Goal: Task Accomplishment & Management: Manage account settings

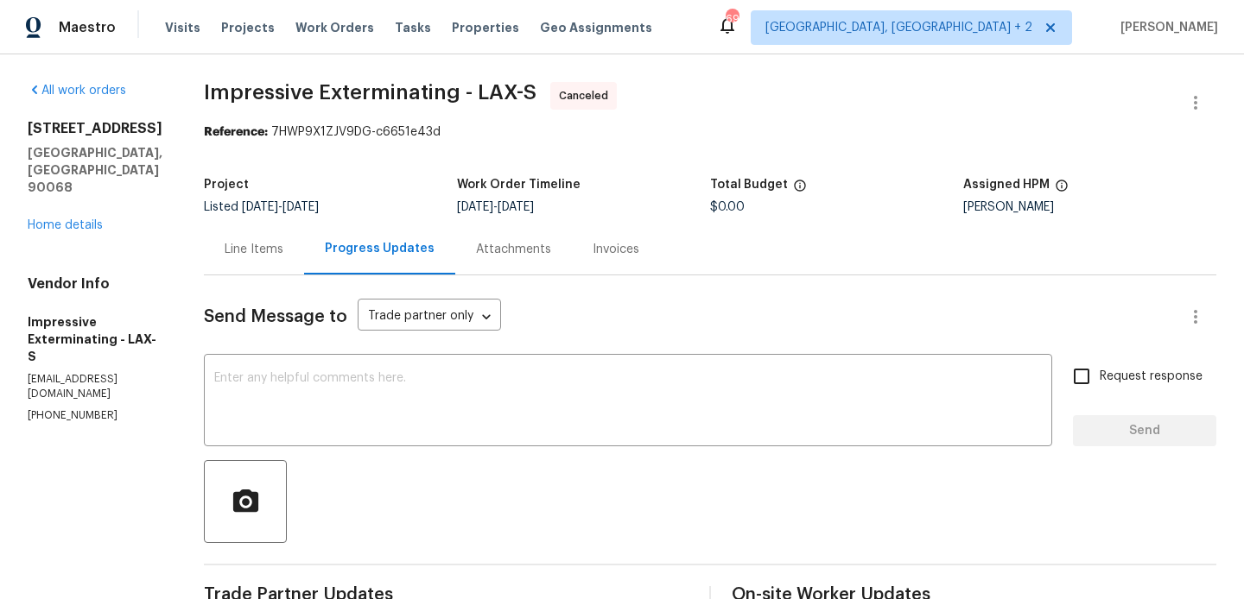
click at [277, 248] on div "Line Items" at bounding box center [254, 249] width 59 height 17
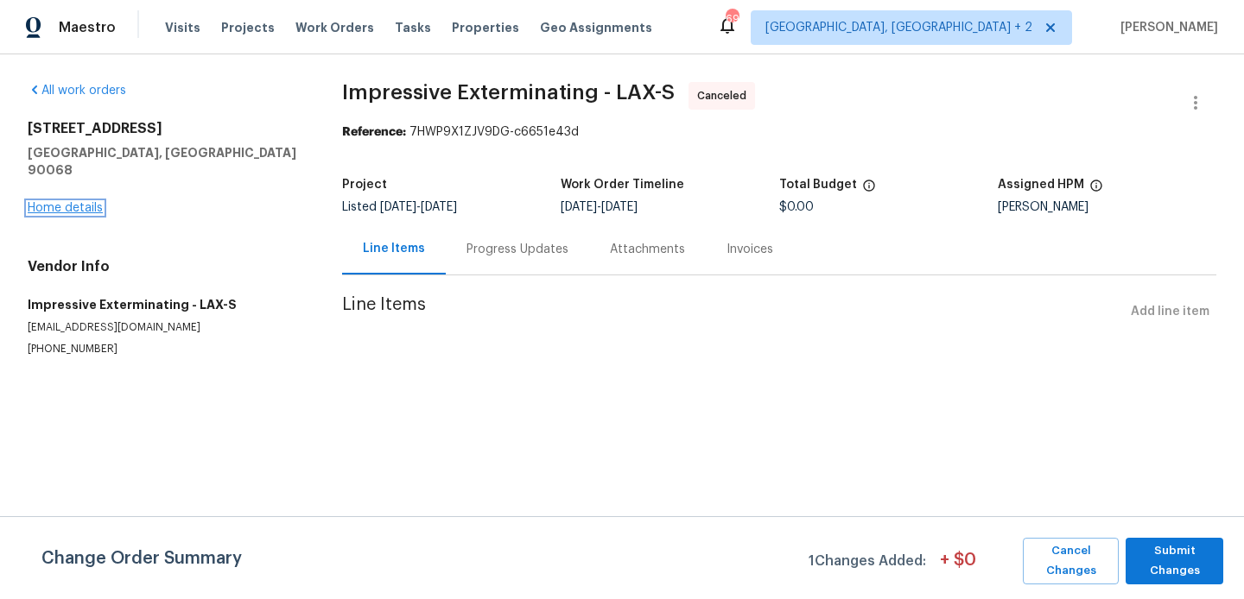
click at [96, 202] on link "Home details" at bounding box center [65, 208] width 75 height 12
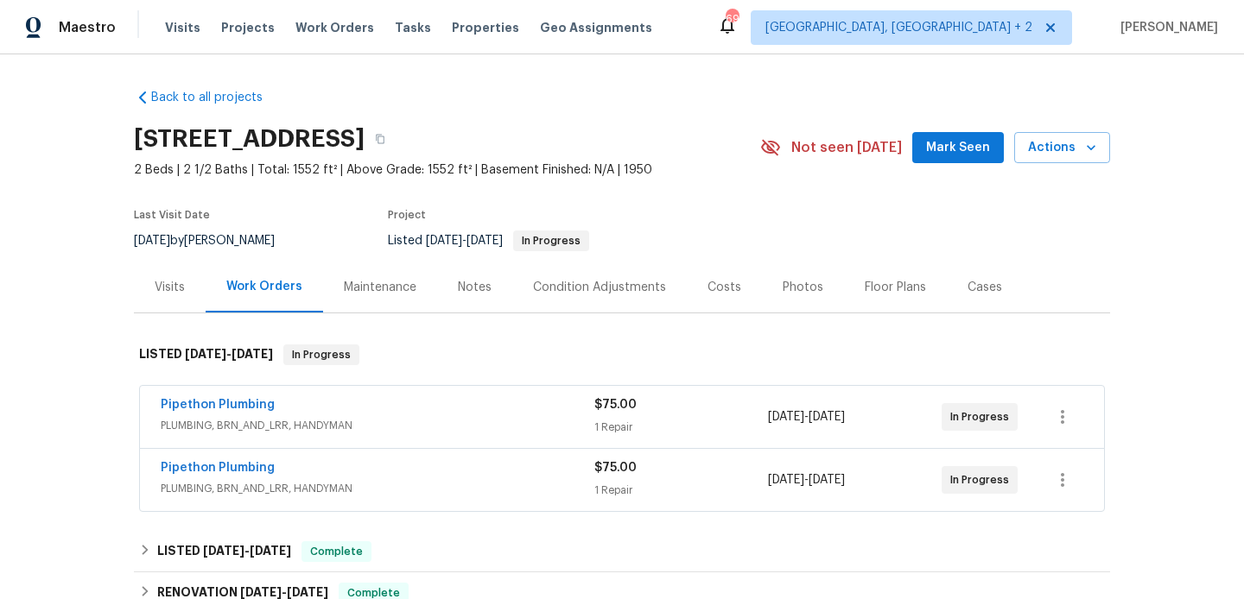
click at [302, 406] on div "Pipethon Plumbing" at bounding box center [378, 406] width 434 height 21
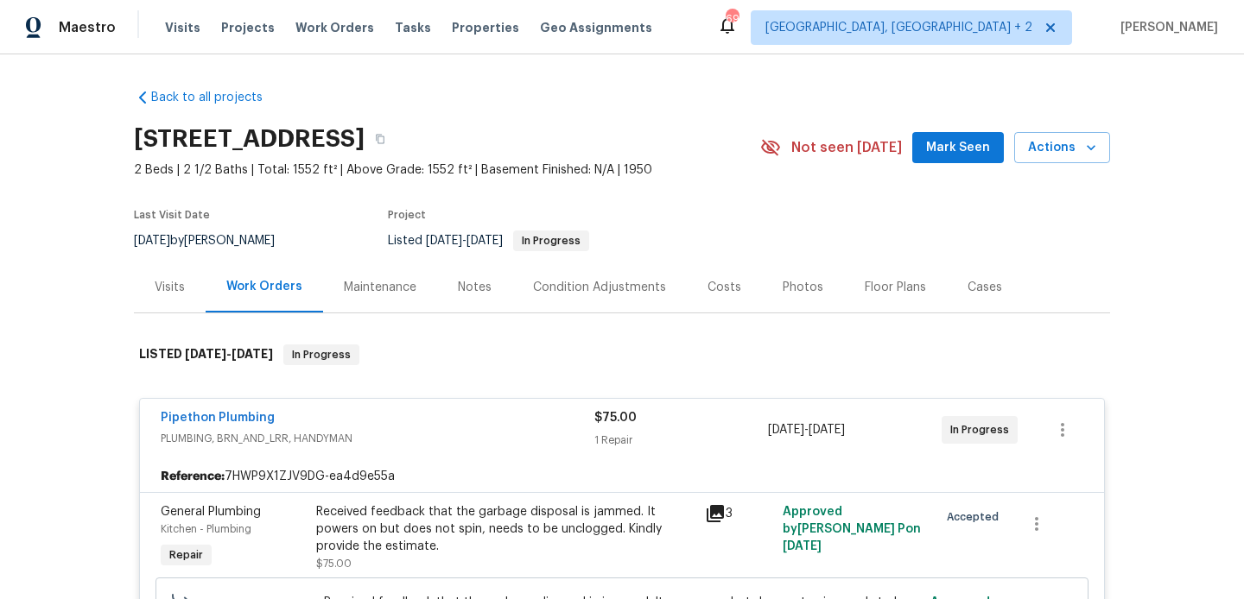
click at [307, 411] on div "Pipethon Plumbing" at bounding box center [378, 419] width 434 height 21
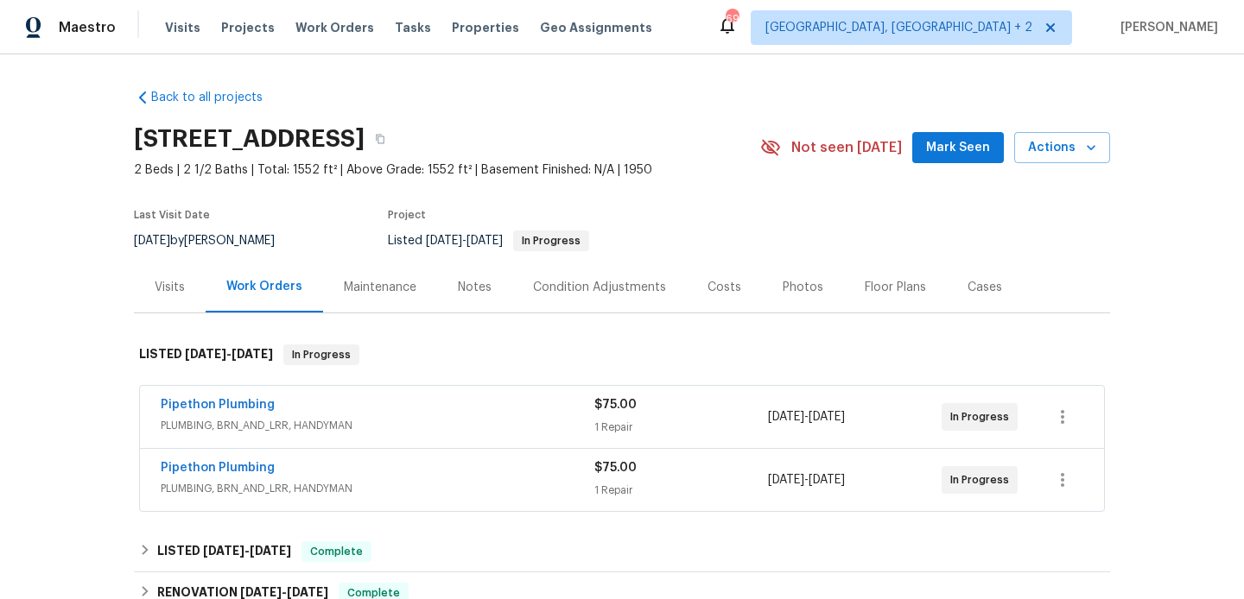
click at [330, 461] on div "Pipethon Plumbing" at bounding box center [378, 470] width 434 height 21
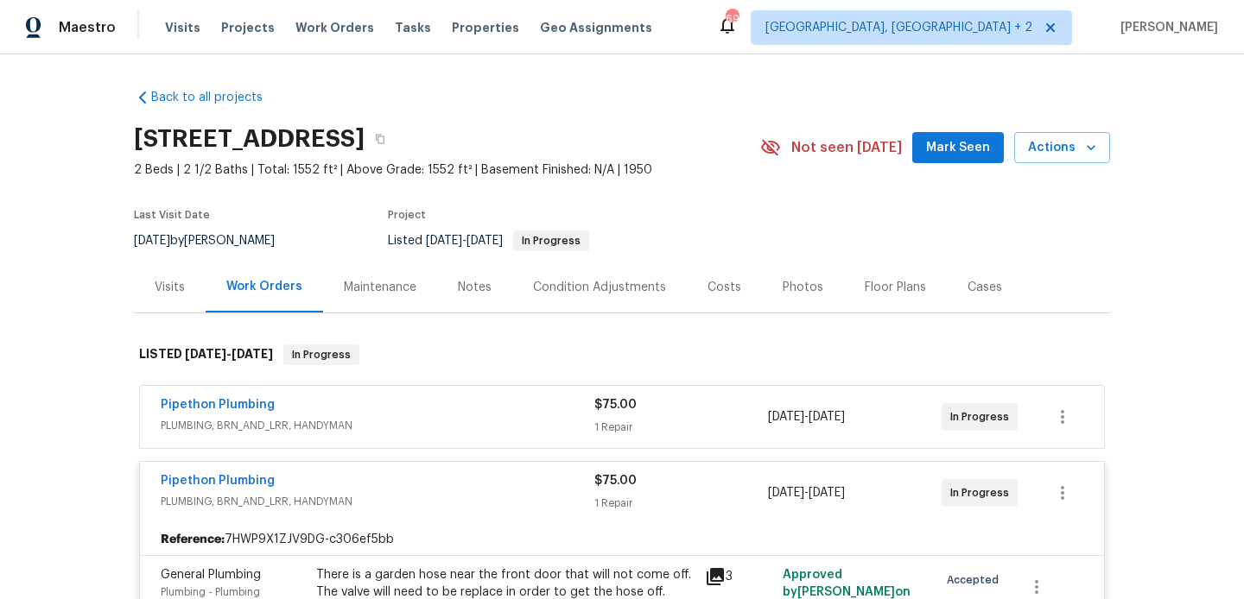
scroll to position [140, 0]
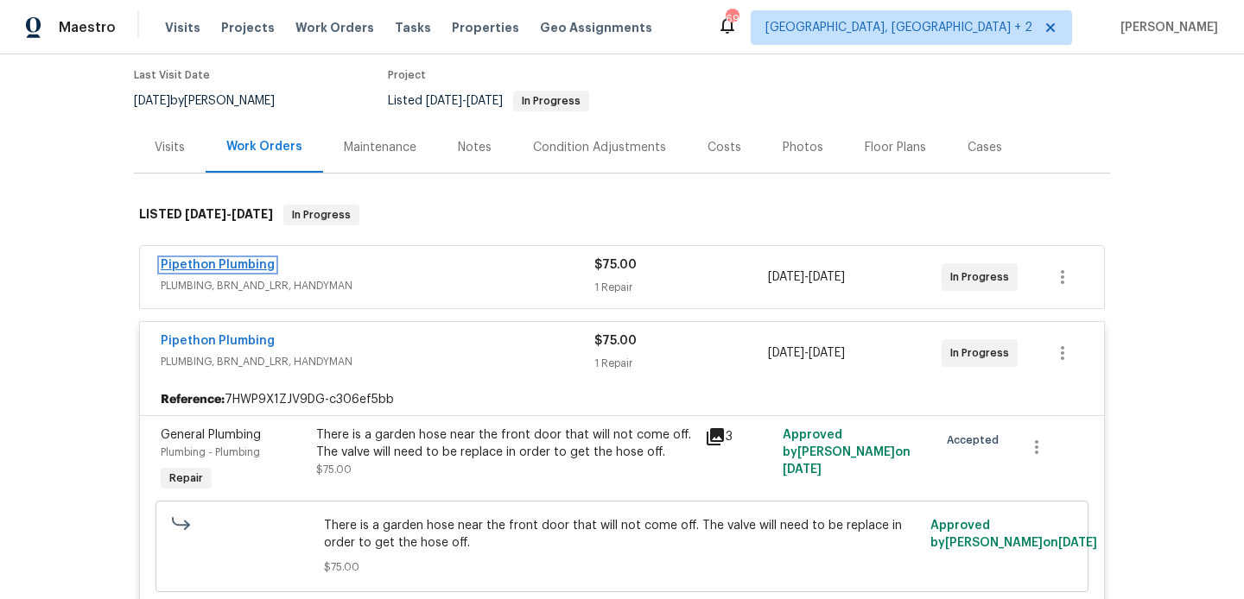
click at [244, 264] on link "Pipethon Plumbing" at bounding box center [218, 265] width 114 height 12
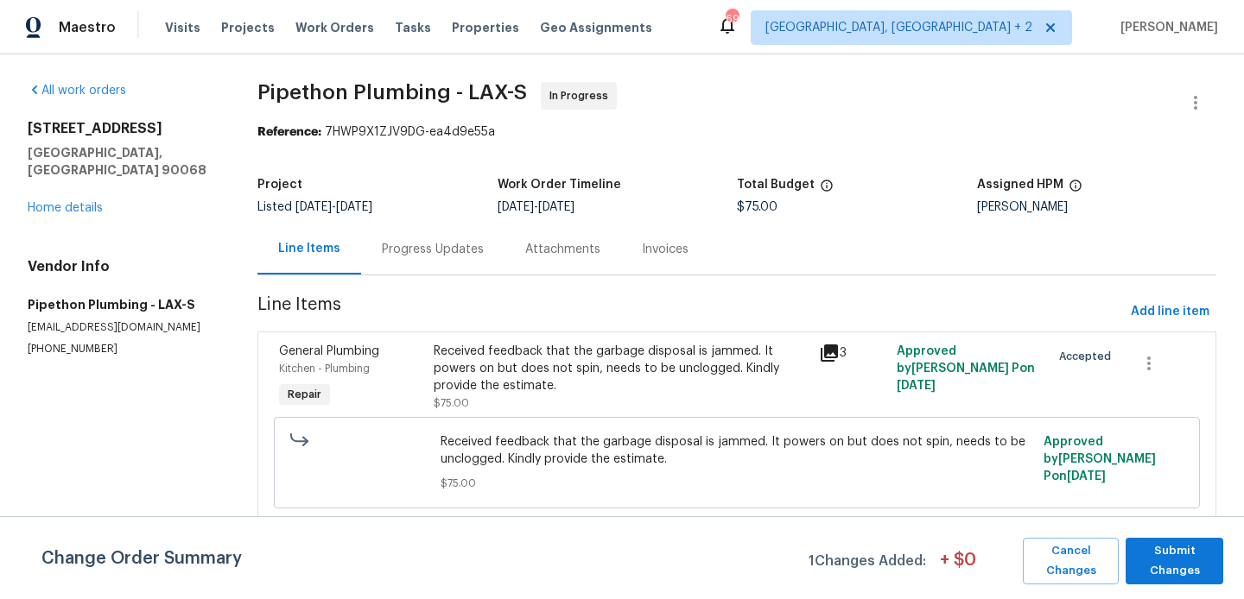
click at [365, 255] on div "Progress Updates" at bounding box center [432, 249] width 143 height 51
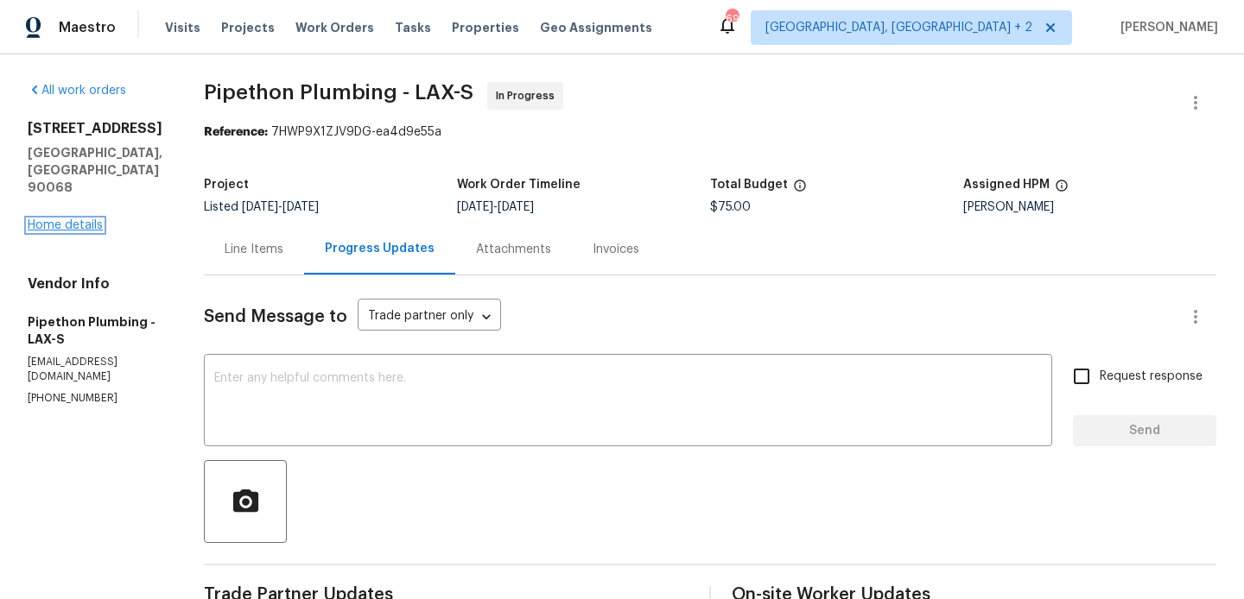
click at [84, 219] on link "Home details" at bounding box center [65, 225] width 75 height 12
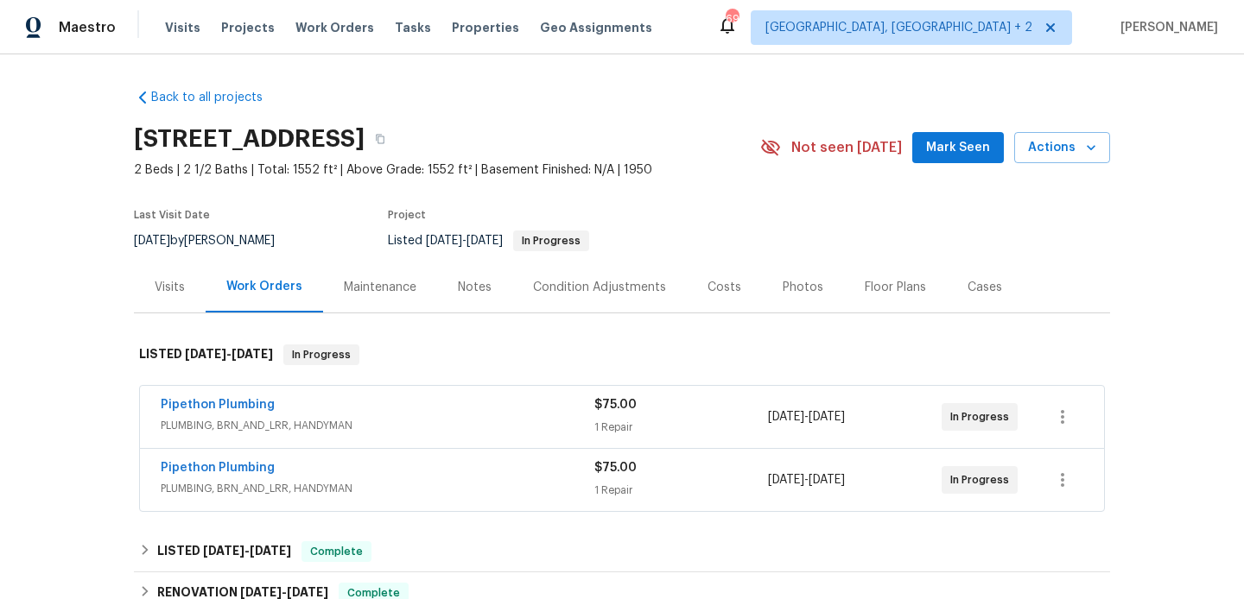
click at [640, 124] on div "2252 Verde Oak Dr, Los Angeles, CA 90068" at bounding box center [447, 139] width 626 height 45
click at [396, 135] on button "button" at bounding box center [380, 139] width 31 height 31
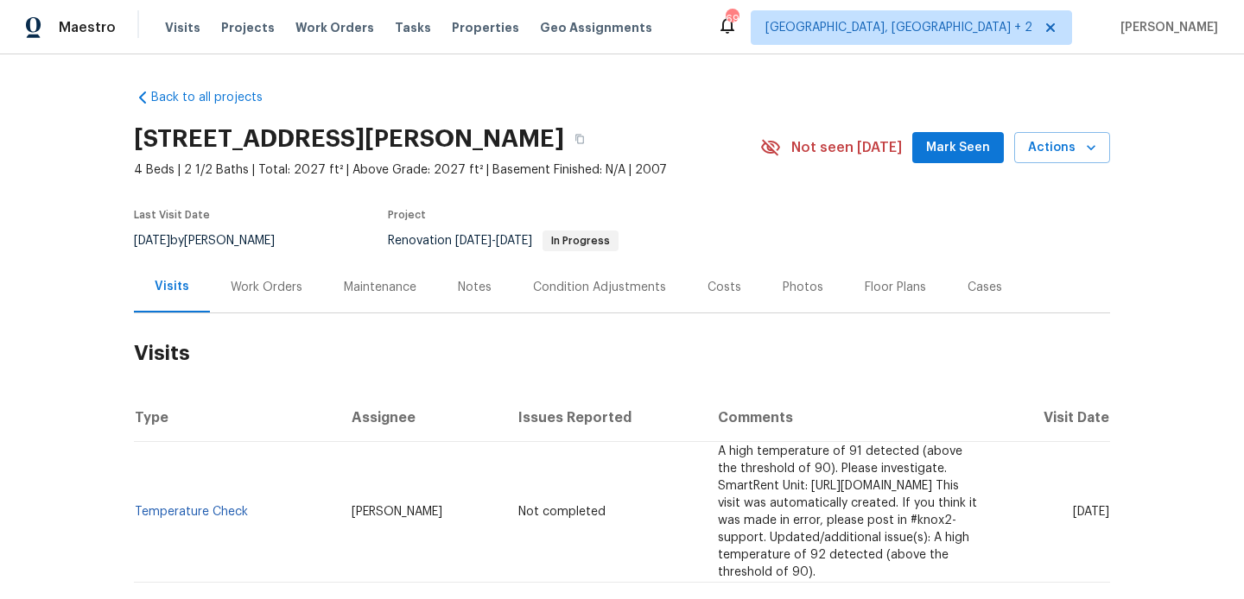
click at [278, 293] on div "Work Orders" at bounding box center [267, 287] width 72 height 17
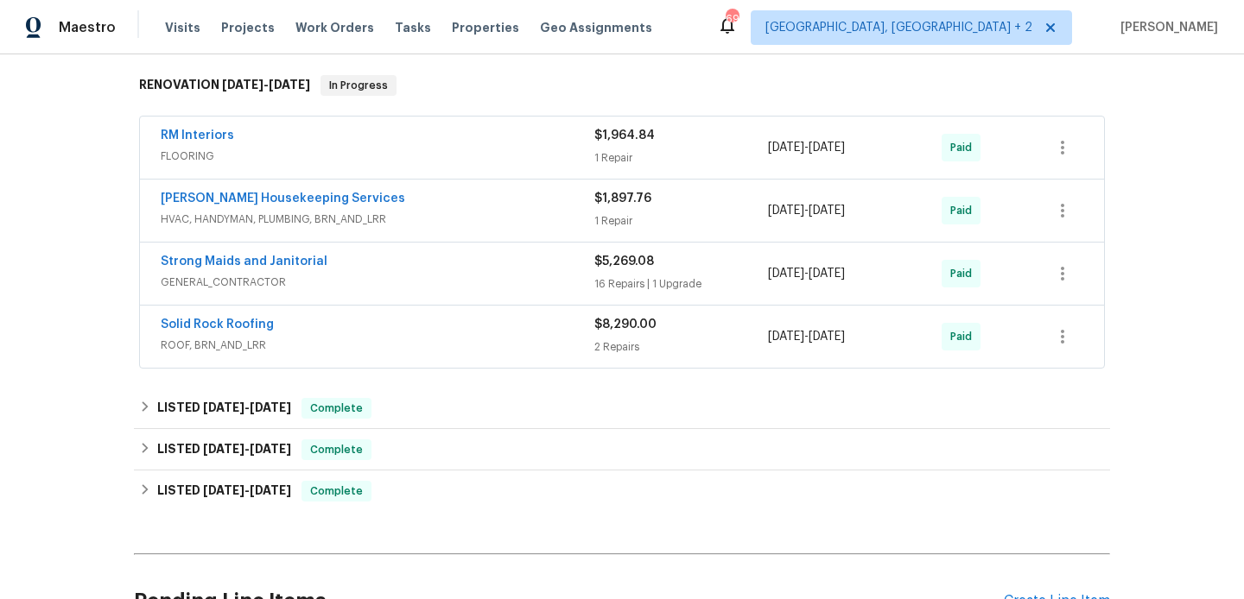
scroll to position [452, 0]
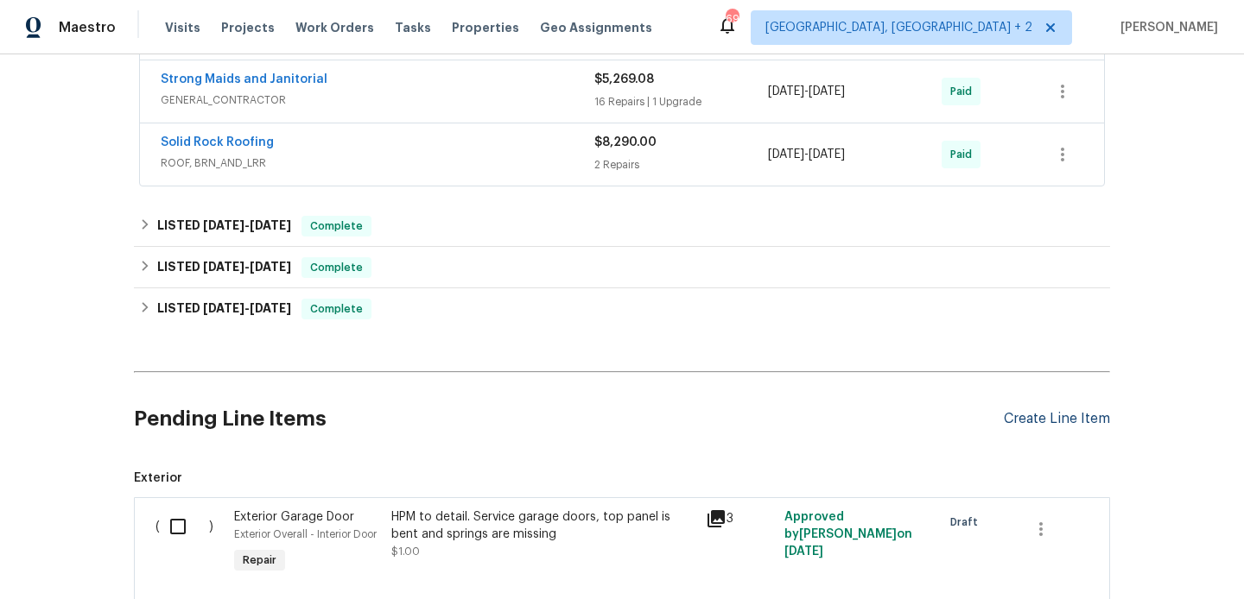
click at [1030, 415] on div "Create Line Item" at bounding box center [1057, 419] width 106 height 16
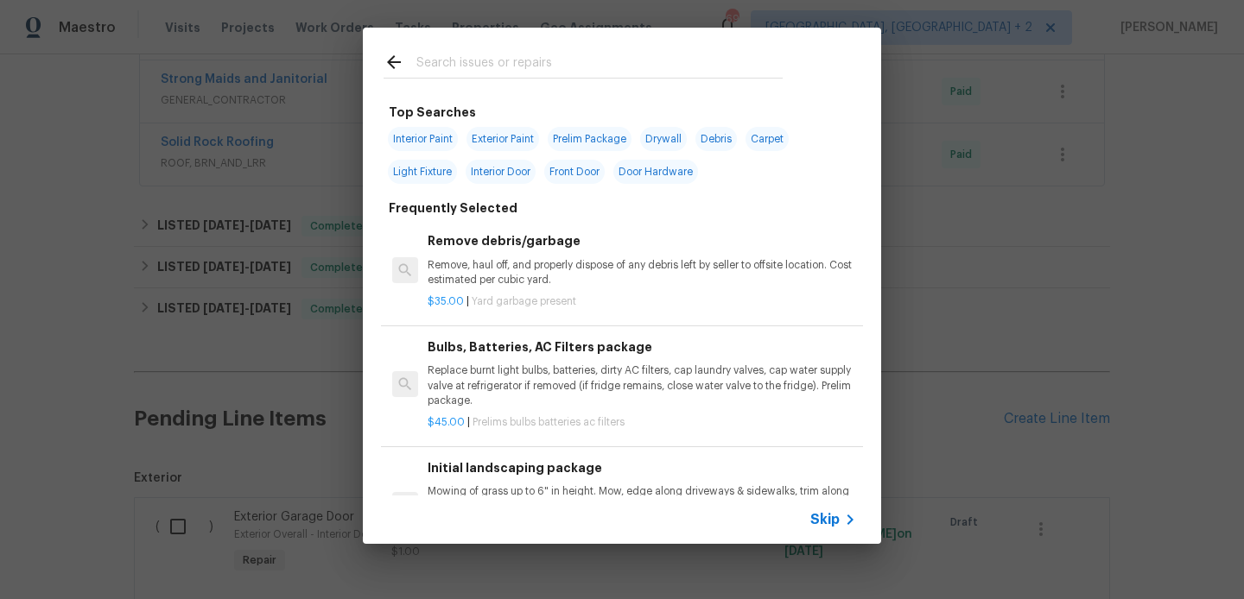
click at [516, 69] on input "text" at bounding box center [599, 65] width 366 height 26
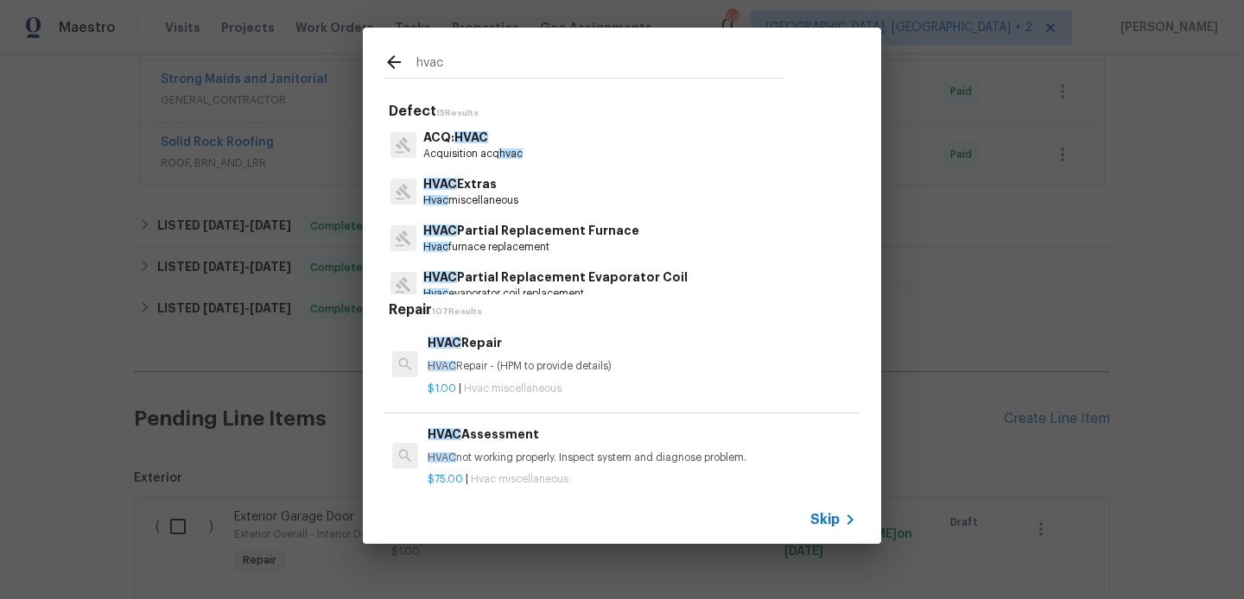
type input "hvac"
click at [501, 355] on div "HVAC Repair HVAC Repair - (HPM to provide details)" at bounding box center [642, 353] width 428 height 41
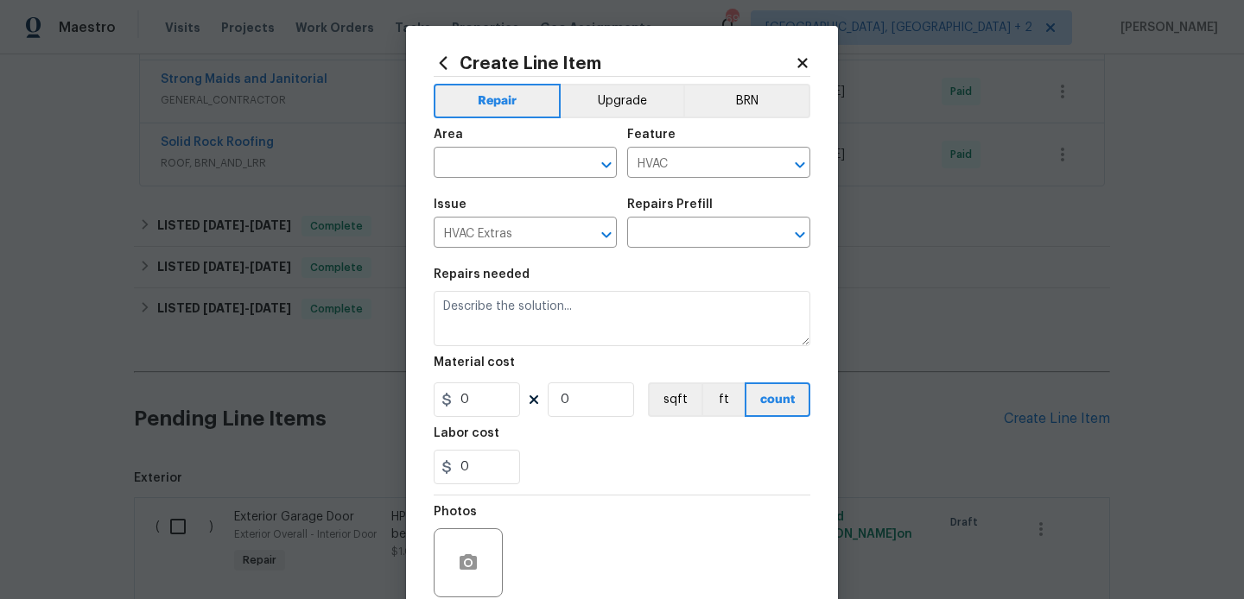
type input "HVAC Repair $1.00"
type textarea "HVAC Repair - (HPM to provide details)"
type input "1"
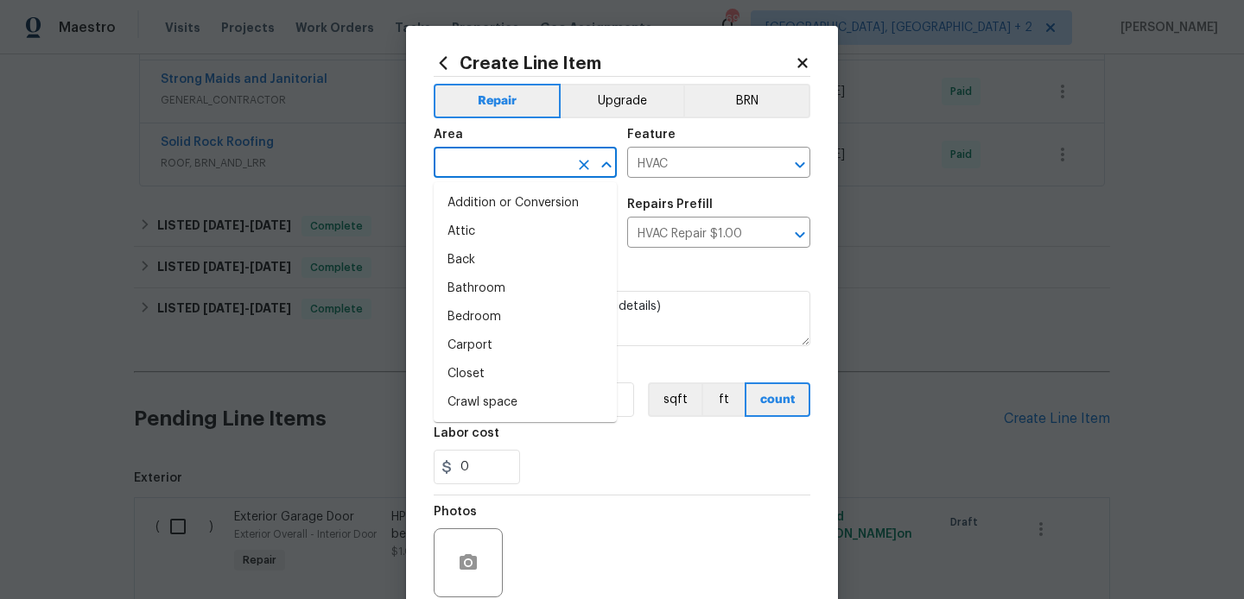
click at [506, 164] on input "text" at bounding box center [501, 164] width 135 height 27
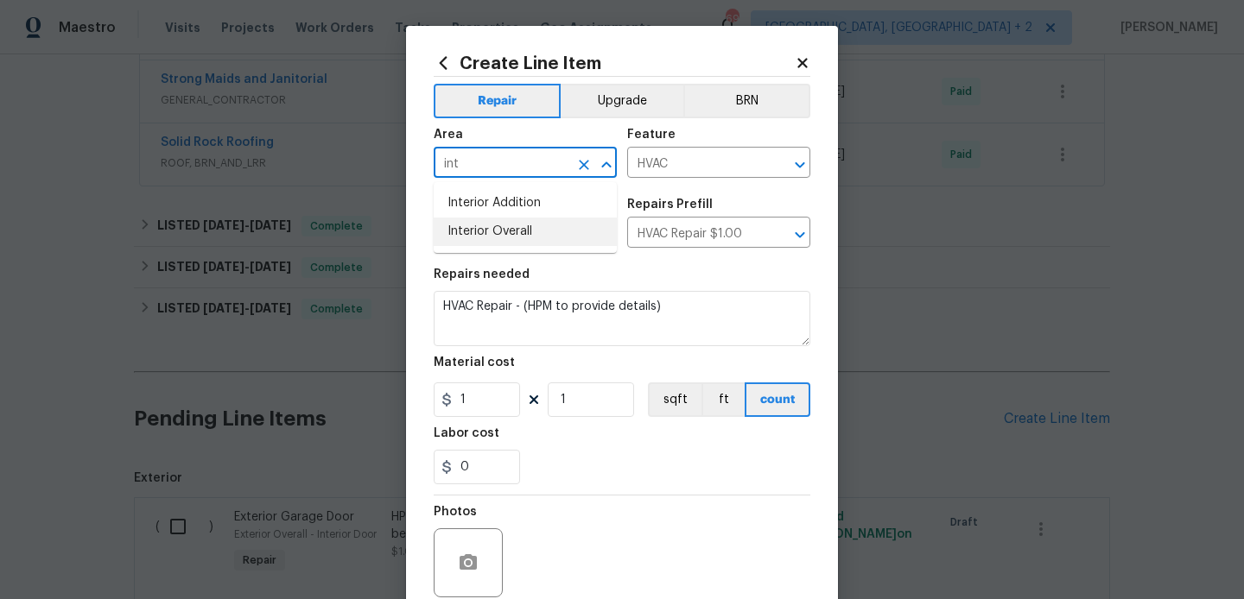
click at [514, 235] on li "Interior Overall" at bounding box center [525, 232] width 183 height 29
type input "Interior Overall"
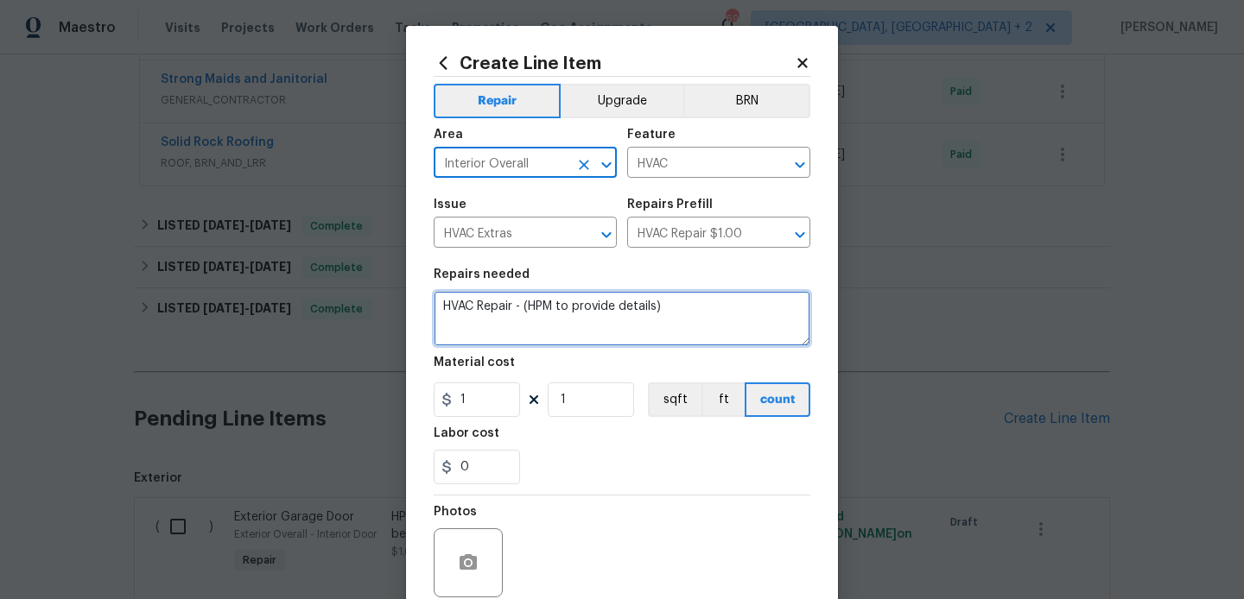
click at [540, 315] on textarea "HVAC Repair - (HPM to provide details)" at bounding box center [622, 318] width 377 height 55
paste textarea ": Received feedback that the AC is not cooling the house. Please assess the HVA…"
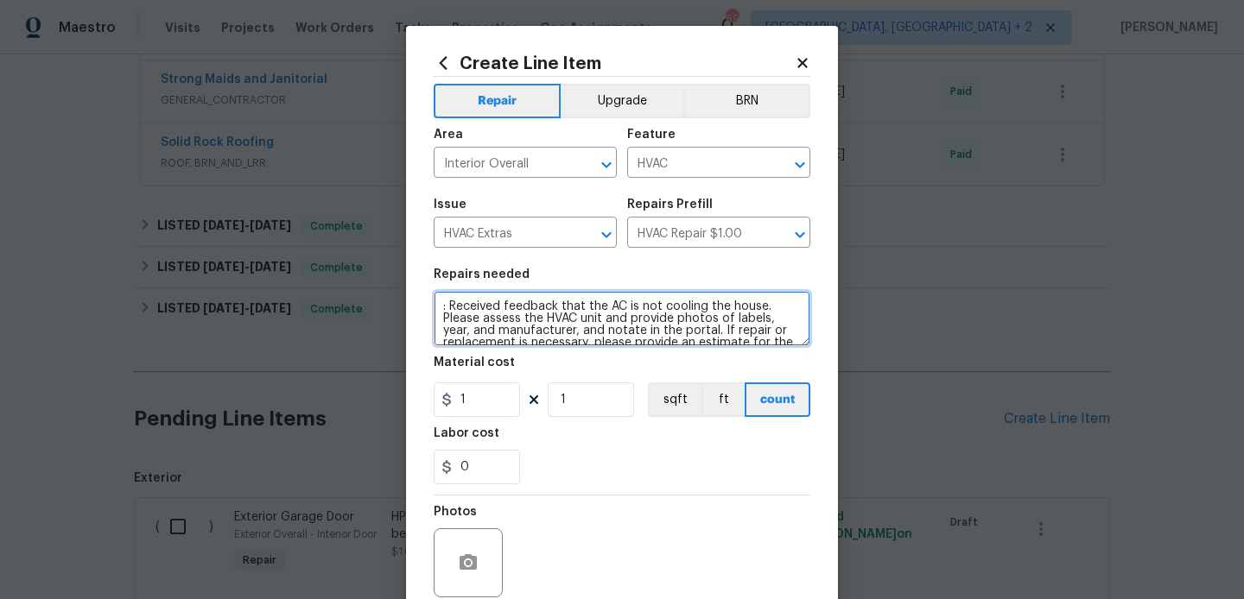
scroll to position [28, 0]
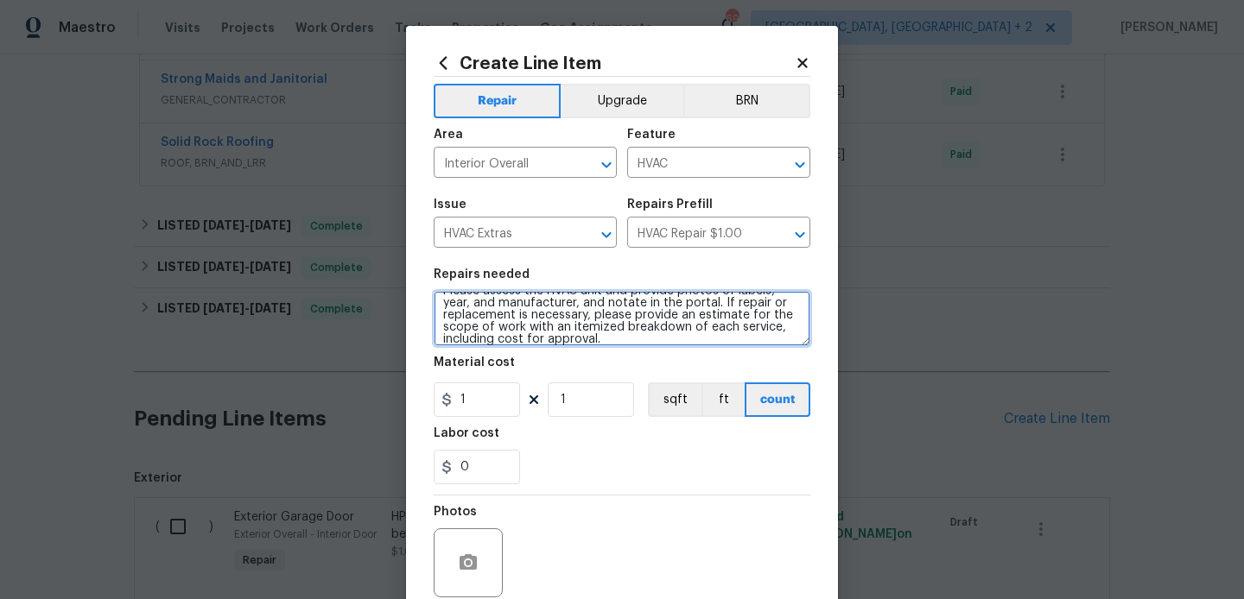
type textarea ": Received feedback that the AC is not cooling the house. Please assess the HVA…"
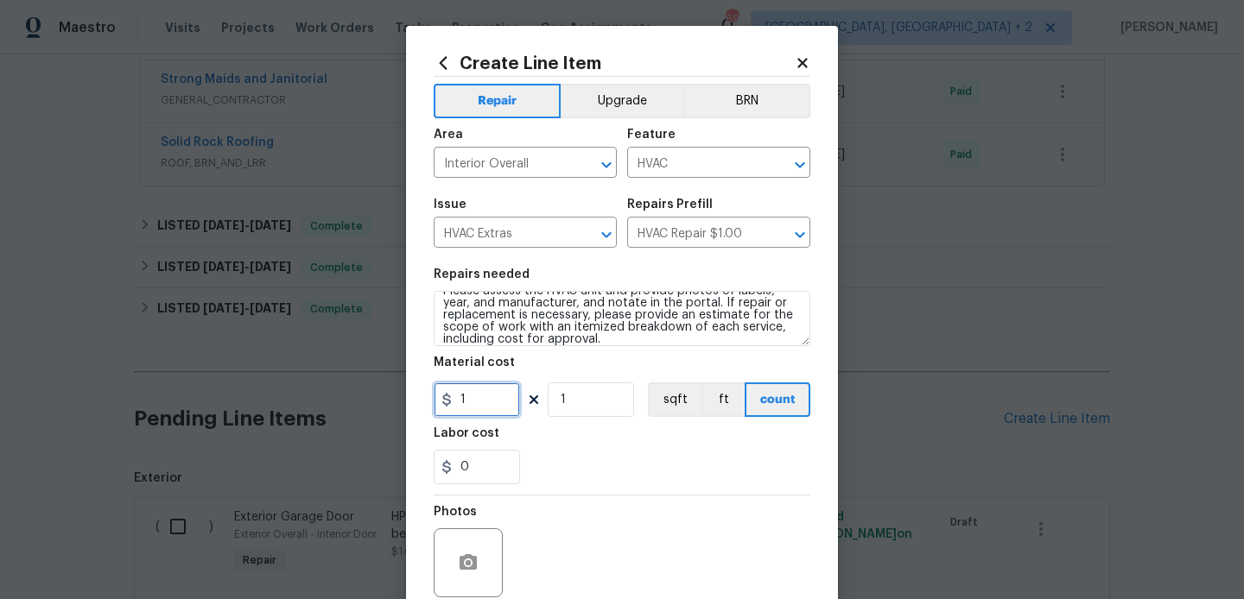
click at [488, 397] on input "1" at bounding box center [477, 400] width 86 height 35
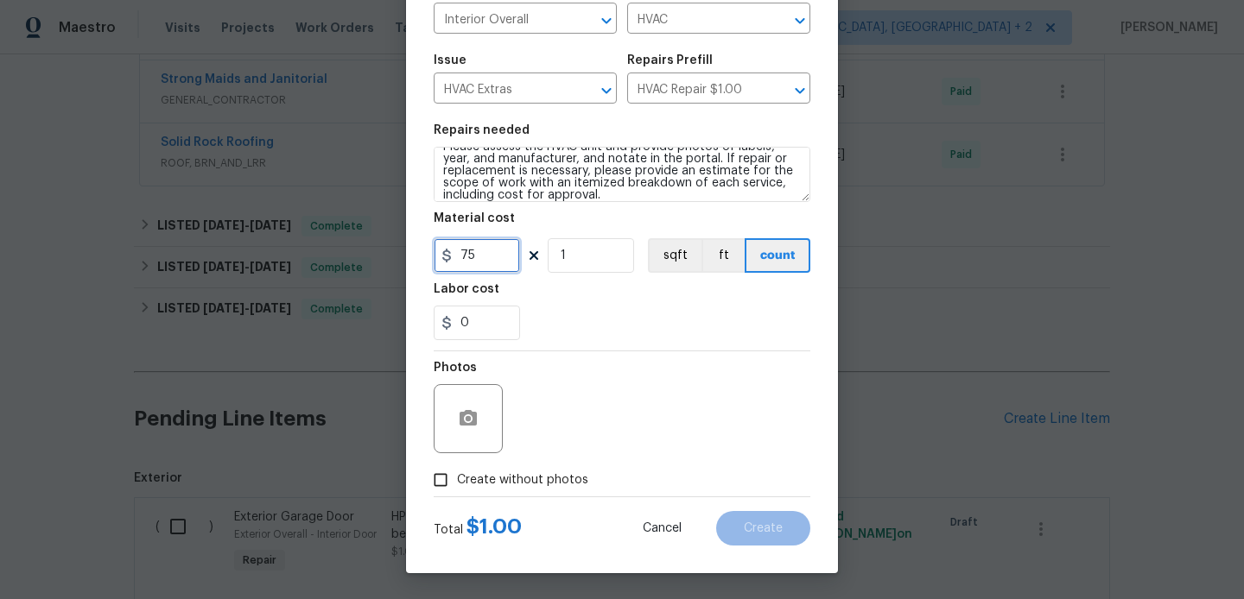
type input "75"
click at [509, 476] on span "Create without photos" at bounding box center [522, 481] width 131 height 18
click at [457, 476] on input "Create without photos" at bounding box center [440, 480] width 33 height 33
checkbox input "true"
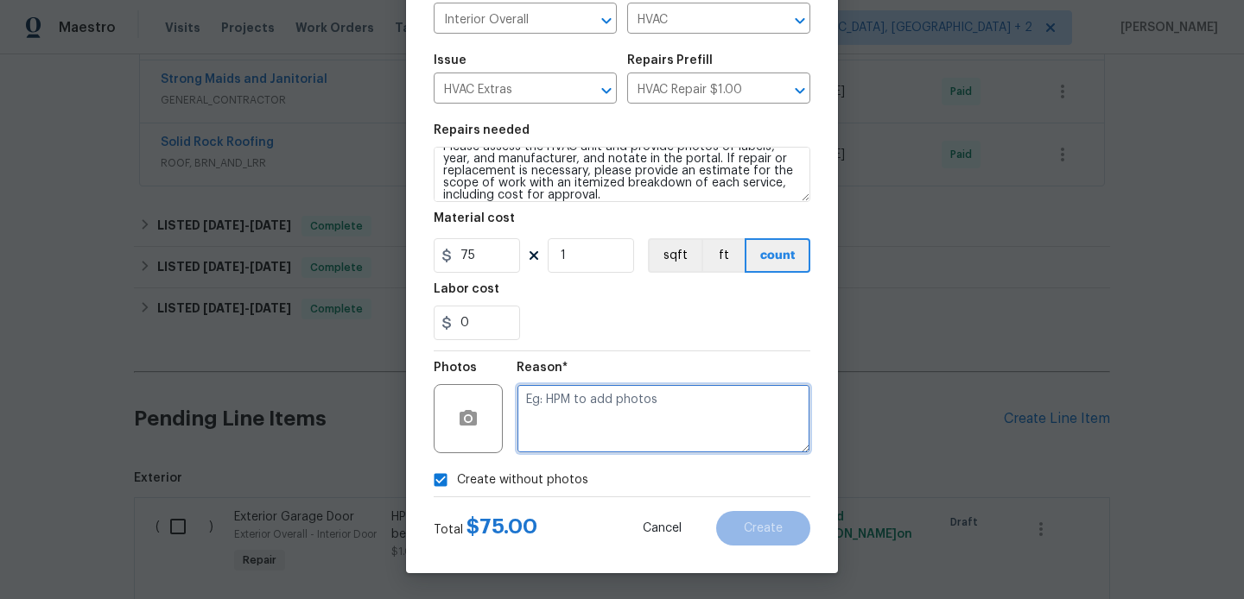
click at [656, 415] on textarea at bounding box center [664, 418] width 294 height 69
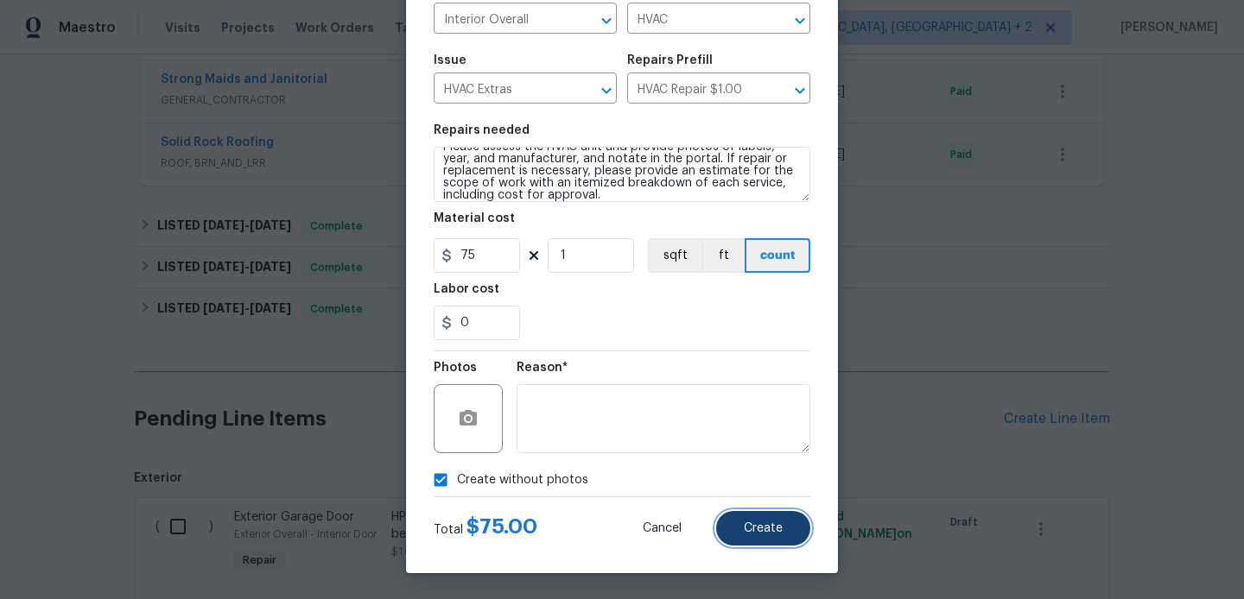
click at [784, 528] on button "Create" at bounding box center [763, 528] width 94 height 35
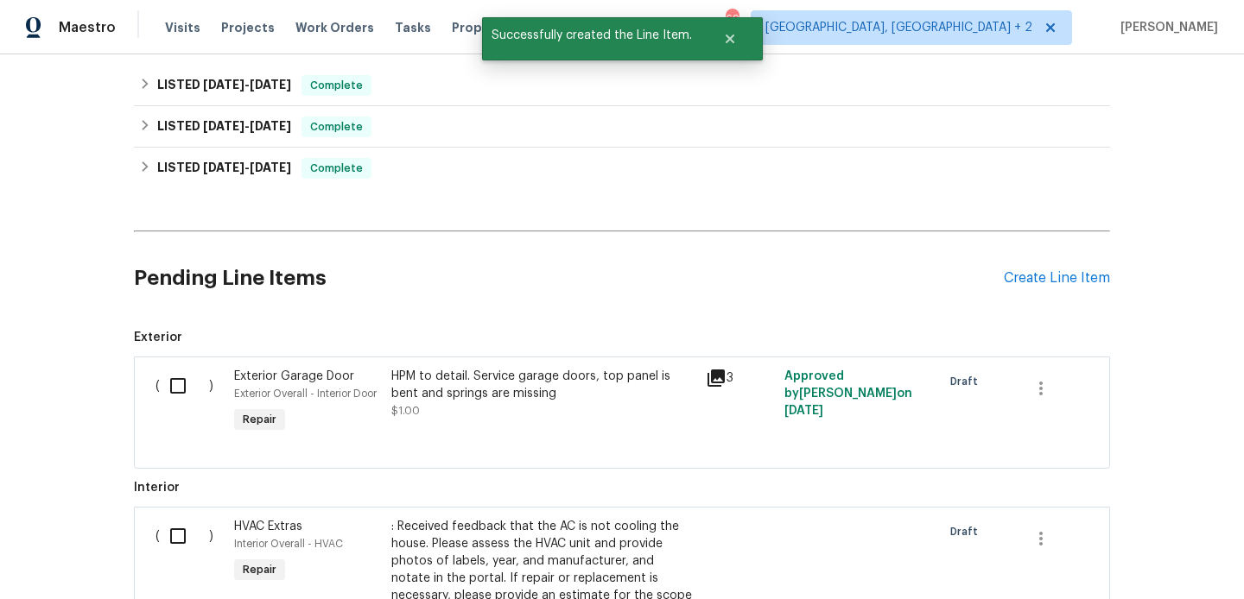
scroll to position [916, 0]
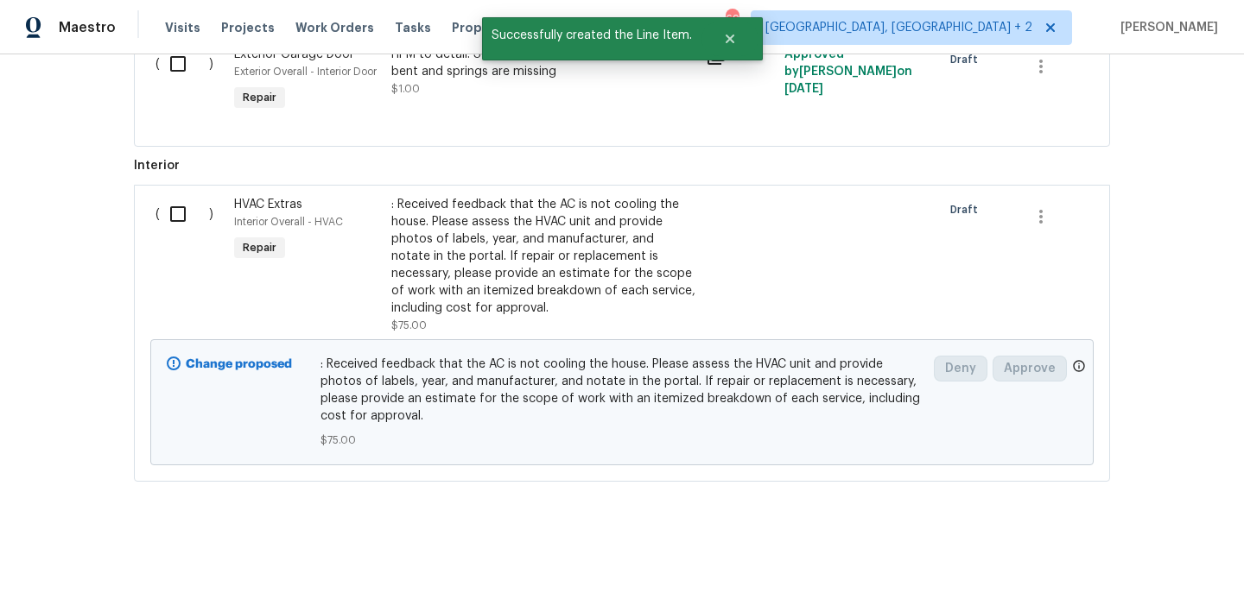
click at [186, 219] on input "checkbox" at bounding box center [184, 214] width 49 height 36
click at [1122, 548] on span "Create Work Order" at bounding box center [1145, 557] width 115 height 22
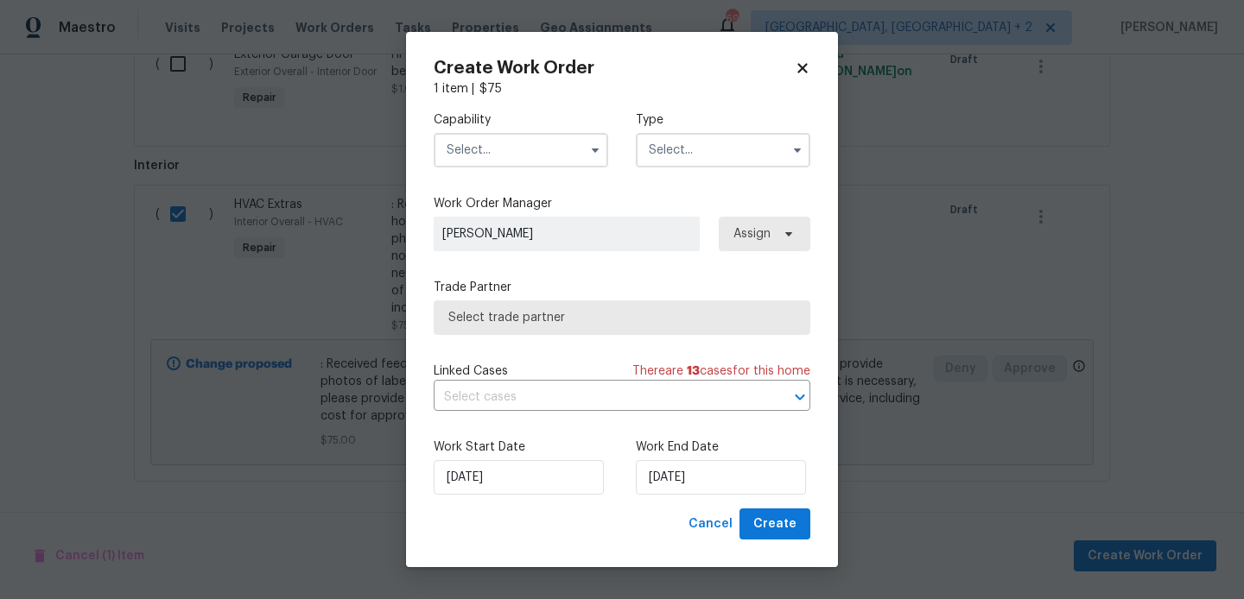
click at [500, 154] on input "text" at bounding box center [521, 150] width 174 height 35
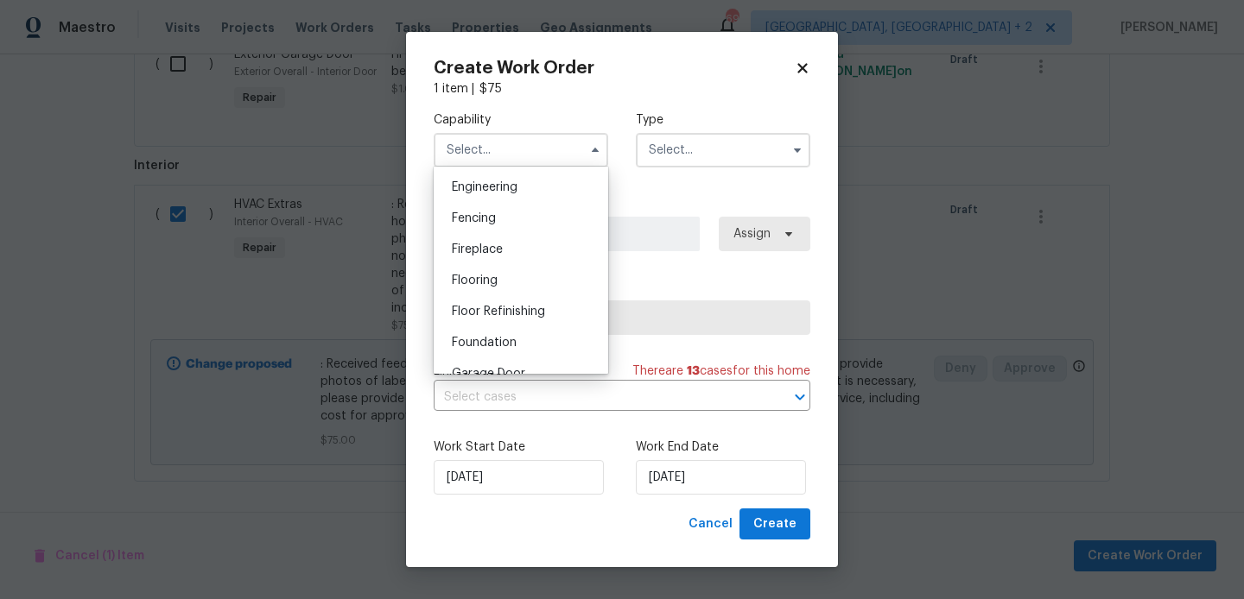
scroll to position [756, 0]
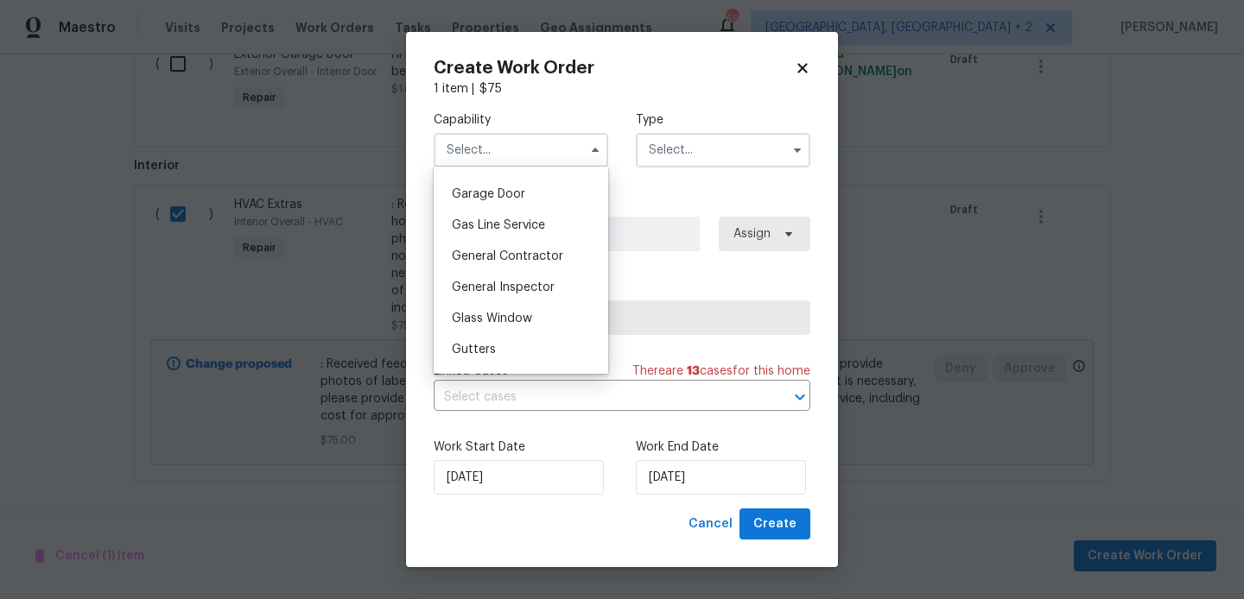
checkbox input "false"
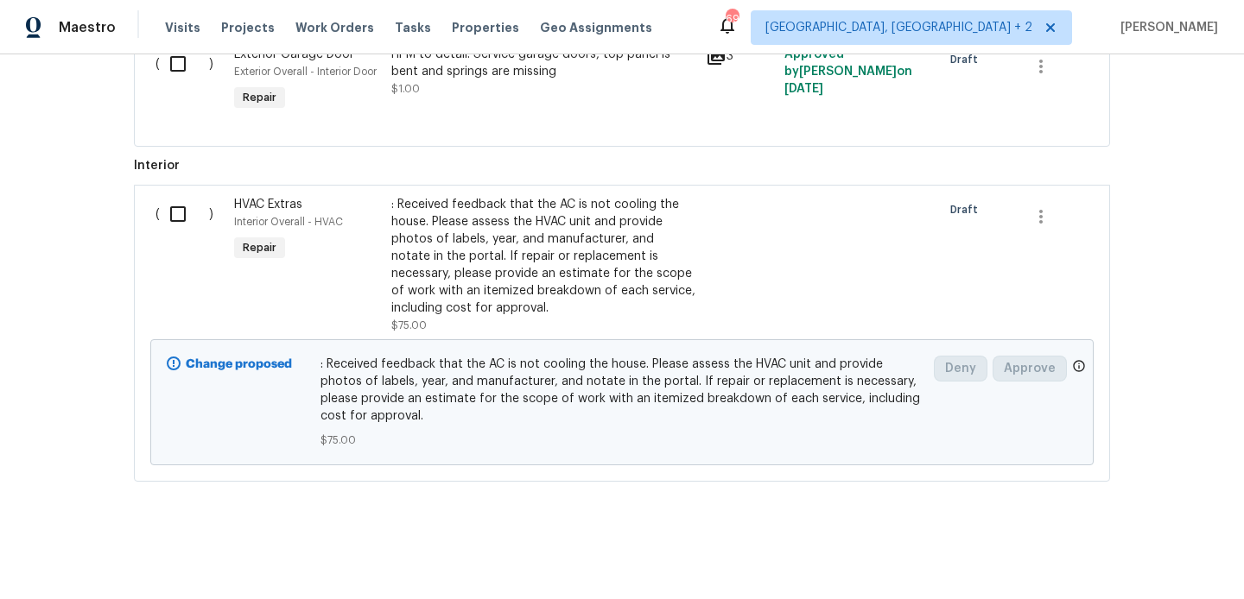
click at [446, 275] on div ": Received feedback that the AC is not cooling the house. Please assess the HVA…" at bounding box center [543, 256] width 304 height 121
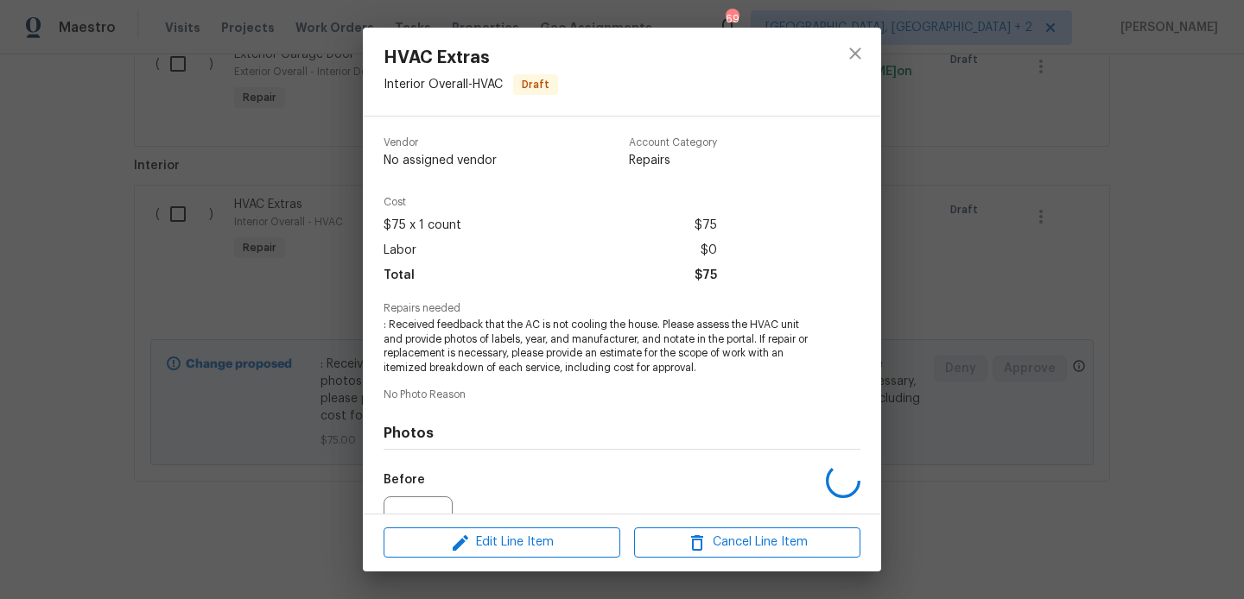
scroll to position [181, 0]
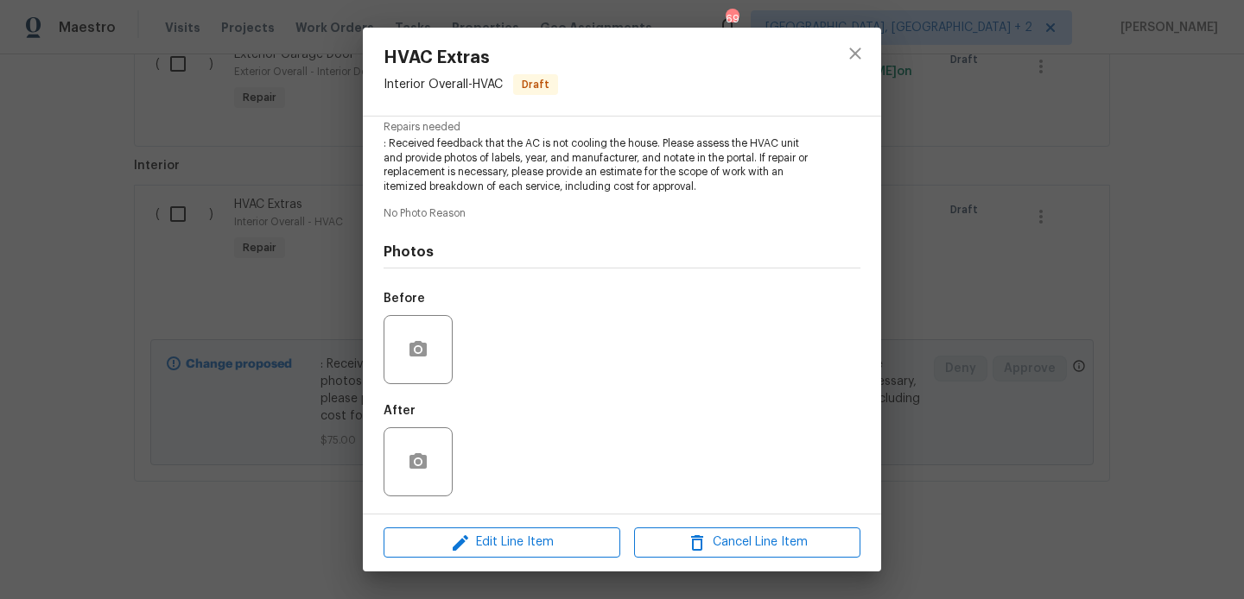
click at [468, 560] on div "Edit Line Item Cancel Line Item" at bounding box center [622, 543] width 518 height 58
click at [468, 544] on icon "button" at bounding box center [460, 543] width 21 height 21
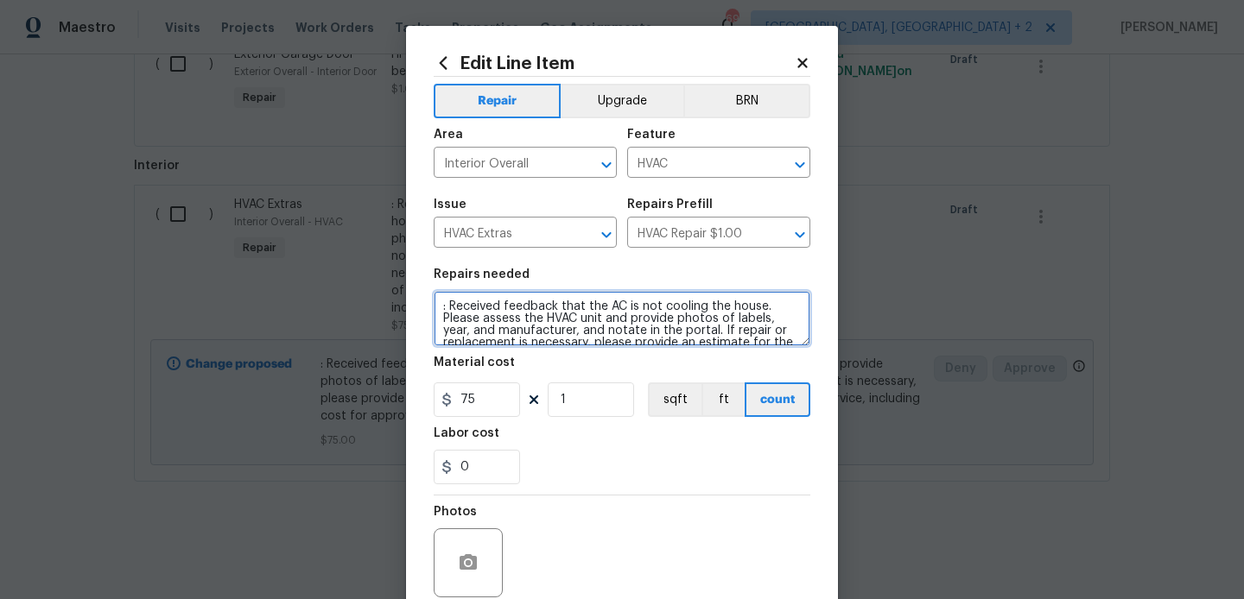
click at [449, 307] on textarea ": Received feedback that the AC is not cooling the house. Please assess the HVA…" at bounding box center [622, 318] width 377 height 55
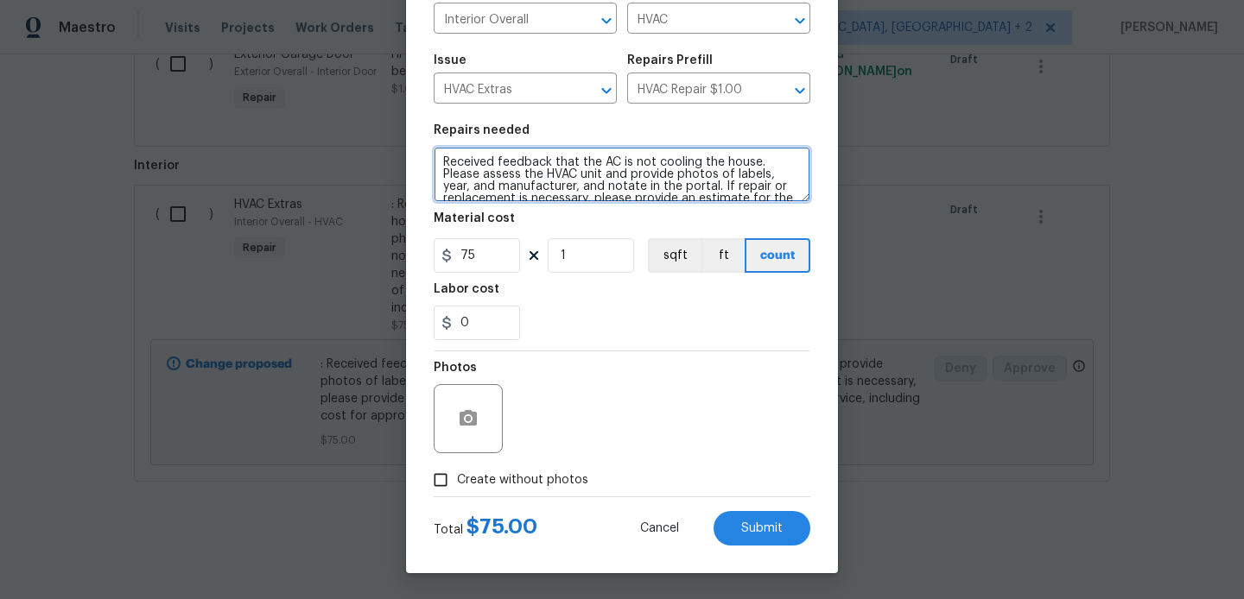
type textarea "Received feedback that the AC is not cooling the house. Please assess the HVAC …"
click at [541, 463] on div "Photos" at bounding box center [622, 408] width 377 height 112
click at [541, 478] on span "Create without photos" at bounding box center [522, 481] width 131 height 18
click at [457, 478] on input "Create without photos" at bounding box center [440, 480] width 33 height 33
checkbox input "true"
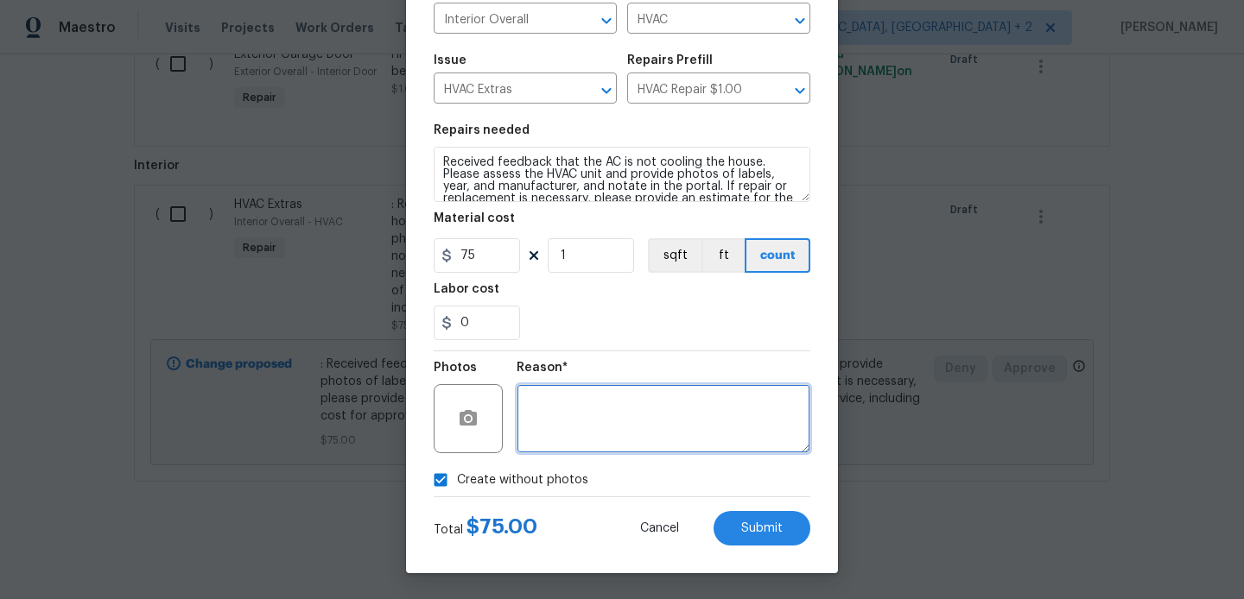
click at [588, 445] on textarea at bounding box center [664, 418] width 294 height 69
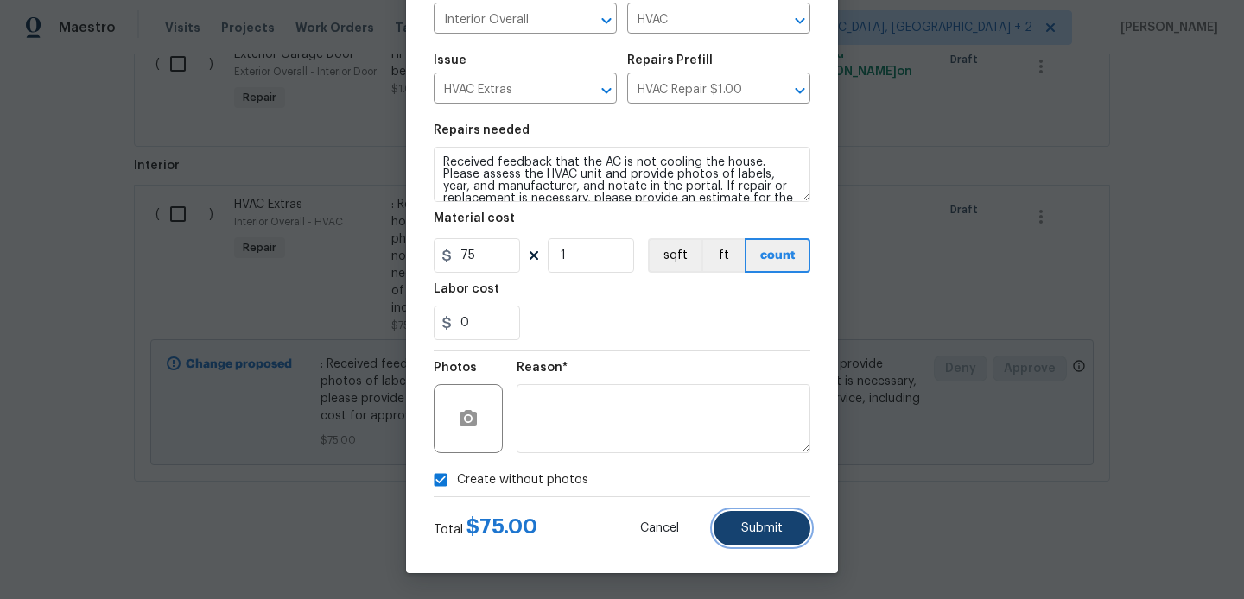
click at [725, 526] on button "Submit" at bounding box center [762, 528] width 97 height 35
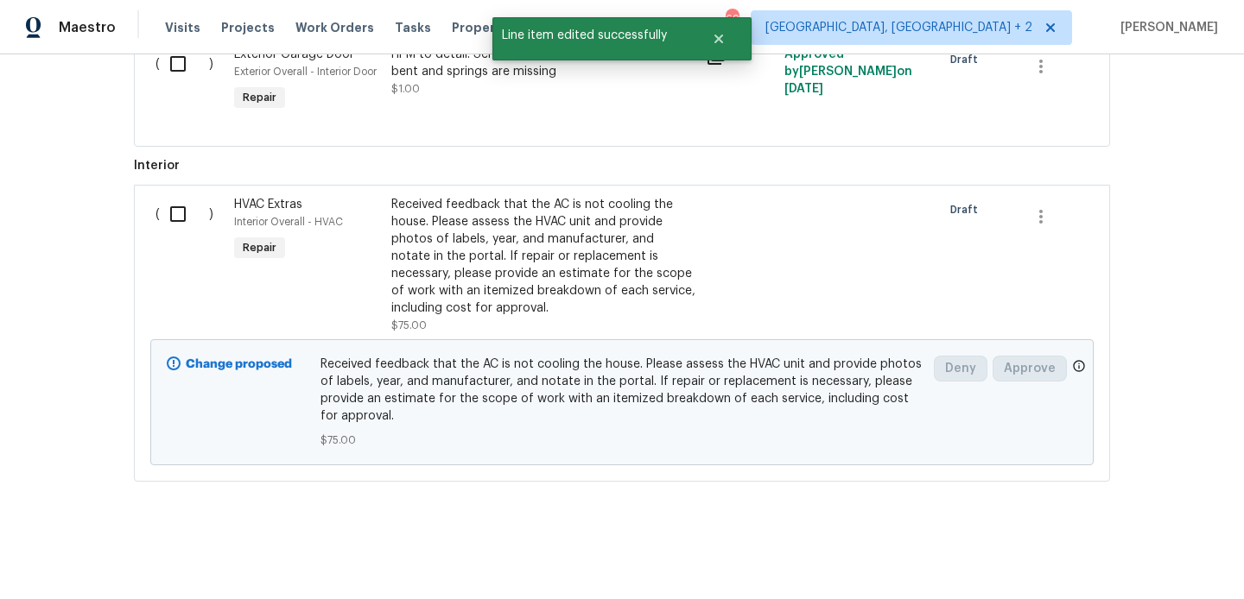
scroll to position [0, 0]
click at [190, 199] on input "checkbox" at bounding box center [184, 214] width 49 height 36
checkbox input "true"
click at [1120, 553] on span "Create Work Order" at bounding box center [1145, 557] width 115 height 22
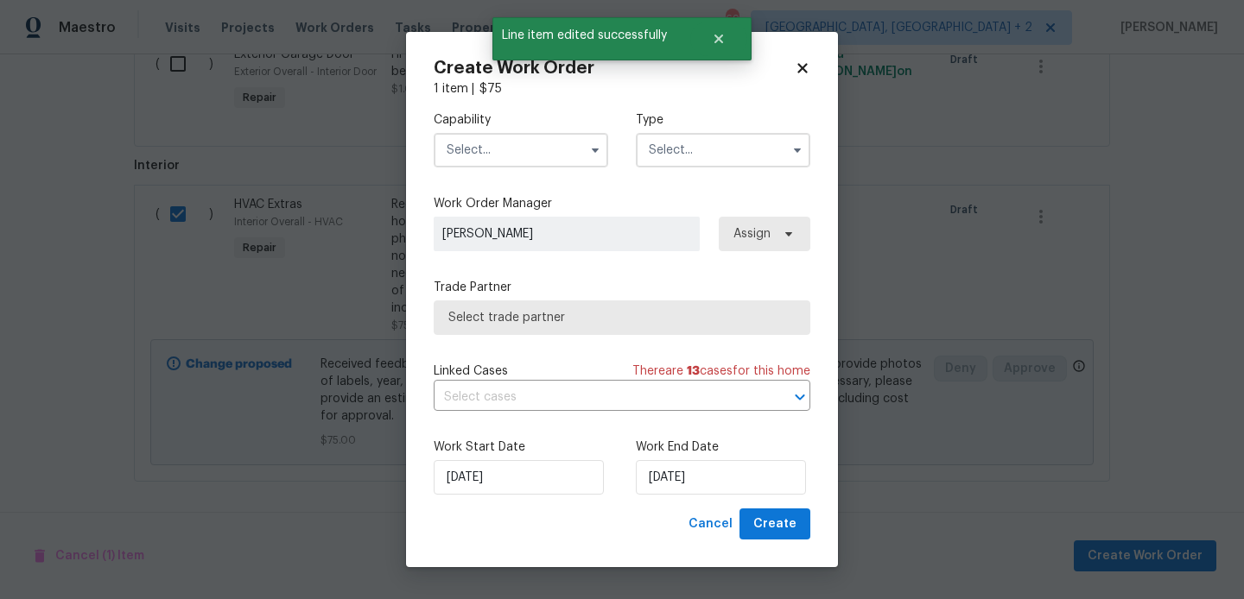
click at [484, 151] on input "text" at bounding box center [521, 150] width 174 height 35
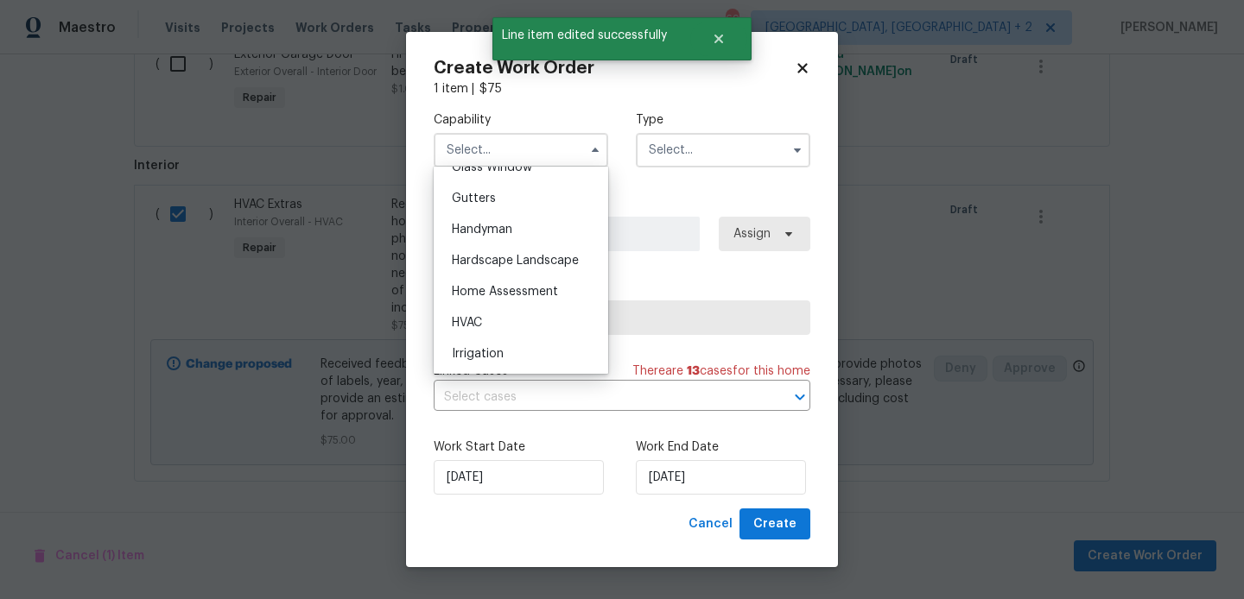
scroll to position [921, 0]
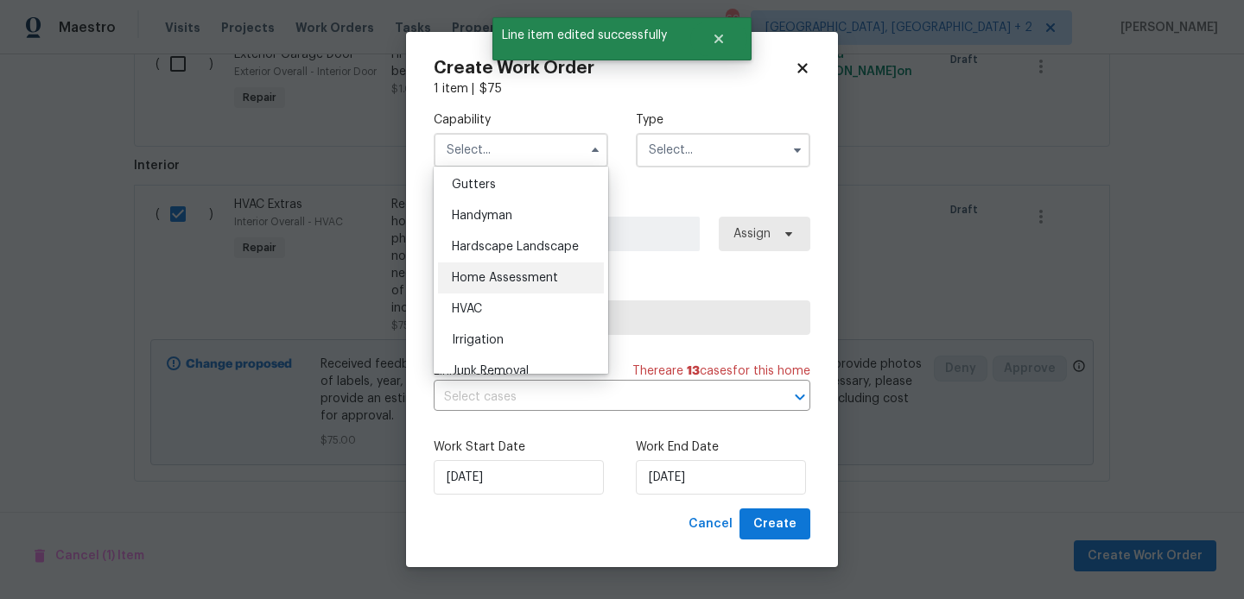
click at [502, 293] on div "Home Assessment" at bounding box center [521, 278] width 166 height 31
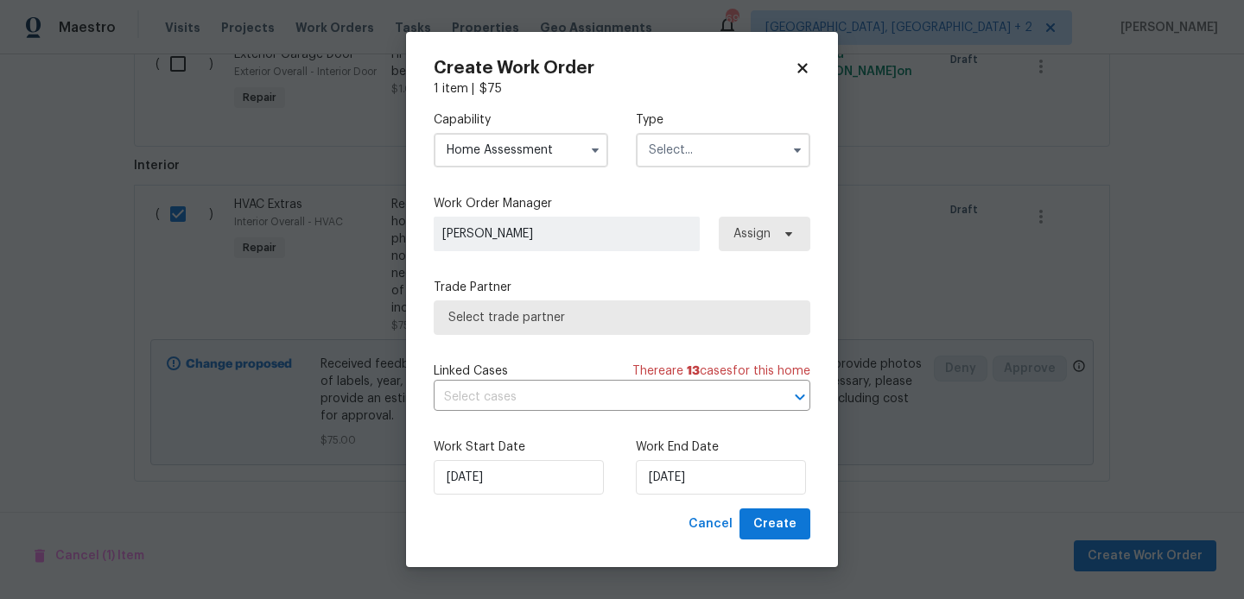
click at [517, 149] on input "Home Assessment" at bounding box center [521, 150] width 174 height 35
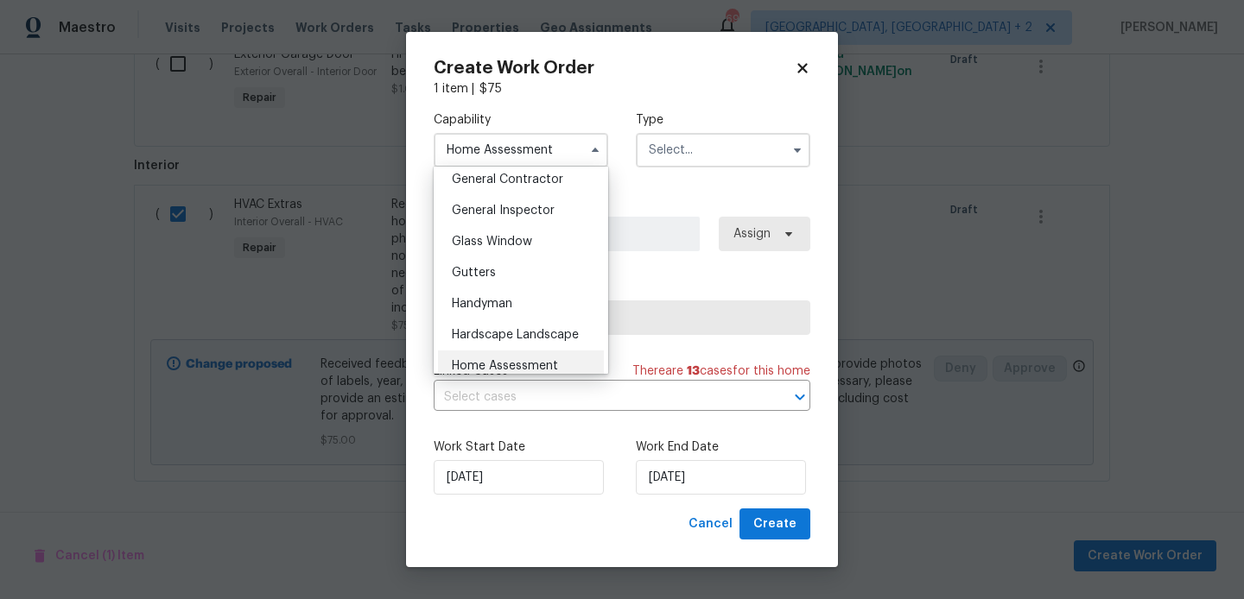
scroll to position [882, 0]
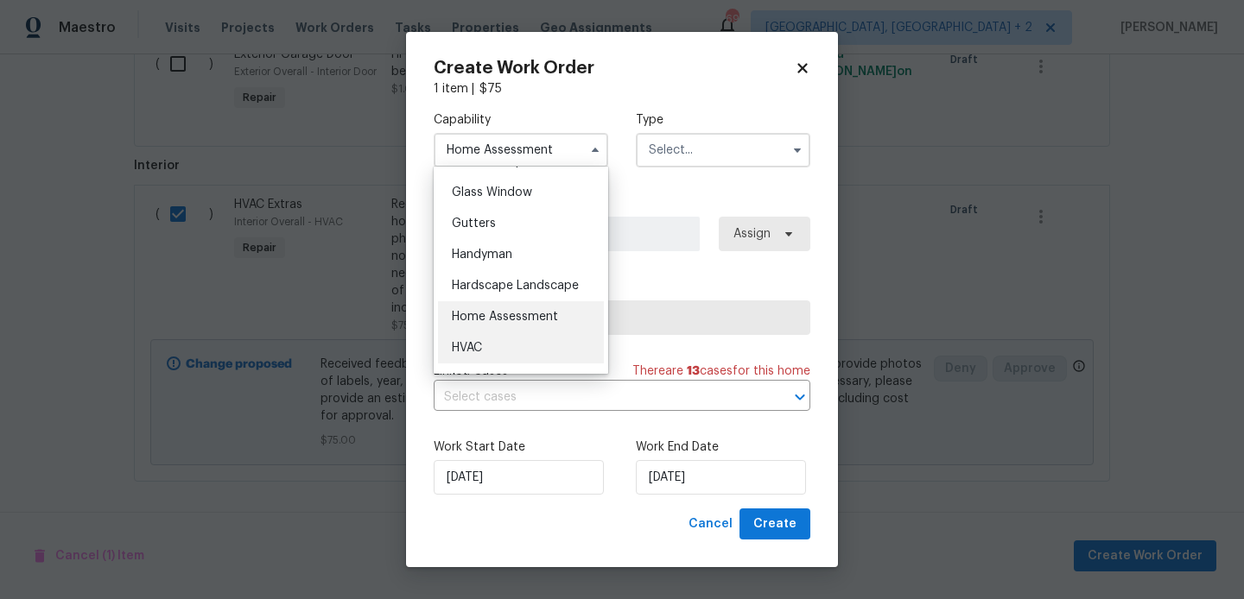
click at [514, 338] on div "HVAC" at bounding box center [521, 348] width 166 height 31
type input "HVAC"
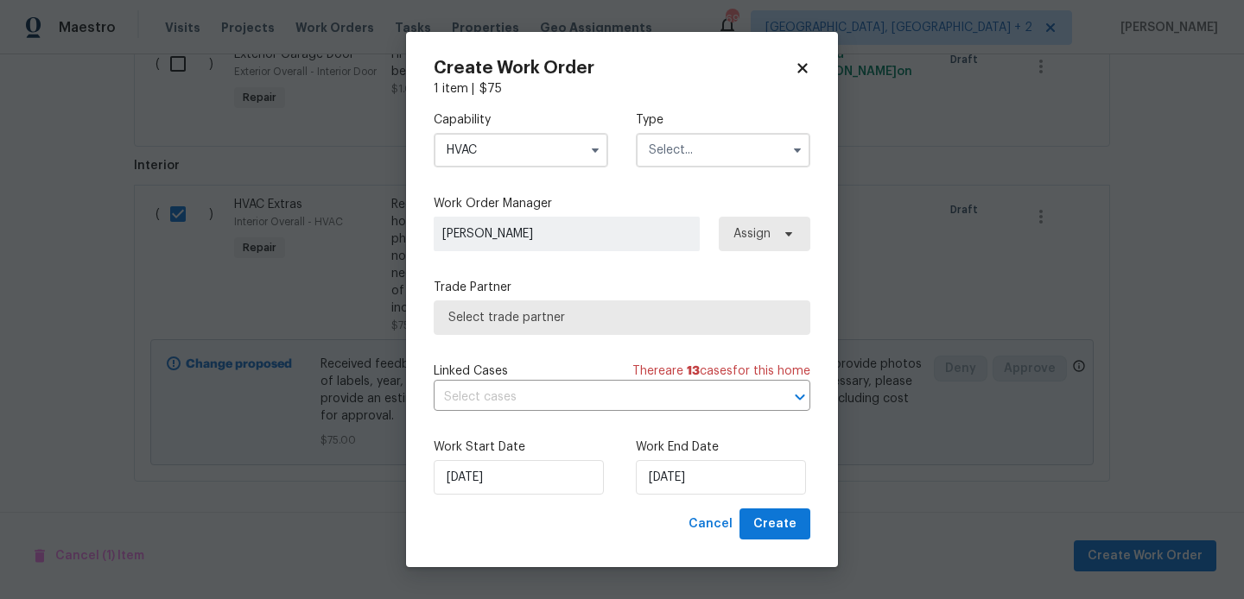
click at [695, 155] on input "text" at bounding box center [723, 150] width 174 height 35
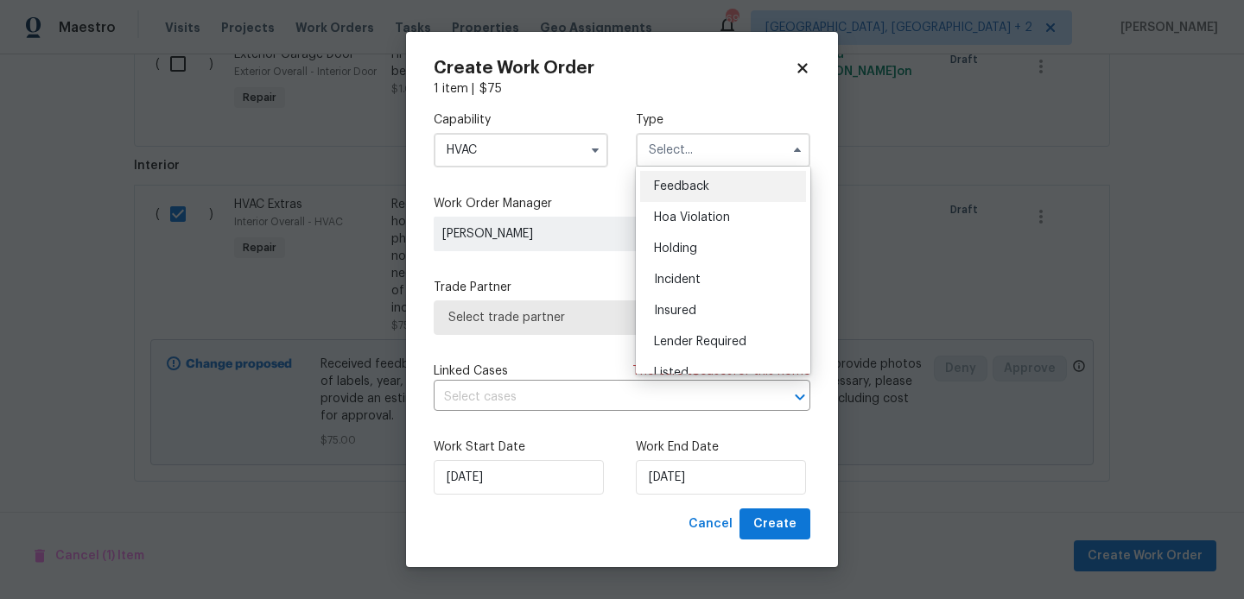
click at [694, 179] on div "Feedback" at bounding box center [723, 186] width 166 height 31
type input "Feedback"
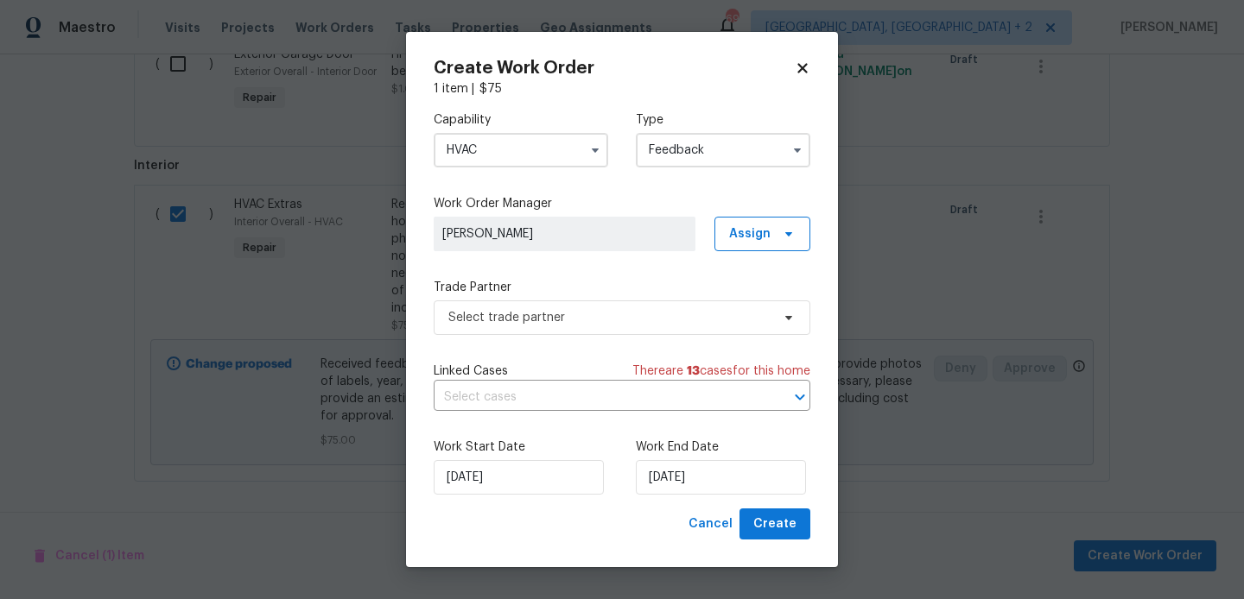
click at [532, 340] on div "Capability HVAC Type Feedback Work Order Manager Blessida Angeline M Assign Tra…" at bounding box center [622, 303] width 377 height 411
click at [529, 313] on span "Select trade partner" at bounding box center [609, 317] width 322 height 17
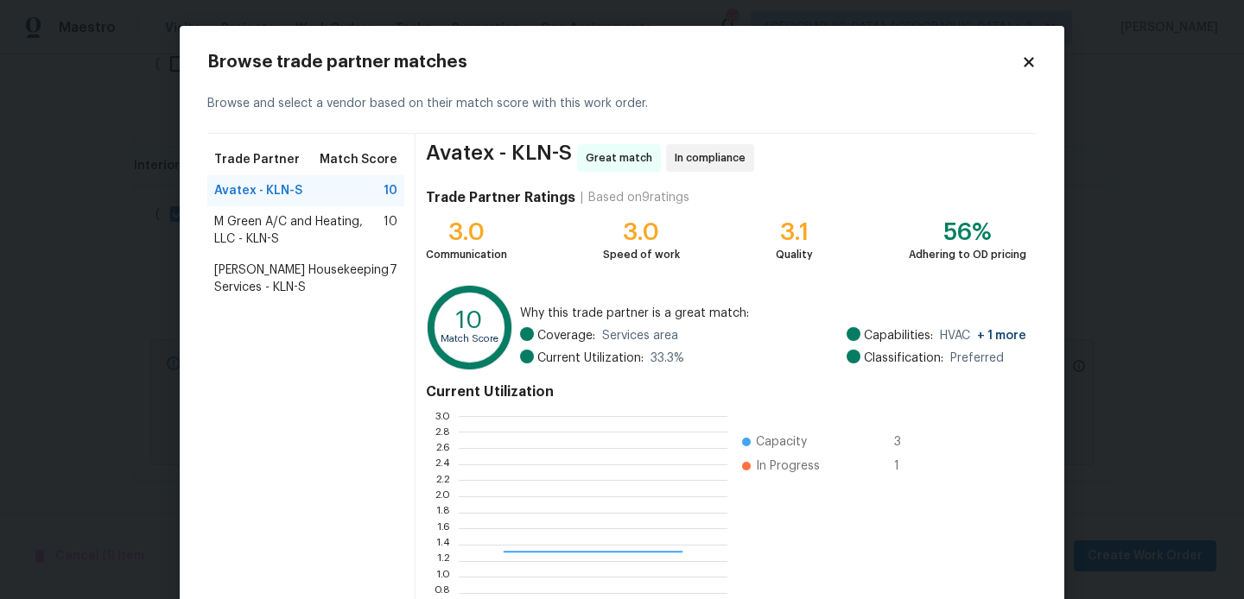
scroll to position [242, 269]
click at [303, 231] on span "M Green A/C and Heating, LLC - KLN-S" at bounding box center [298, 230] width 169 height 35
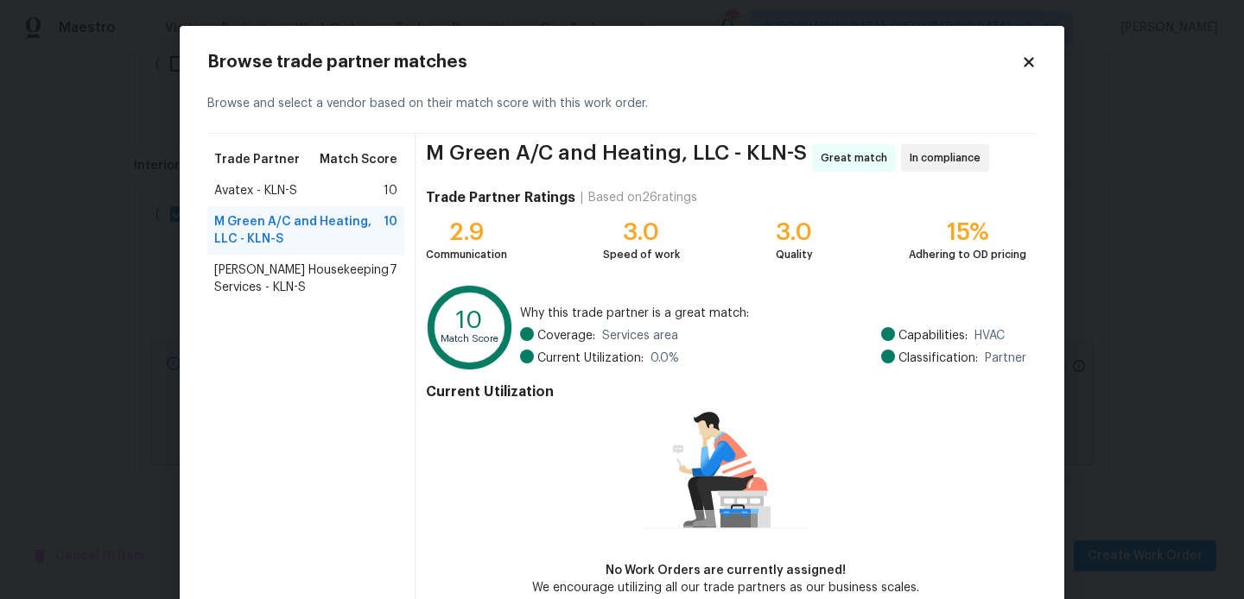
scroll to position [92, 0]
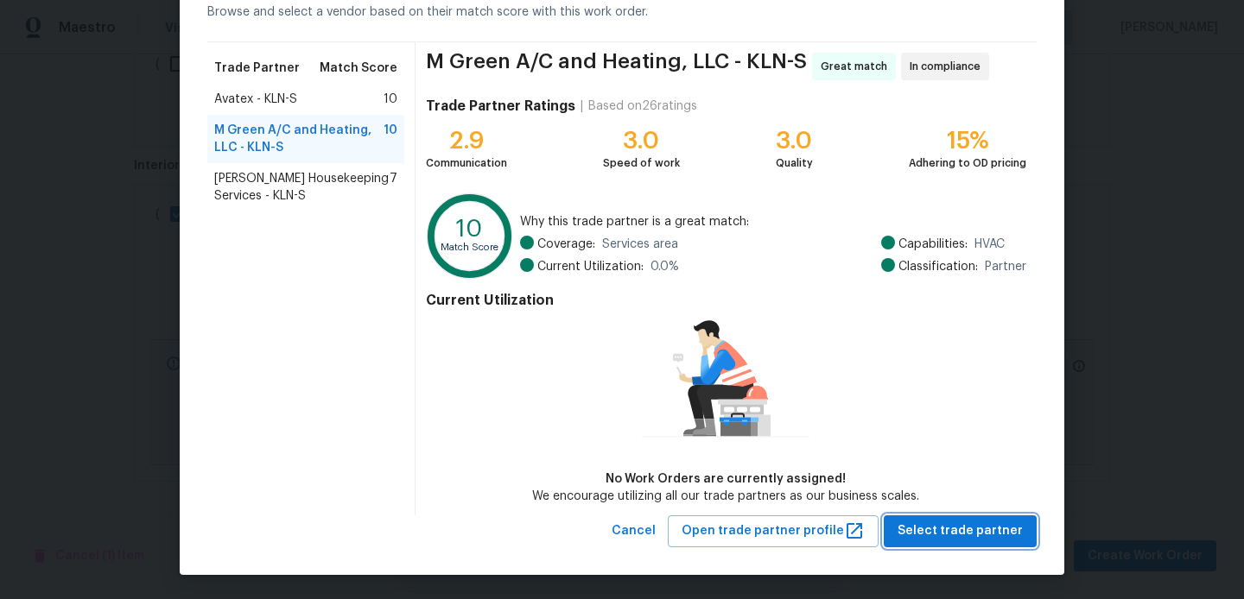
click at [934, 530] on span "Select trade partner" at bounding box center [960, 532] width 125 height 22
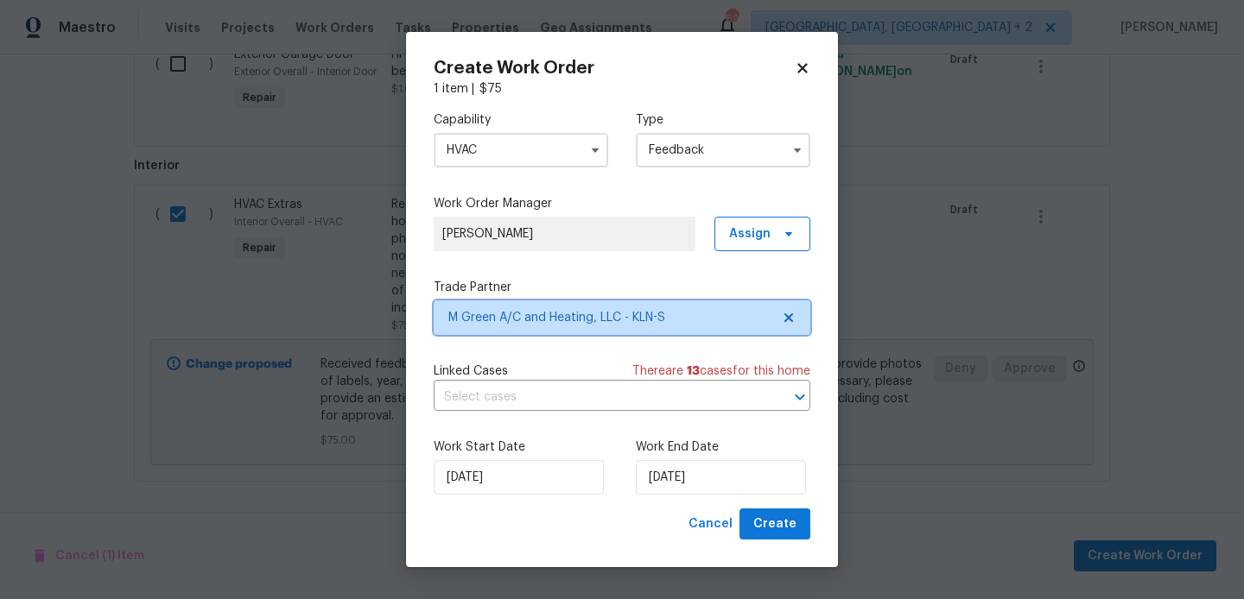
scroll to position [0, 0]
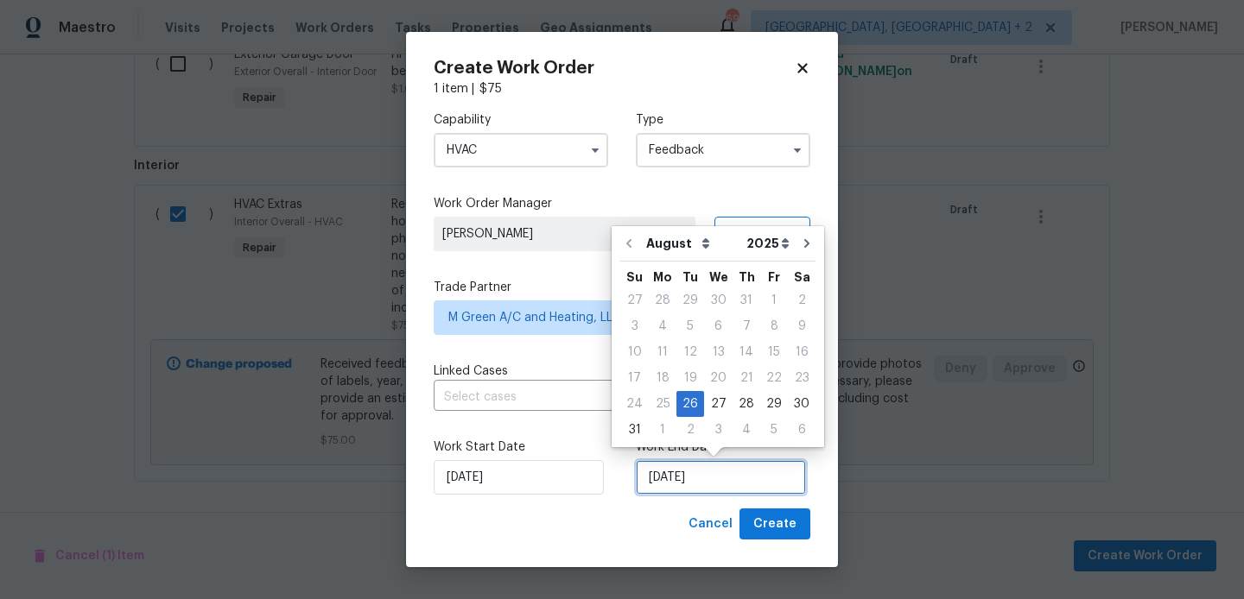
click at [678, 488] on input "26/08/2025" at bounding box center [721, 477] width 170 height 35
click at [741, 410] on div "28" at bounding box center [747, 404] width 28 height 24
type input "28/08/2025"
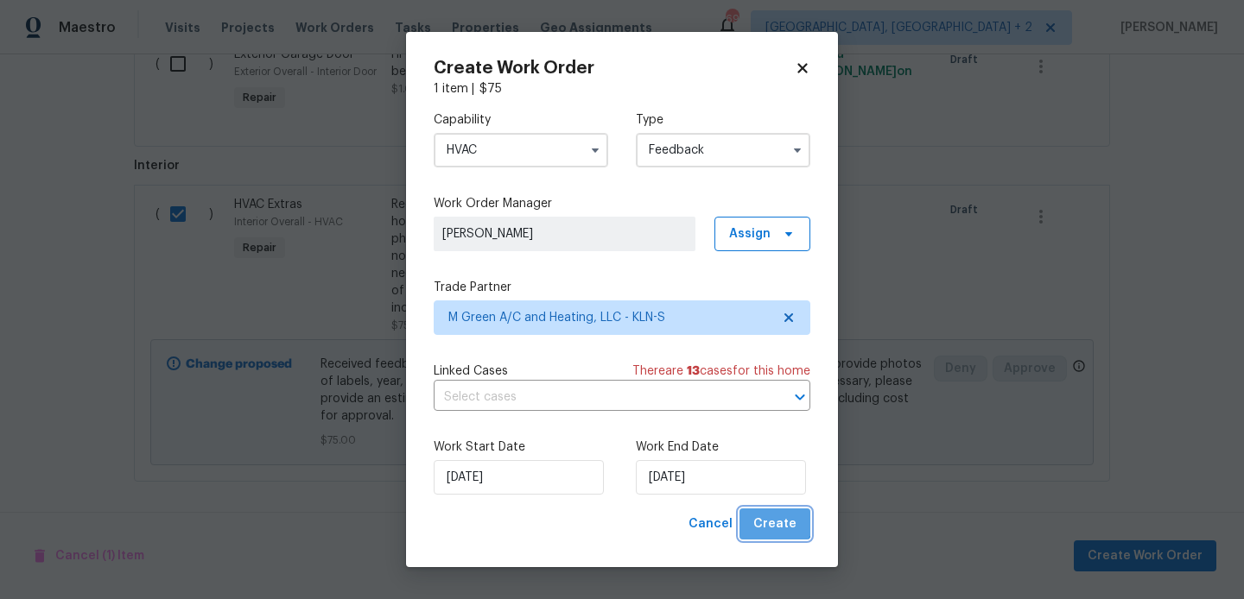
click at [771, 516] on span "Create" at bounding box center [774, 525] width 43 height 22
checkbox input "false"
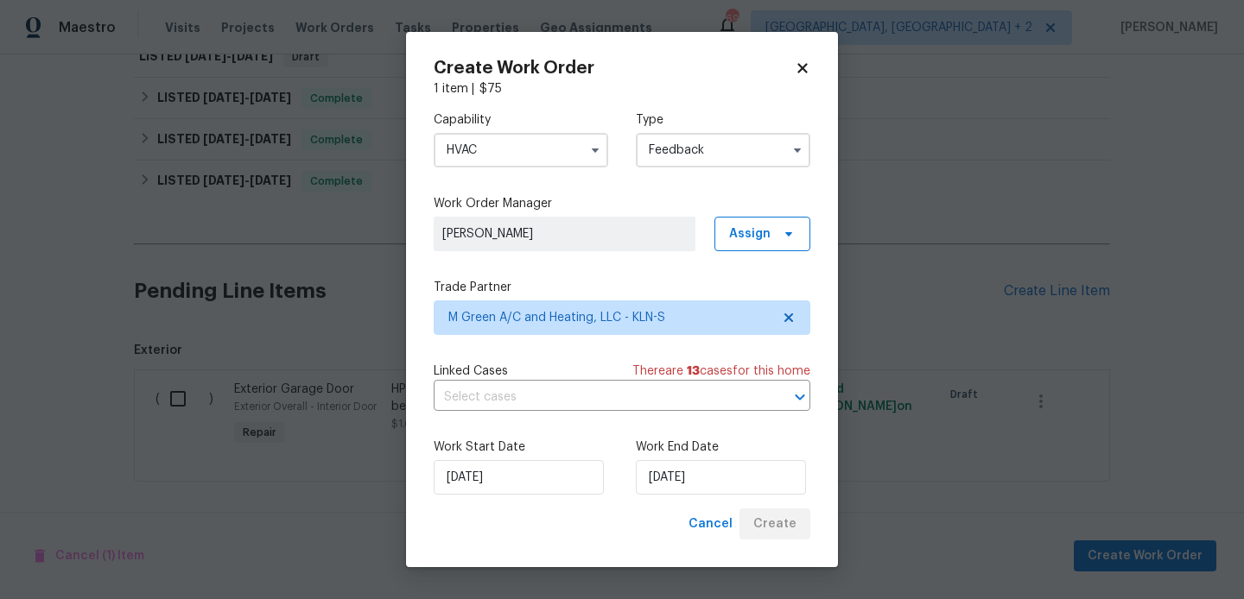
scroll to position [621, 0]
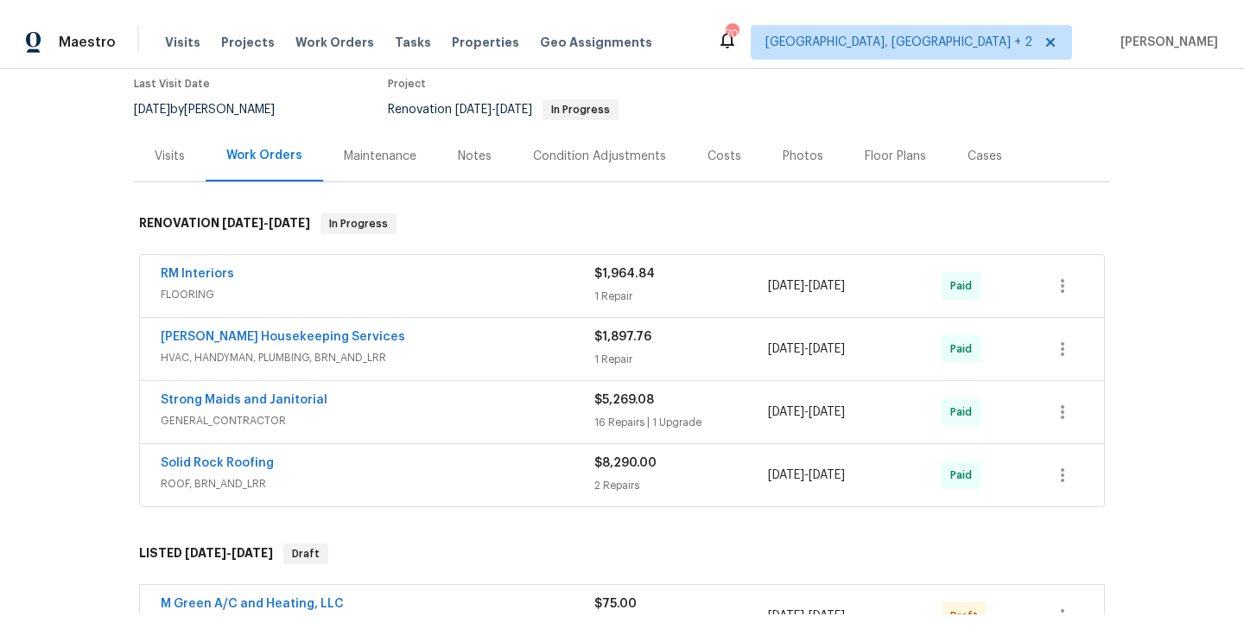
scroll to position [357, 0]
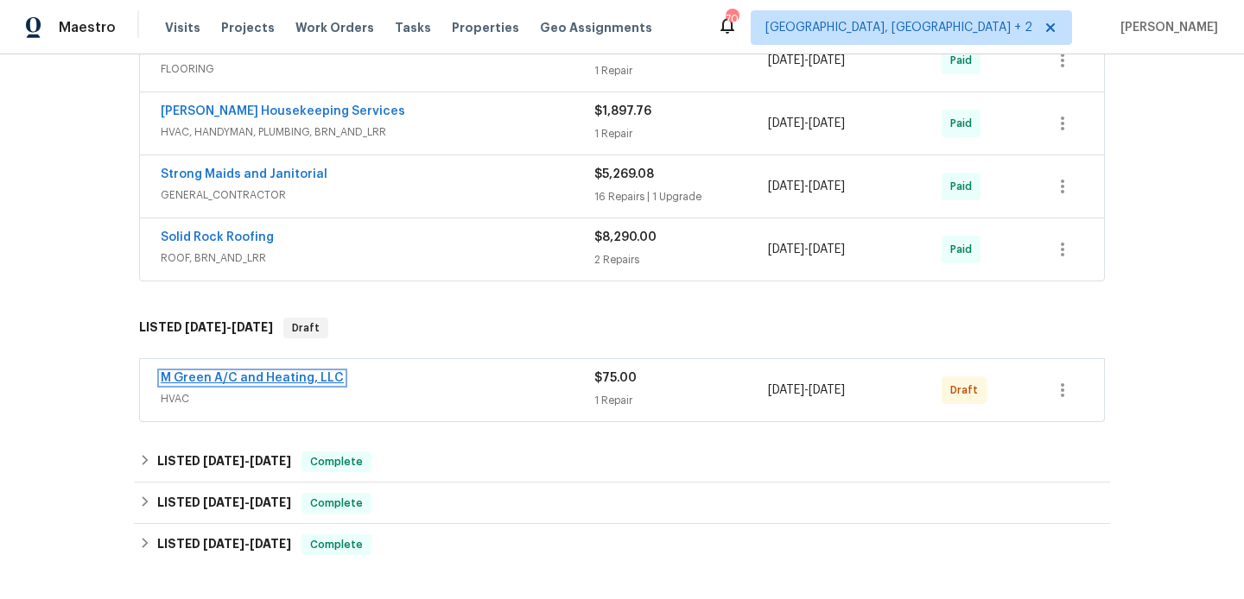
click at [300, 377] on link "M Green A/C and Heating, LLC" at bounding box center [252, 378] width 183 height 12
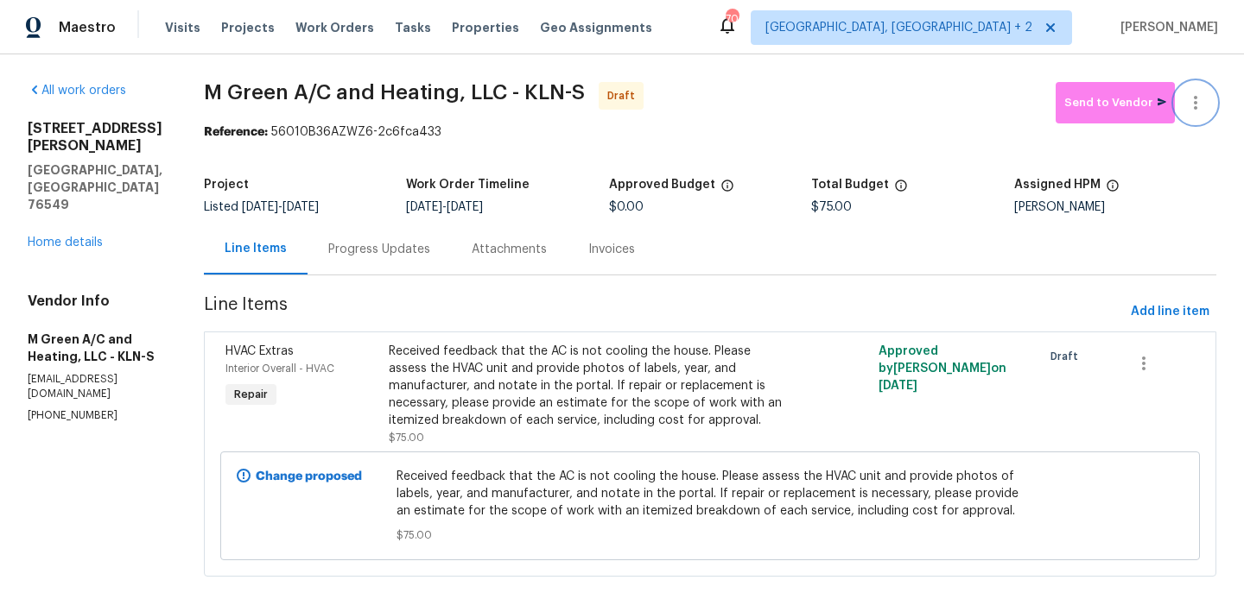
click at [1197, 83] on button "button" at bounding box center [1195, 102] width 41 height 41
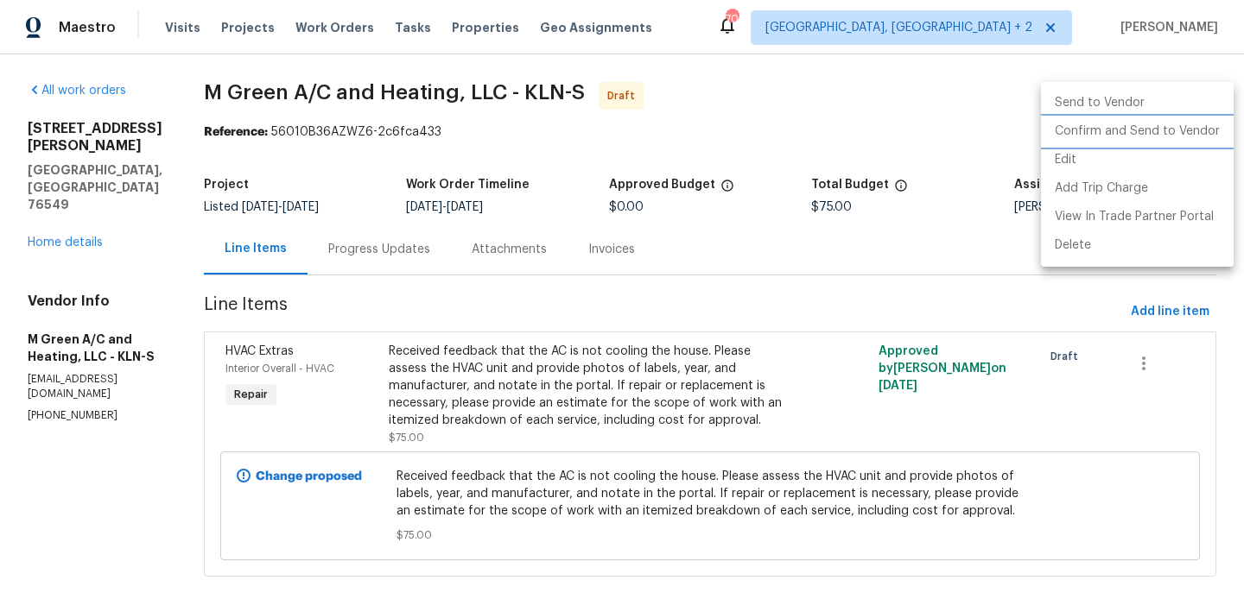
click at [1208, 120] on li "Confirm and Send to Vendor" at bounding box center [1137, 131] width 193 height 29
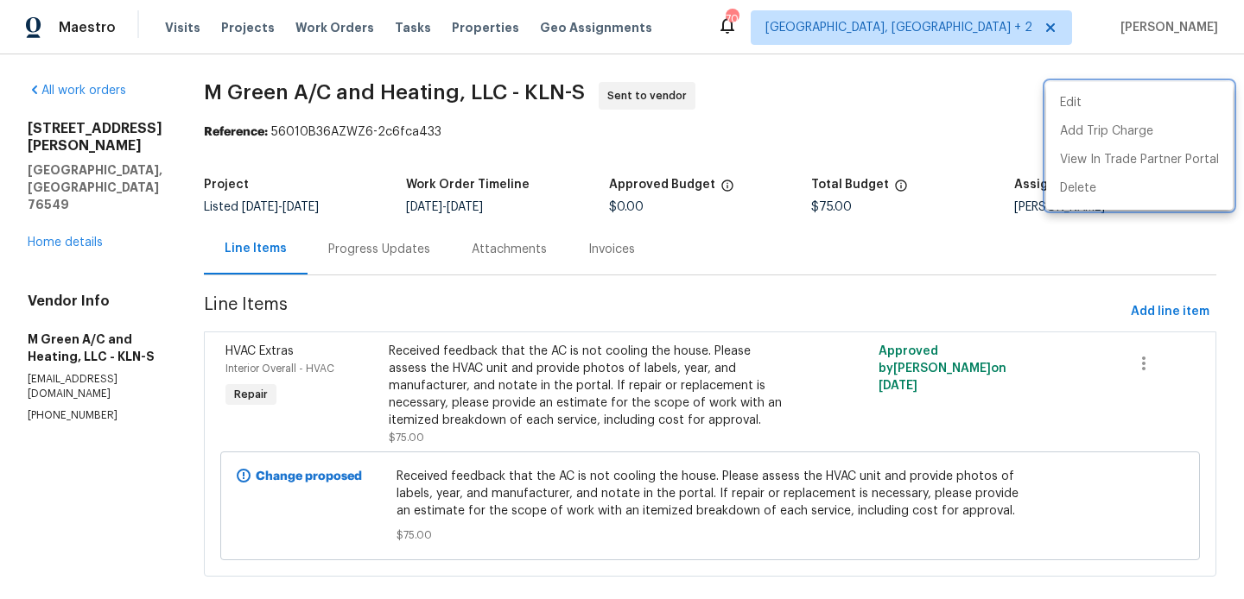
click at [447, 235] on div at bounding box center [622, 299] width 1244 height 599
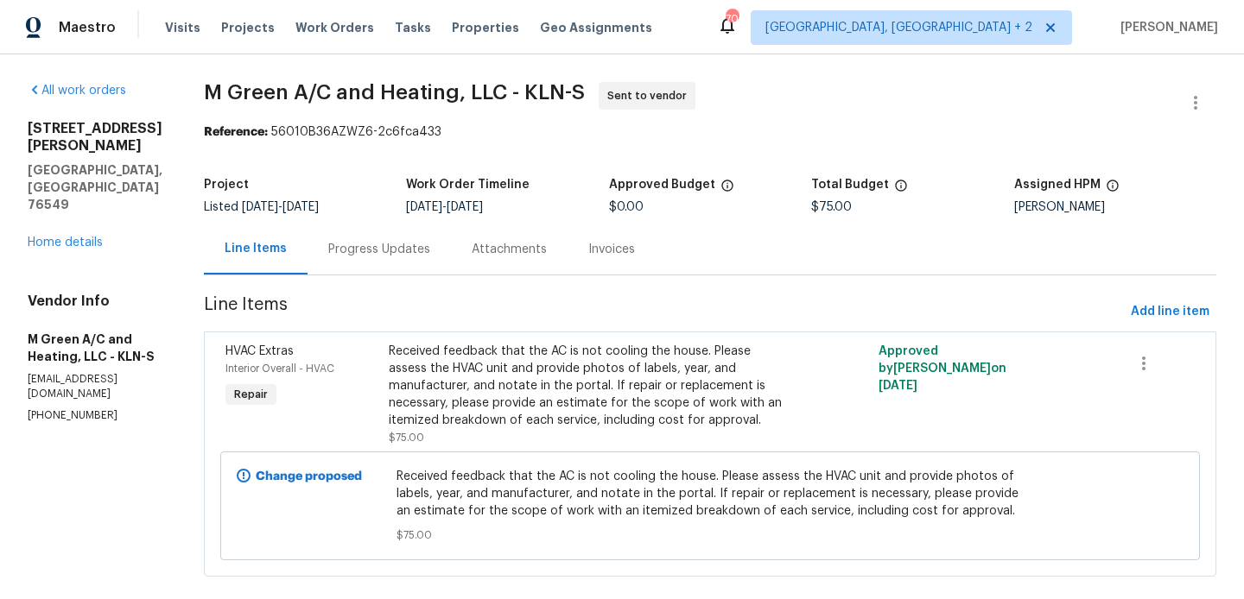
click at [430, 248] on div "Progress Updates" at bounding box center [379, 249] width 102 height 17
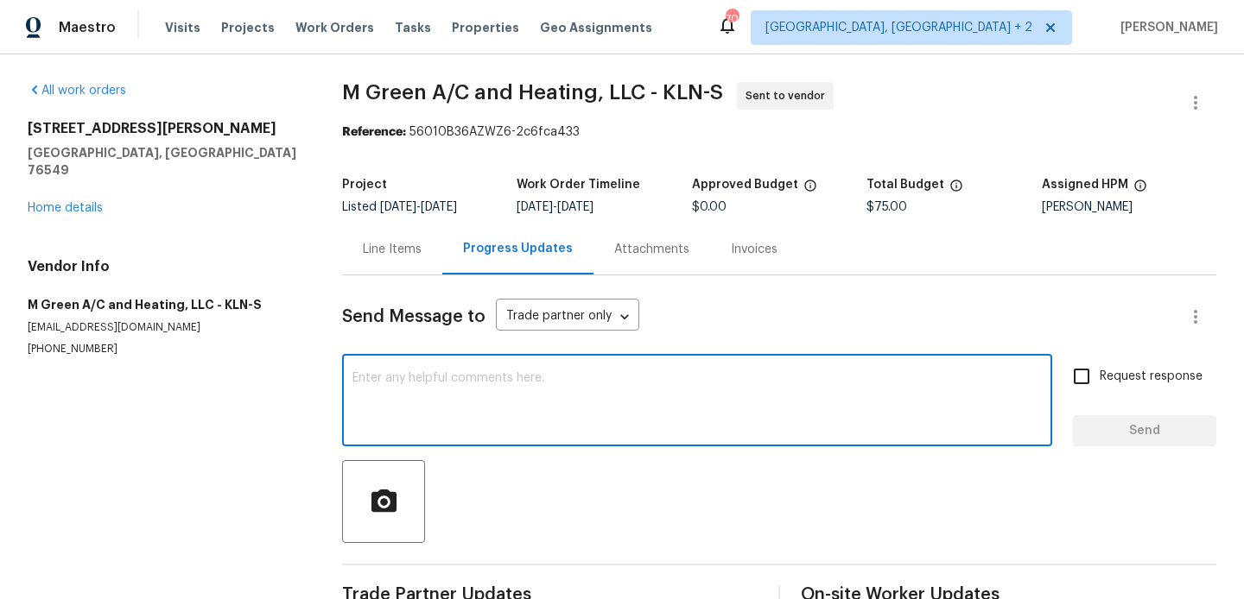
click at [525, 384] on textarea at bounding box center [696, 402] width 689 height 60
paste textarea "Hi, this is Blessida with Opendoor. I’m confirming you received the WO for the …"
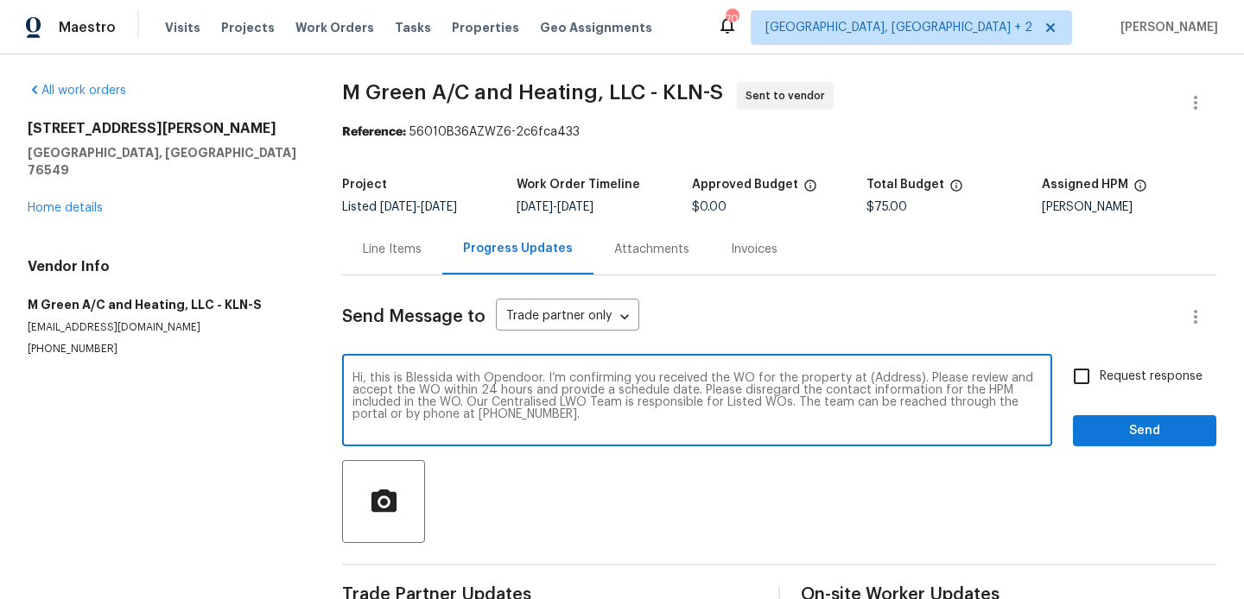
click at [879, 381] on textarea "Hi, this is Blessida with Opendoor. I’m confirming you received the WO for the …" at bounding box center [696, 402] width 689 height 60
paste textarea "[STREET_ADDRESS][PERSON_NAME]"
type textarea "Hi, this is Blessida with Opendoor. I’m confirming you received the WO for the …"
click at [1102, 378] on span "Request response" at bounding box center [1151, 377] width 103 height 18
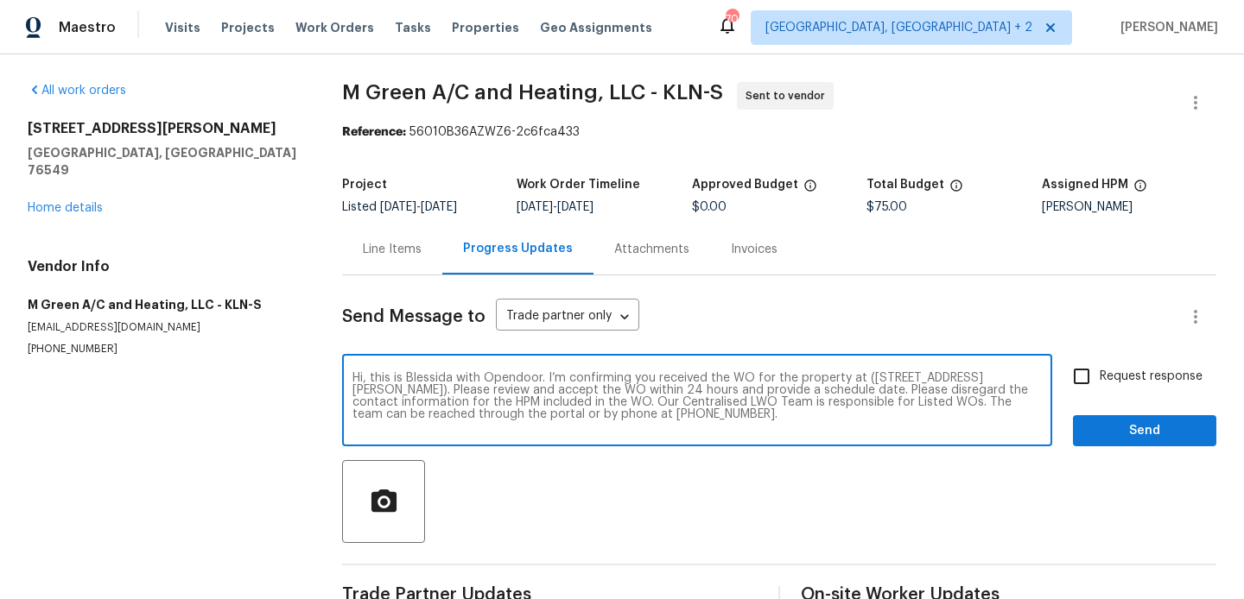
click at [1100, 378] on input "Request response" at bounding box center [1081, 376] width 36 height 36
checkbox input "true"
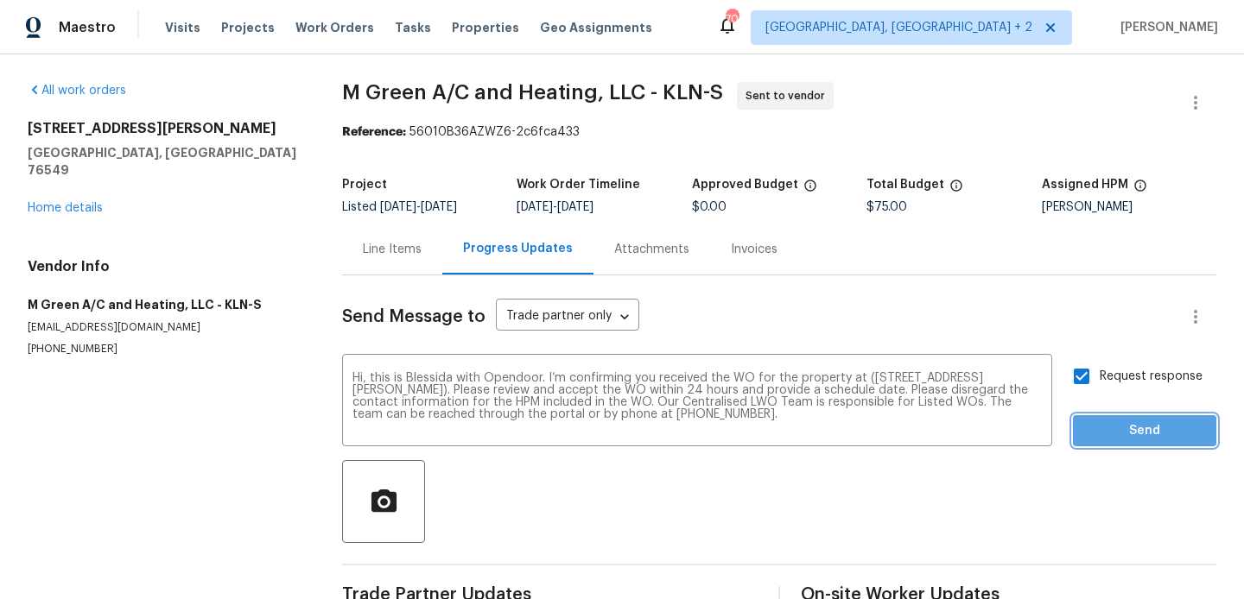
click at [1103, 415] on button "Send" at bounding box center [1144, 431] width 143 height 32
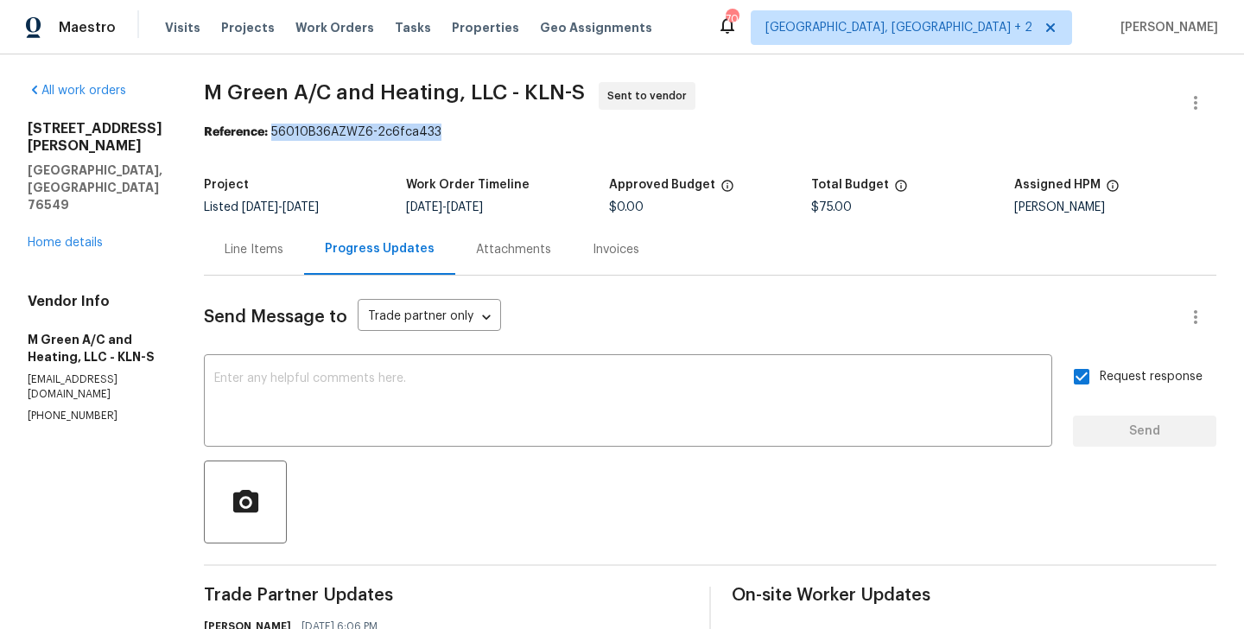
drag, startPoint x: 314, startPoint y: 130, endPoint x: 515, endPoint y: 130, distance: 200.4
click at [515, 130] on div "Reference: 56010B36AZWZ6-2c6fca433" at bounding box center [710, 132] width 1012 height 17
copy div "56010B36AZWZ6-2c6fca433"
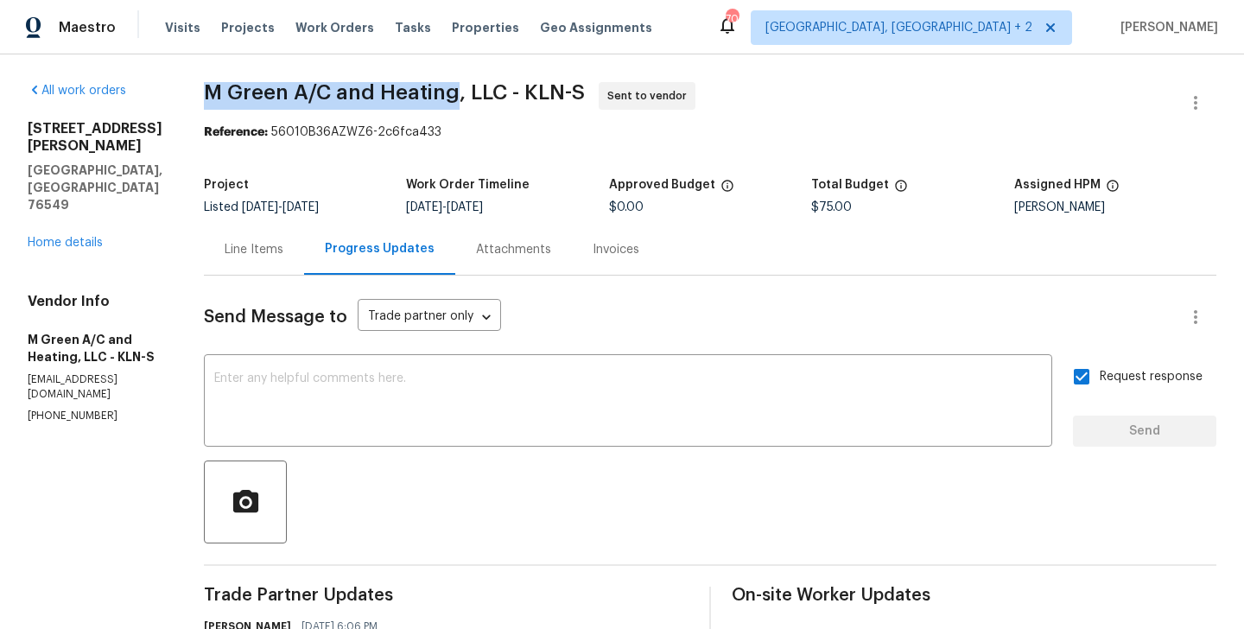
drag, startPoint x: 249, startPoint y: 98, endPoint x: 498, endPoint y: 98, distance: 249.6
click at [498, 98] on span "M Green A/C and Heating, LLC - KLN-S" at bounding box center [394, 92] width 381 height 21
copy span "M Green A/C and Heating"
click at [63, 237] on link "Home details" at bounding box center [65, 243] width 75 height 12
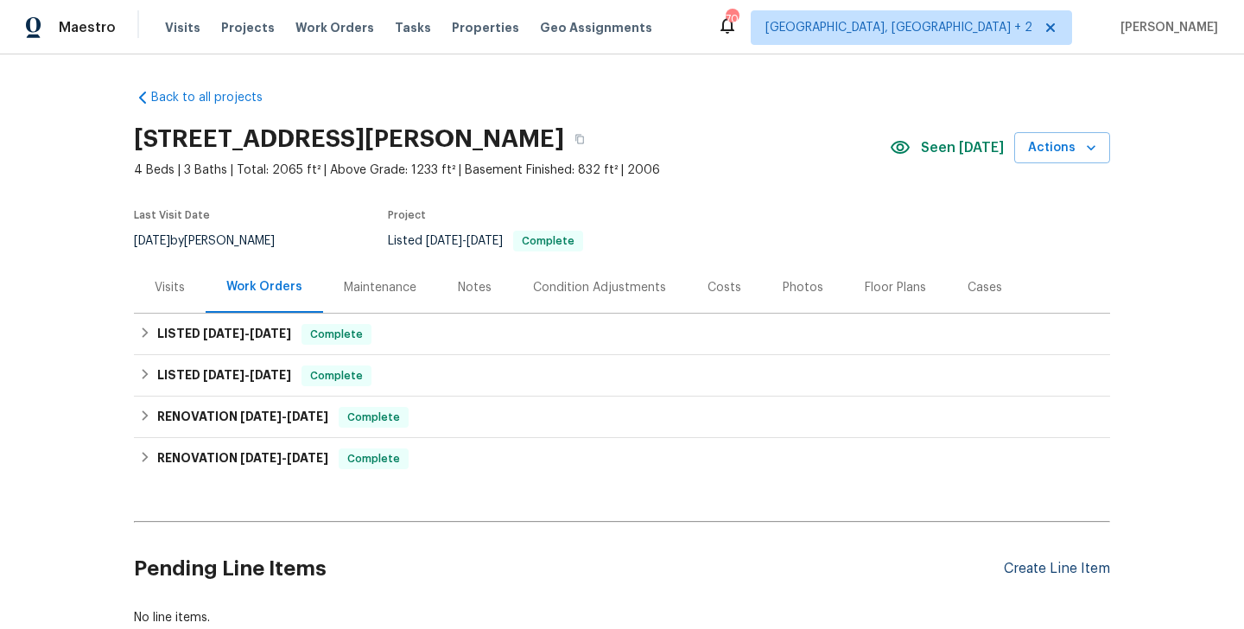
click at [1028, 561] on div "Create Line Item" at bounding box center [1057, 569] width 106 height 16
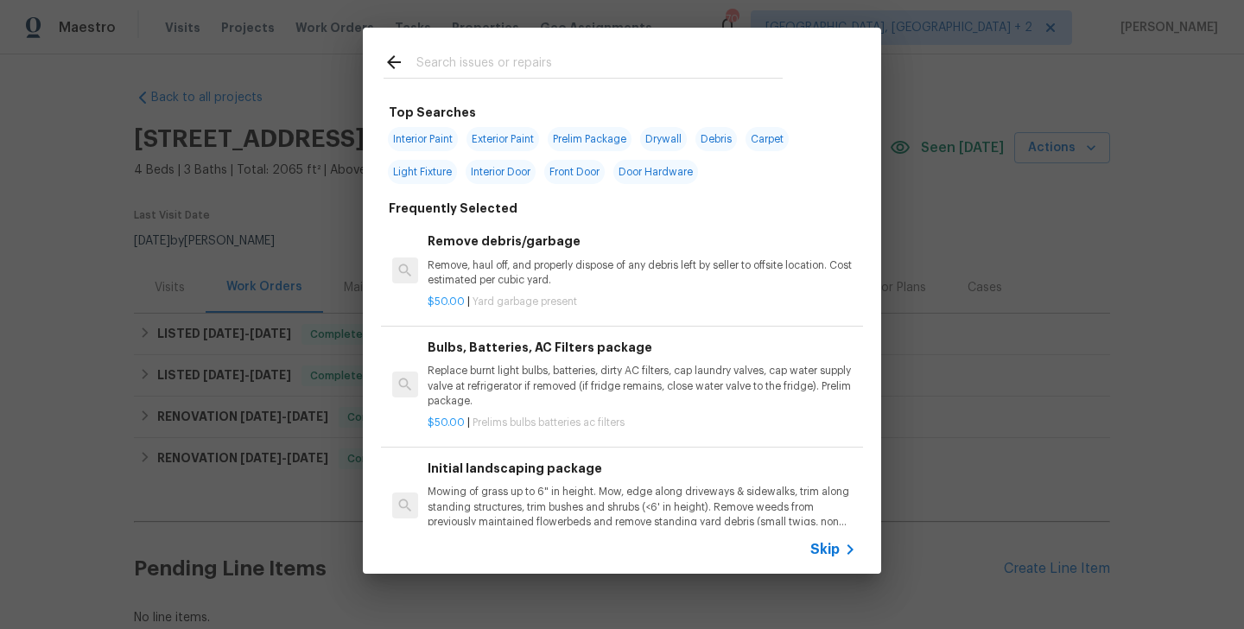
click at [491, 59] on input "text" at bounding box center [599, 65] width 366 height 26
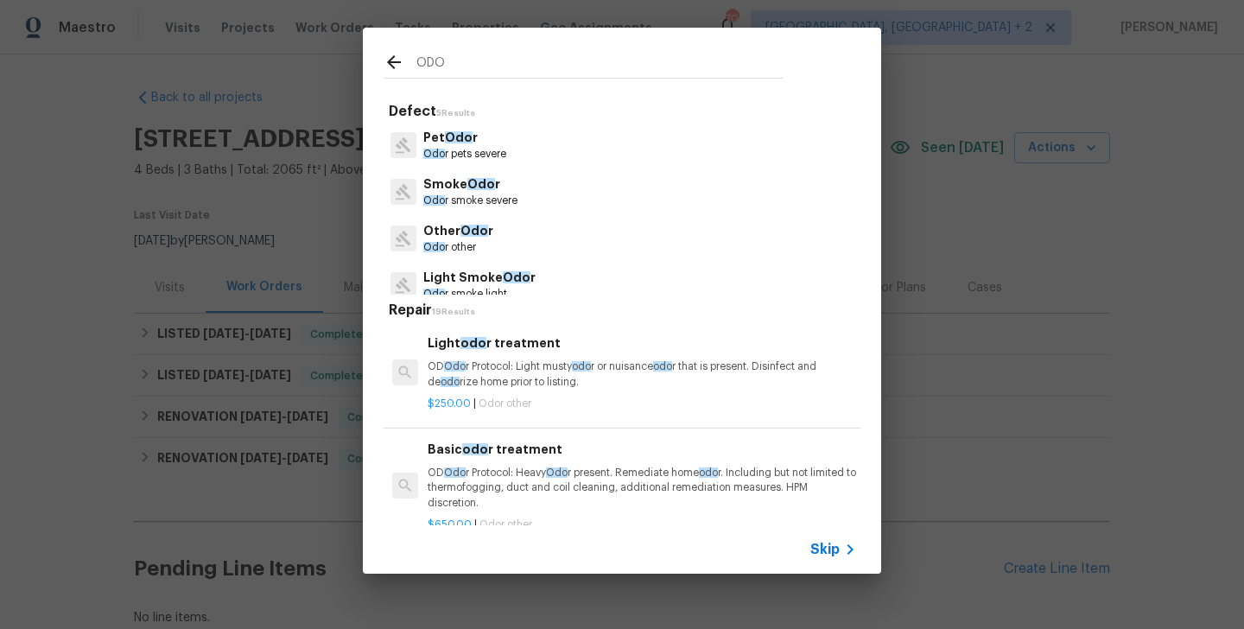
type input "ODO"
click at [477, 240] on p "Other Odo r" at bounding box center [458, 231] width 70 height 18
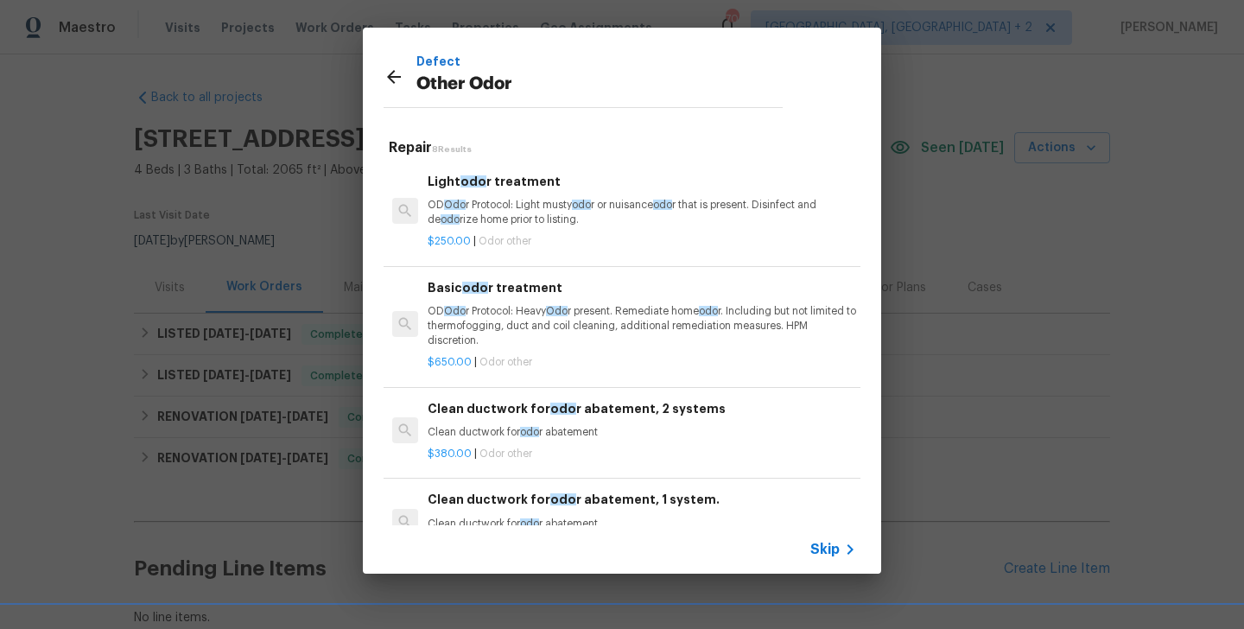
click at [482, 200] on p "OD Odo r Protocol: Light musty odo r or nuisance odo r that is present. Disinfe…" at bounding box center [642, 212] width 428 height 29
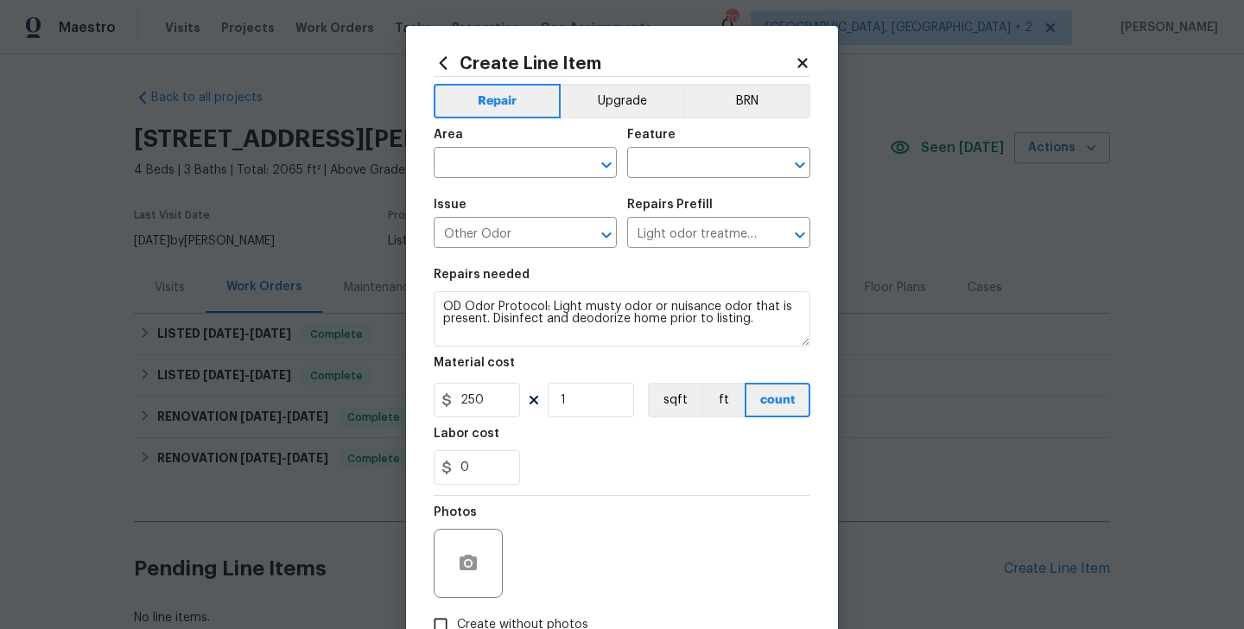
click at [485, 188] on span "Issue Other Odor ​" at bounding box center [525, 223] width 183 height 70
click at [485, 185] on span "Area ​" at bounding box center [525, 153] width 183 height 70
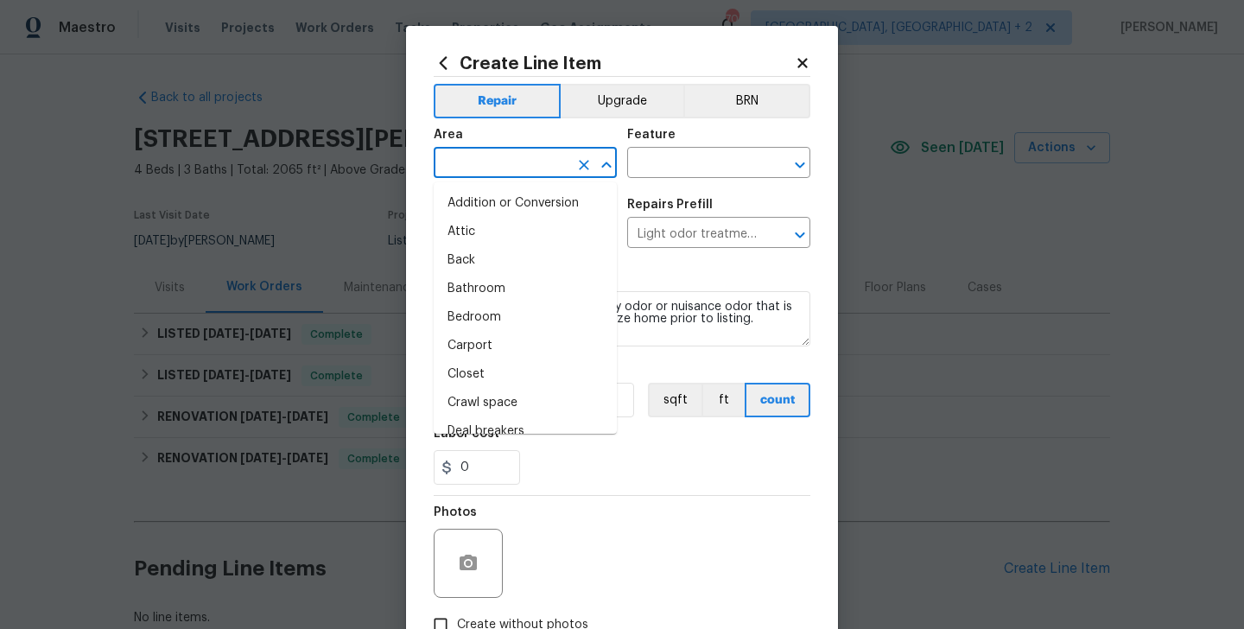
click at [472, 169] on input "text" at bounding box center [501, 164] width 135 height 27
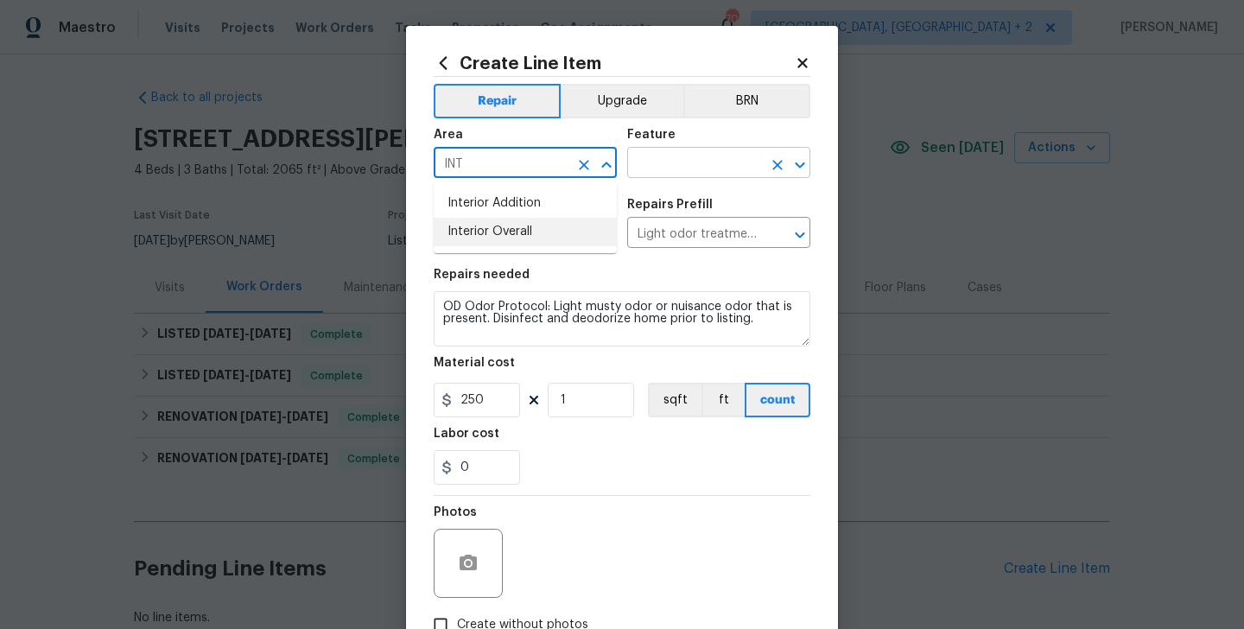
drag, startPoint x: 481, startPoint y: 235, endPoint x: 640, endPoint y: 161, distance: 175.4
click at [481, 234] on li "Interior Overall" at bounding box center [525, 232] width 183 height 29
type input "Interior Overall"
click at [640, 161] on input "text" at bounding box center [694, 164] width 135 height 27
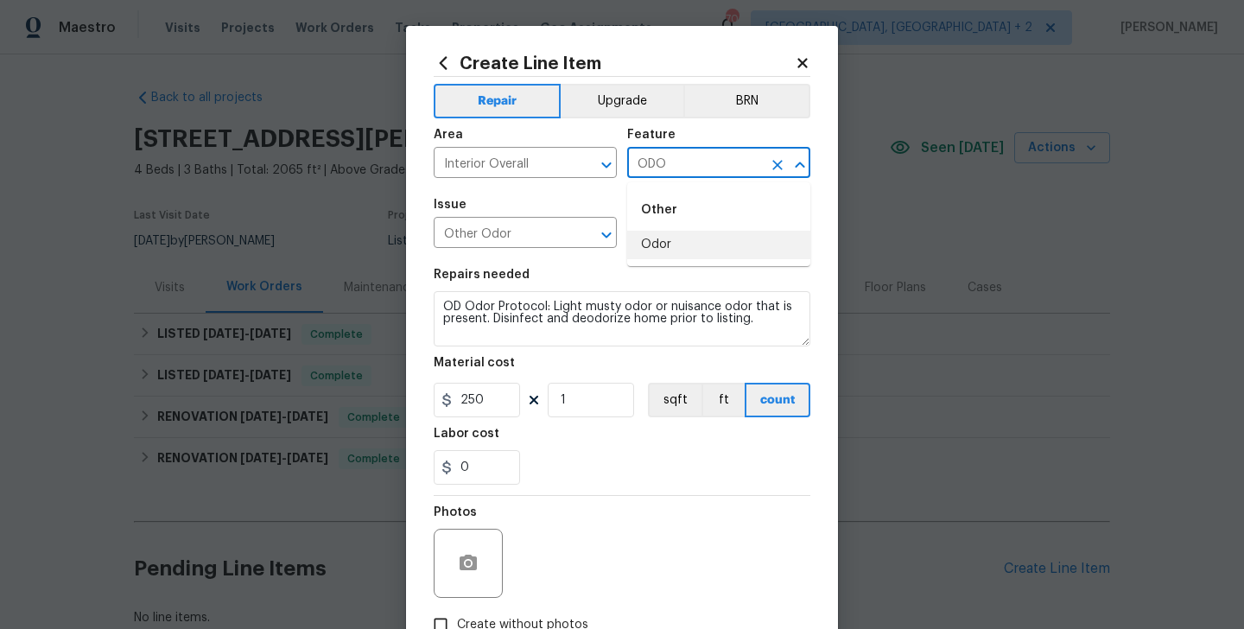
click at [658, 238] on li "Odor" at bounding box center [718, 245] width 183 height 29
type input "Odor"
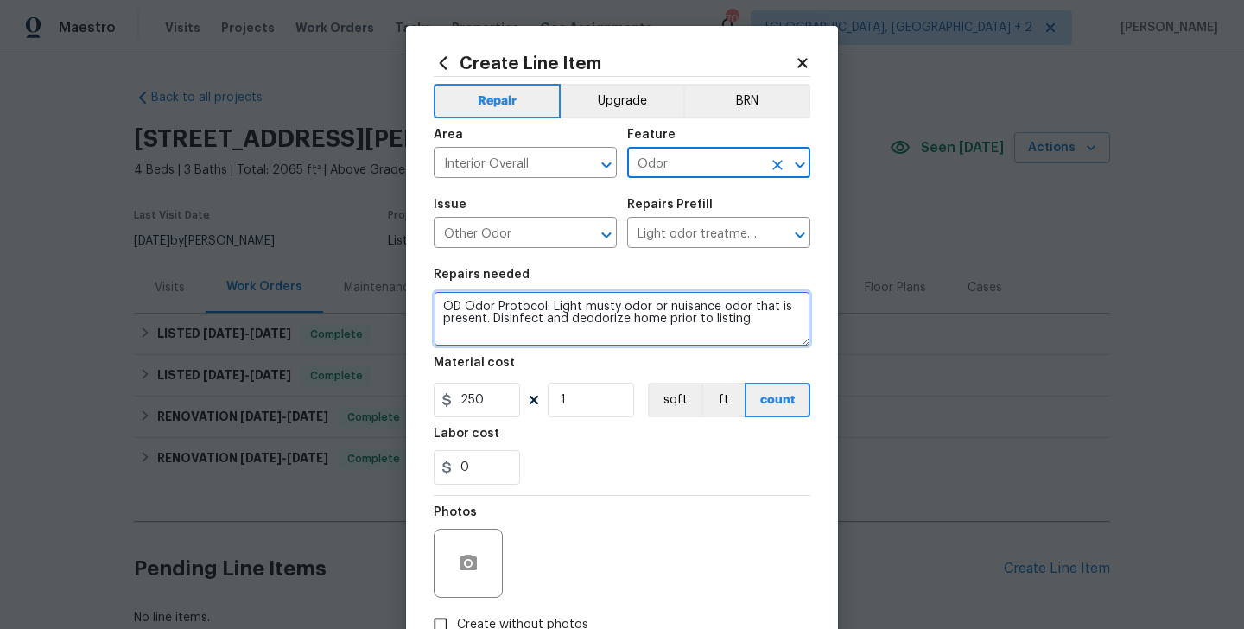
click at [593, 328] on textarea "OD Odor Protocol: Light musty odor or nuisance odor that is present. Disinfect …" at bounding box center [622, 318] width 377 height 55
paste textarea "nterior pet odor has resurfaced. Full odor treatment needed"
type textarea "nterior pet odor has resurfaced. Full odor treatment needed."
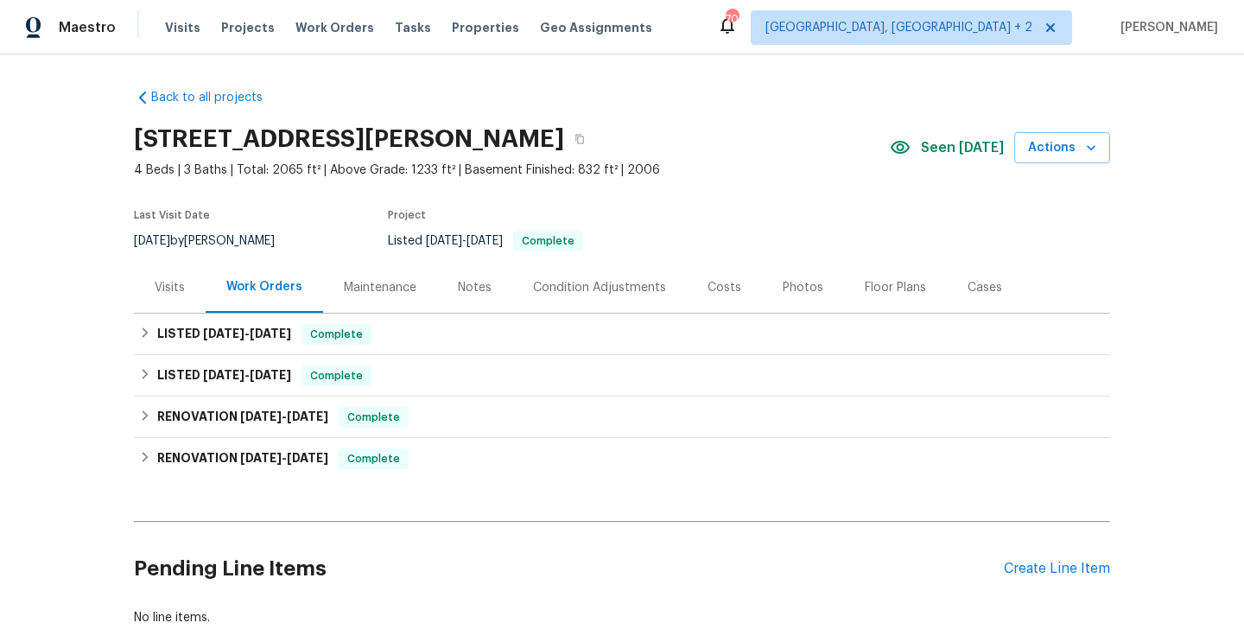
scroll to position [115, 0]
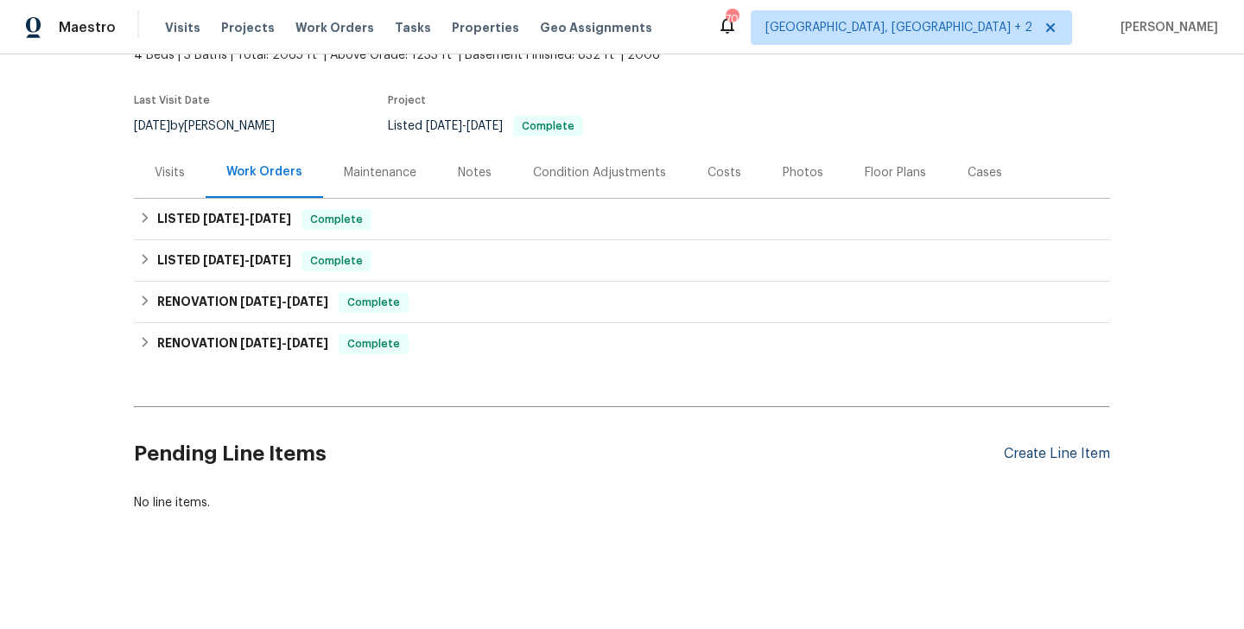
click at [1074, 458] on div "Create Line Item" at bounding box center [1057, 454] width 106 height 16
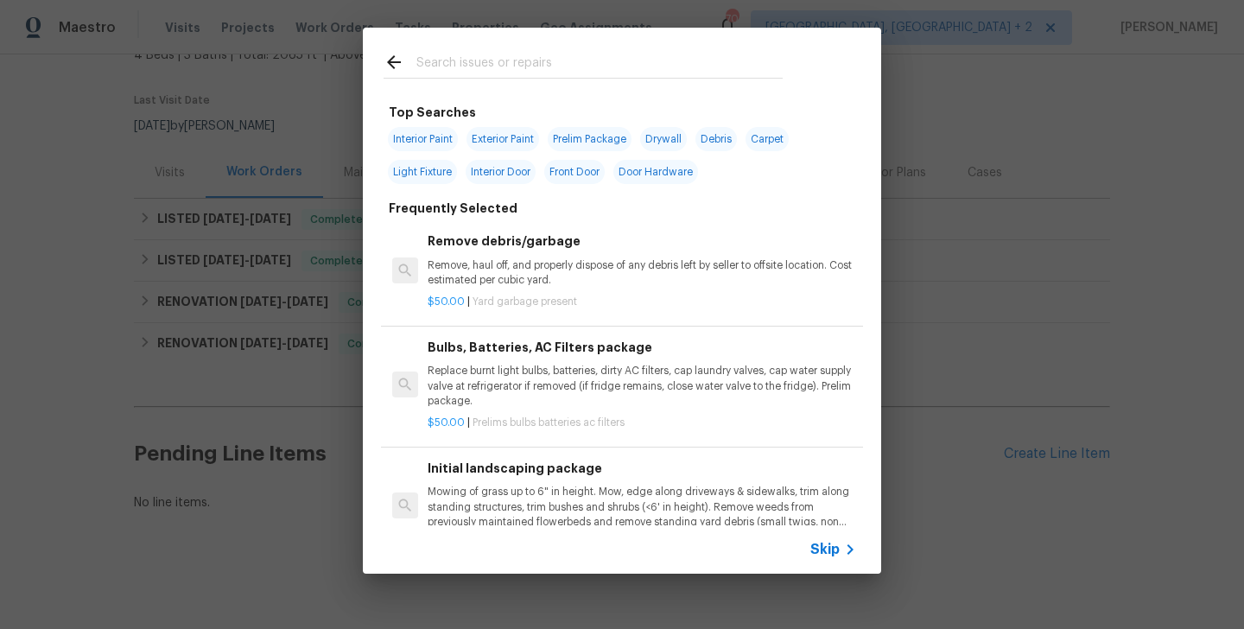
click at [536, 61] on input "text" at bounding box center [599, 65] width 366 height 26
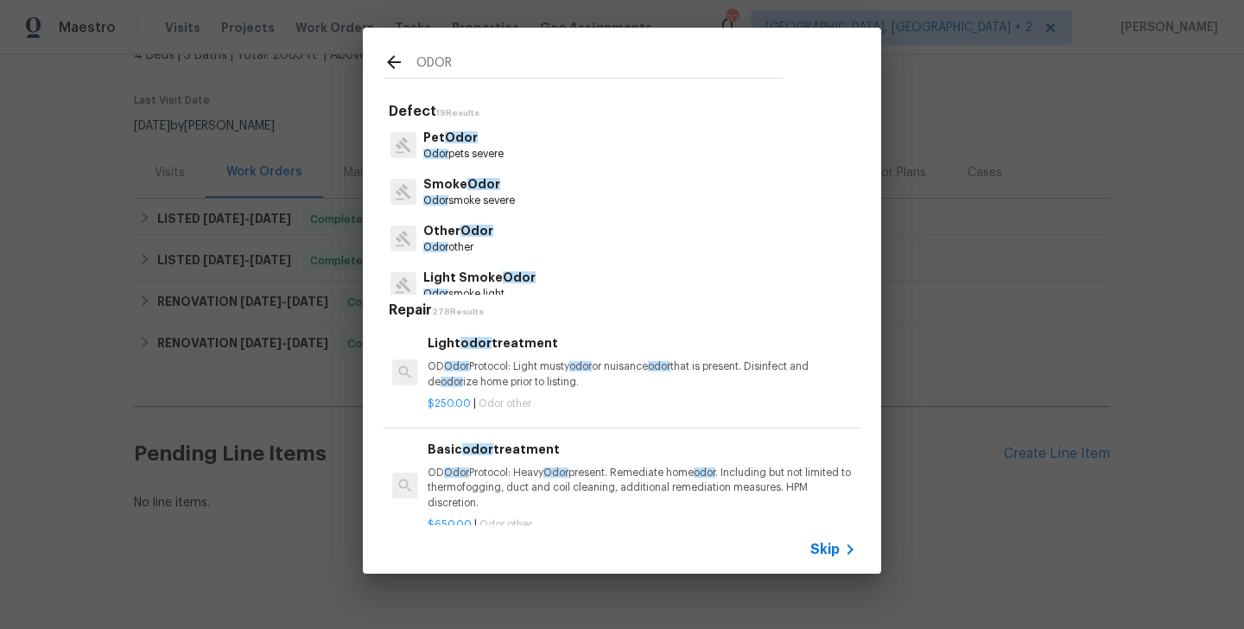
type input "ODOR"
click at [480, 241] on p "Odor other" at bounding box center [458, 247] width 70 height 15
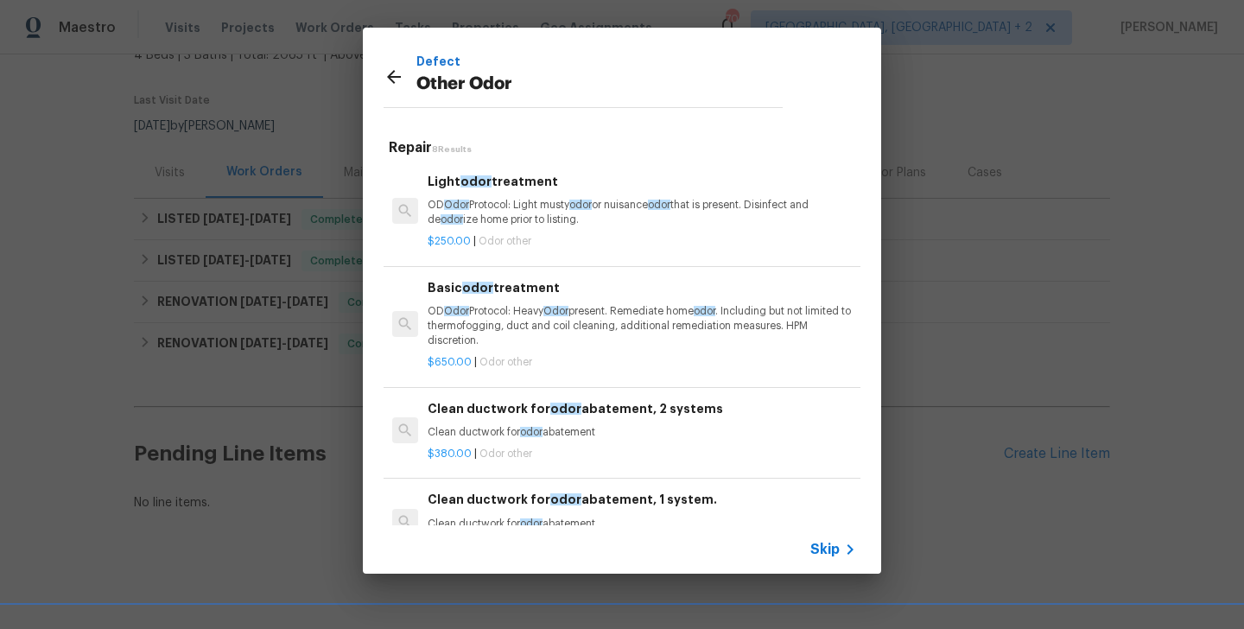
click at [509, 219] on p "OD Odor Protocol: Light musty odor or nuisance odor that is present. Disinfect …" at bounding box center [642, 212] width 428 height 29
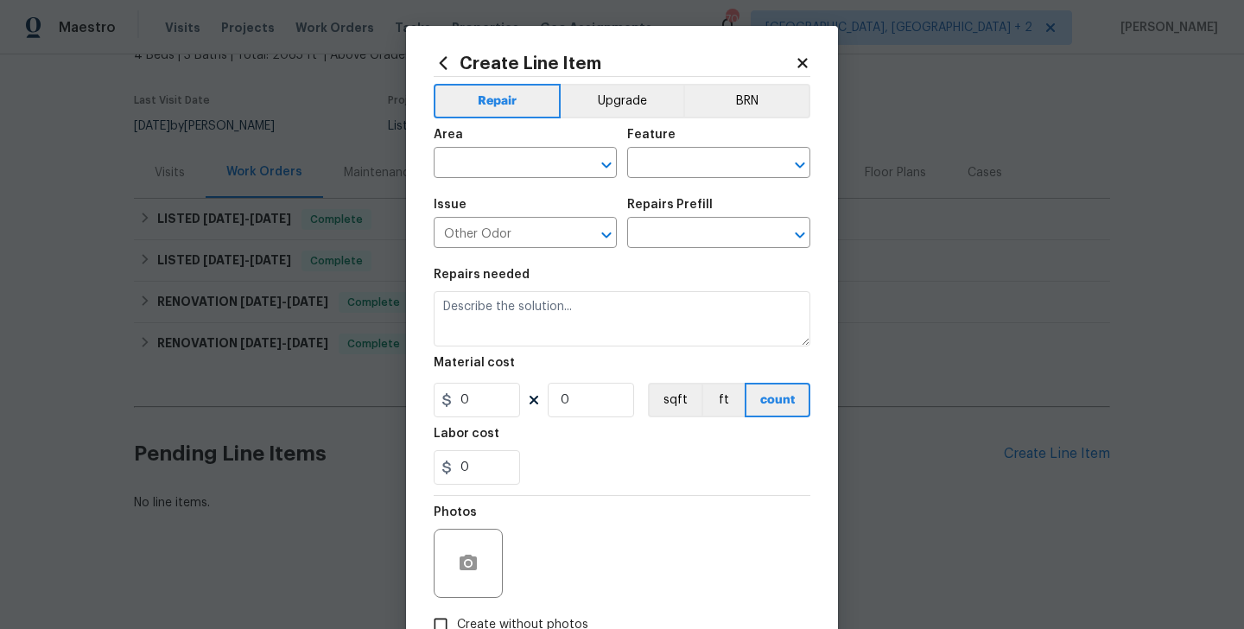
type input "Light odor treatment $250.00"
type textarea "OD Odor Protocol: Light musty odor or nuisance odor that is present. Disinfect …"
type input "250"
type input "1"
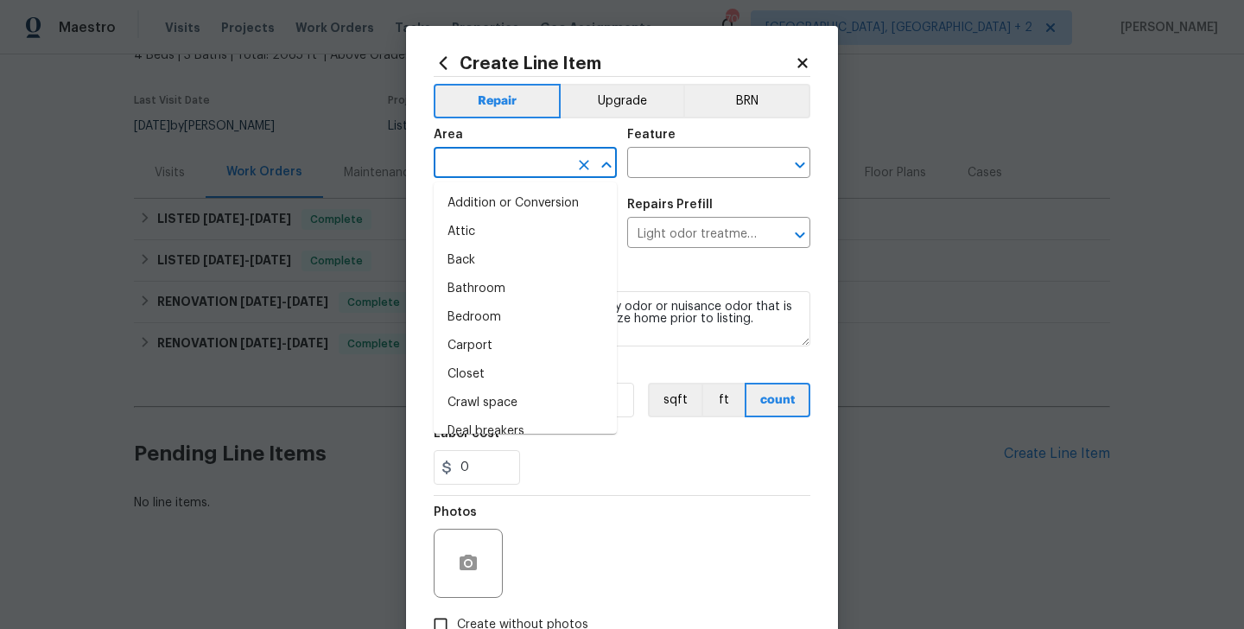
click at [500, 173] on input "text" at bounding box center [501, 164] width 135 height 27
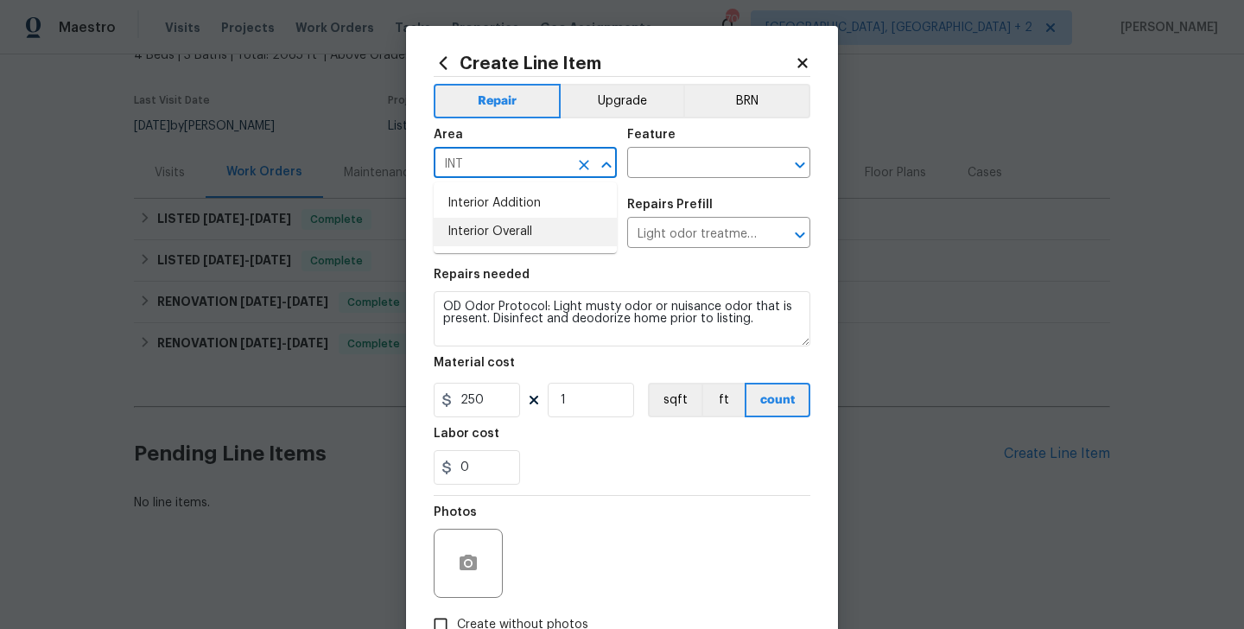
click at [502, 237] on li "Interior Overall" at bounding box center [525, 232] width 183 height 29
type input "Interior Overall"
click at [619, 161] on div "Area Interior Overall ​ Feature ​" at bounding box center [622, 153] width 377 height 70
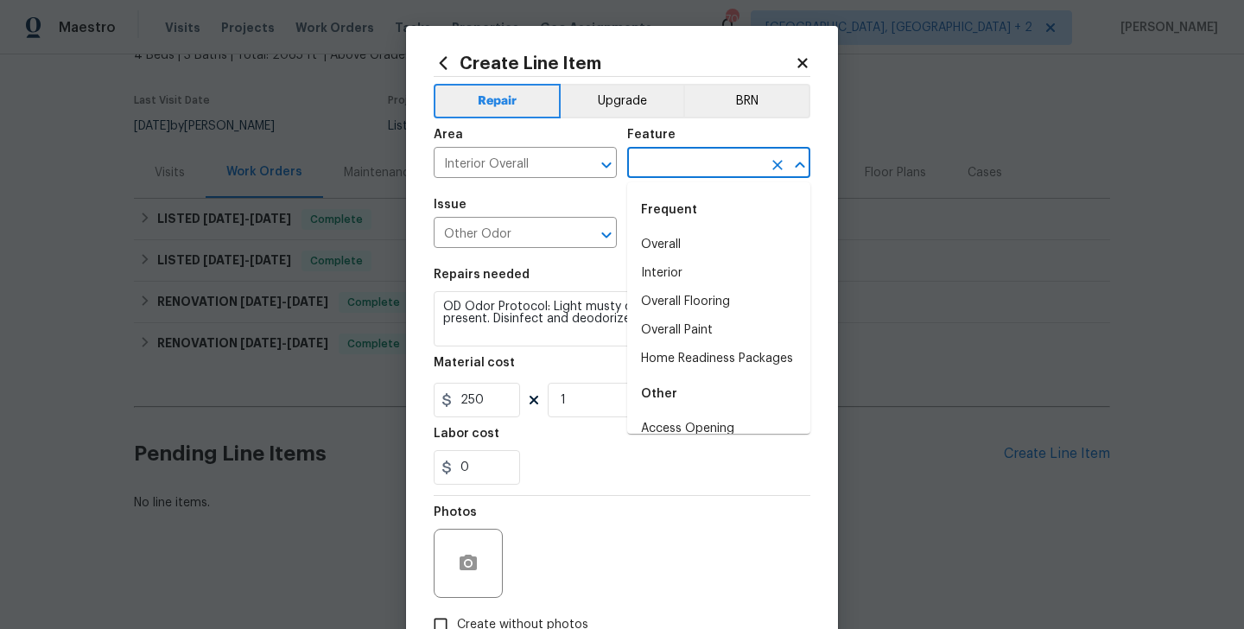
click at [646, 161] on input "text" at bounding box center [694, 164] width 135 height 27
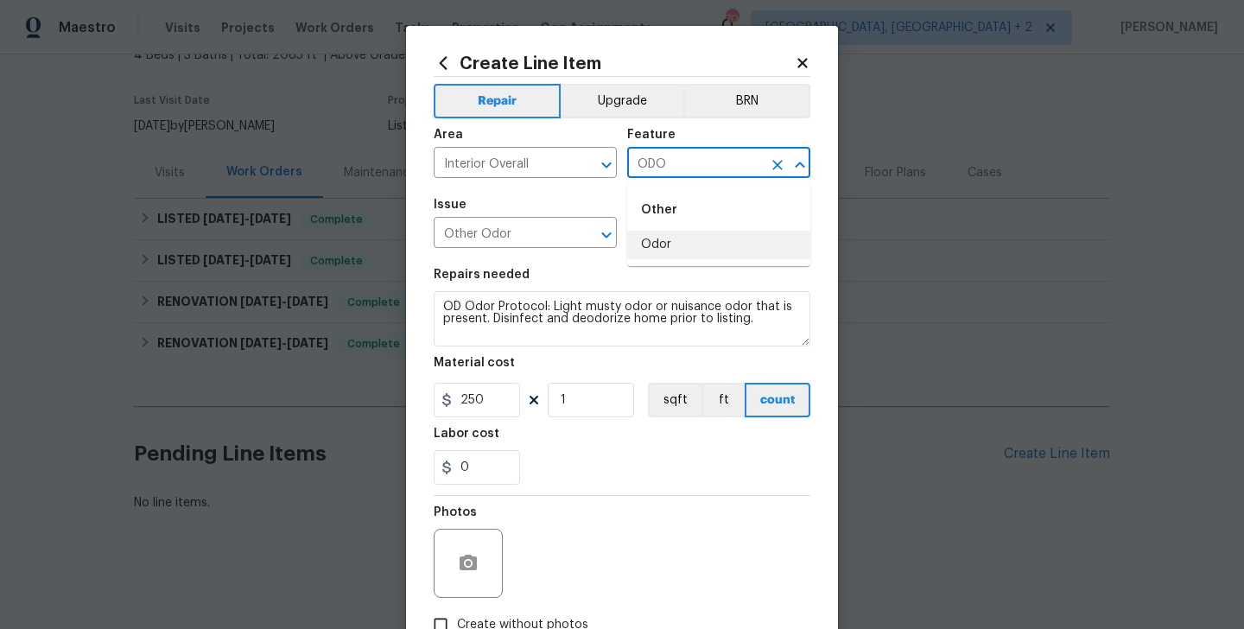
click at [664, 252] on li "Odor" at bounding box center [718, 245] width 183 height 29
type input "Odor"
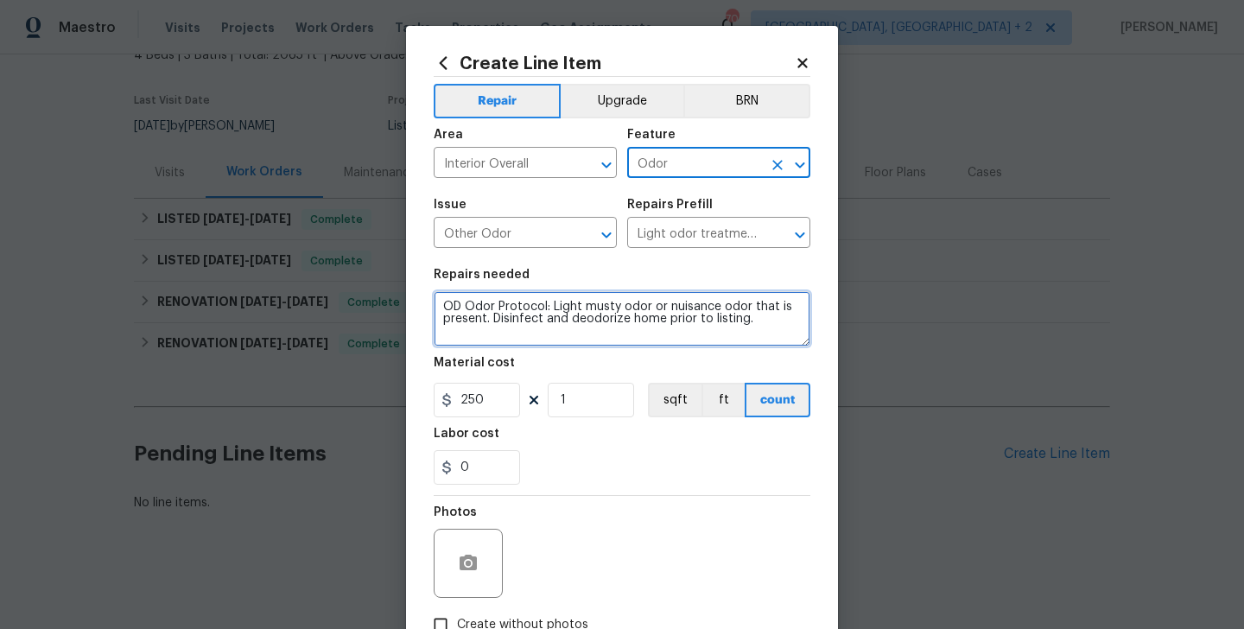
click at [535, 301] on textarea "OD Odor Protocol: Light musty odor or nuisance odor that is present. Disinfect …" at bounding box center [622, 318] width 377 height 55
paste textarea "nterior pet odor has resurfaced. Full odor treatment needed"
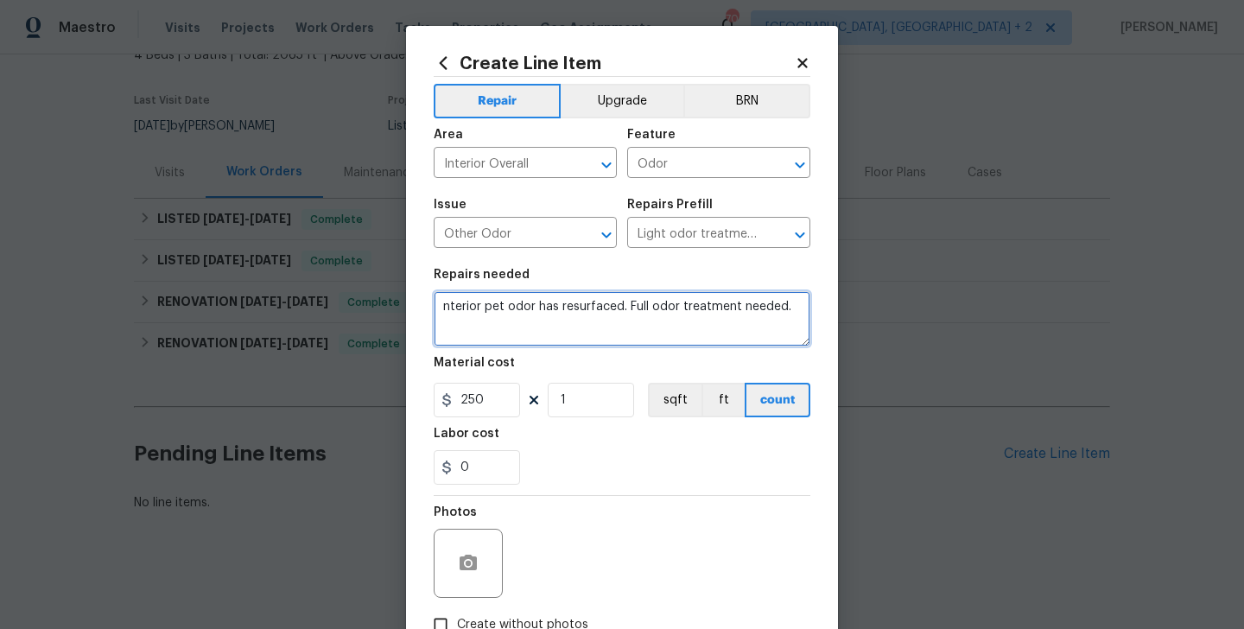
click at [442, 307] on textarea "nterior pet odor has resurfaced. Full odor treatment needed." at bounding box center [622, 318] width 377 height 55
type textarea "Interior pet odor has resurfaced. Full odor treatment needed."
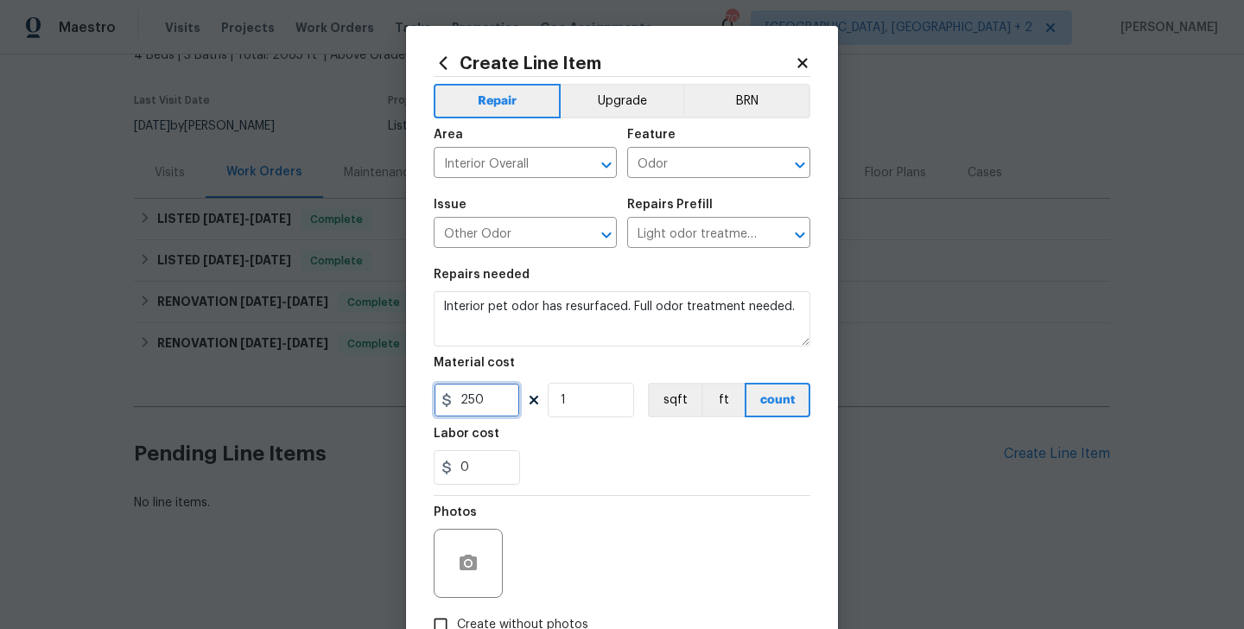
click at [470, 394] on input "250" at bounding box center [477, 400] width 86 height 35
type input "75"
click at [470, 570] on icon "button" at bounding box center [468, 563] width 17 height 16
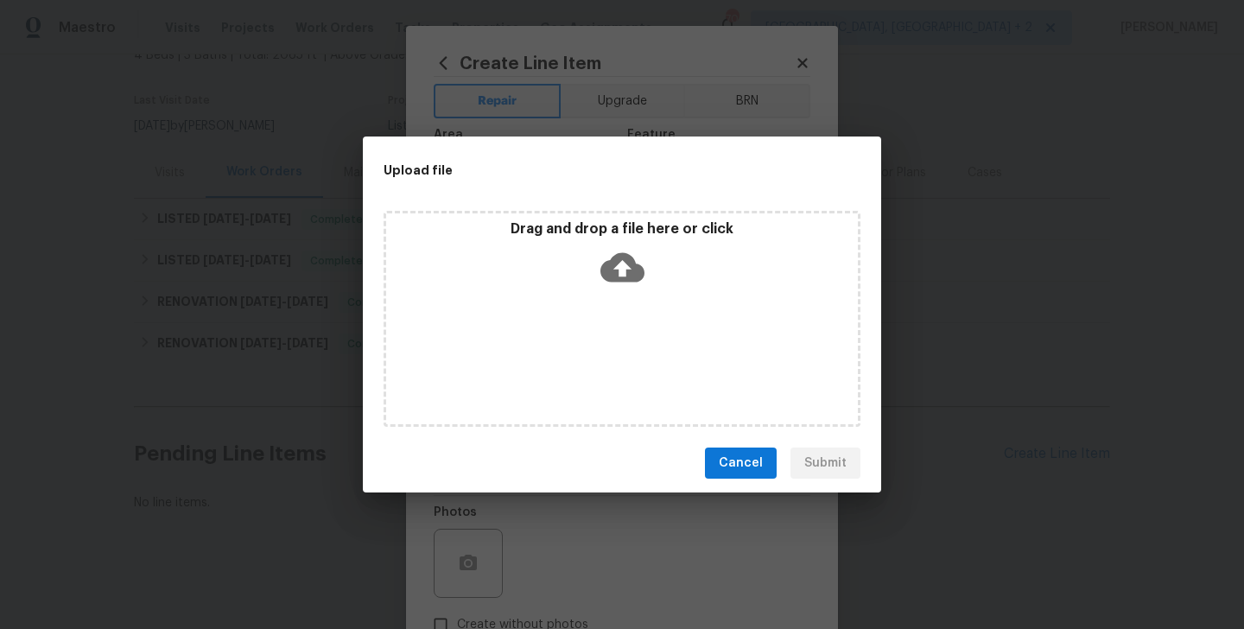
click at [620, 268] on icon at bounding box center [622, 267] width 44 height 44
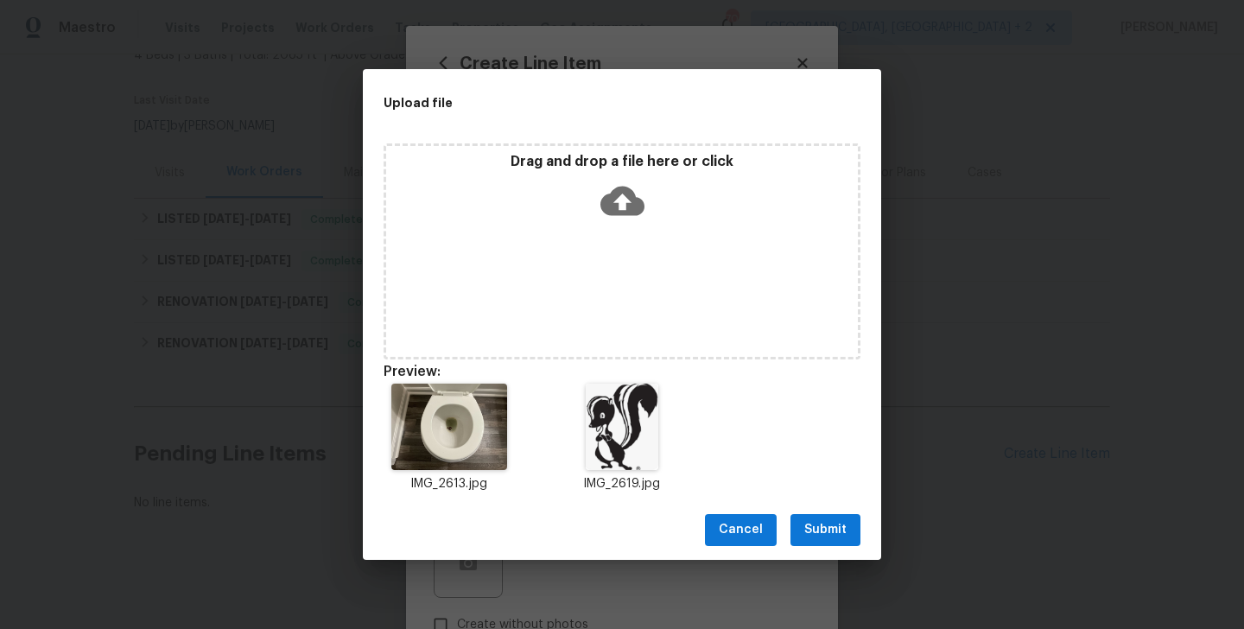
click at [817, 532] on span "Submit" at bounding box center [825, 530] width 42 height 22
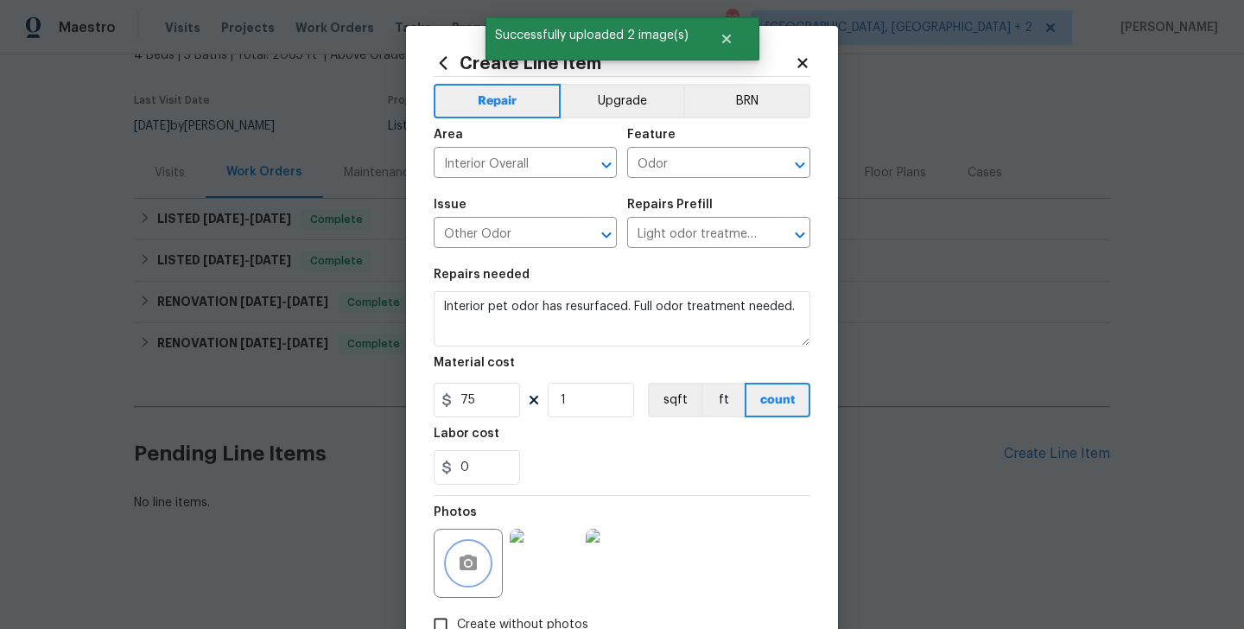
scroll to position [116, 0]
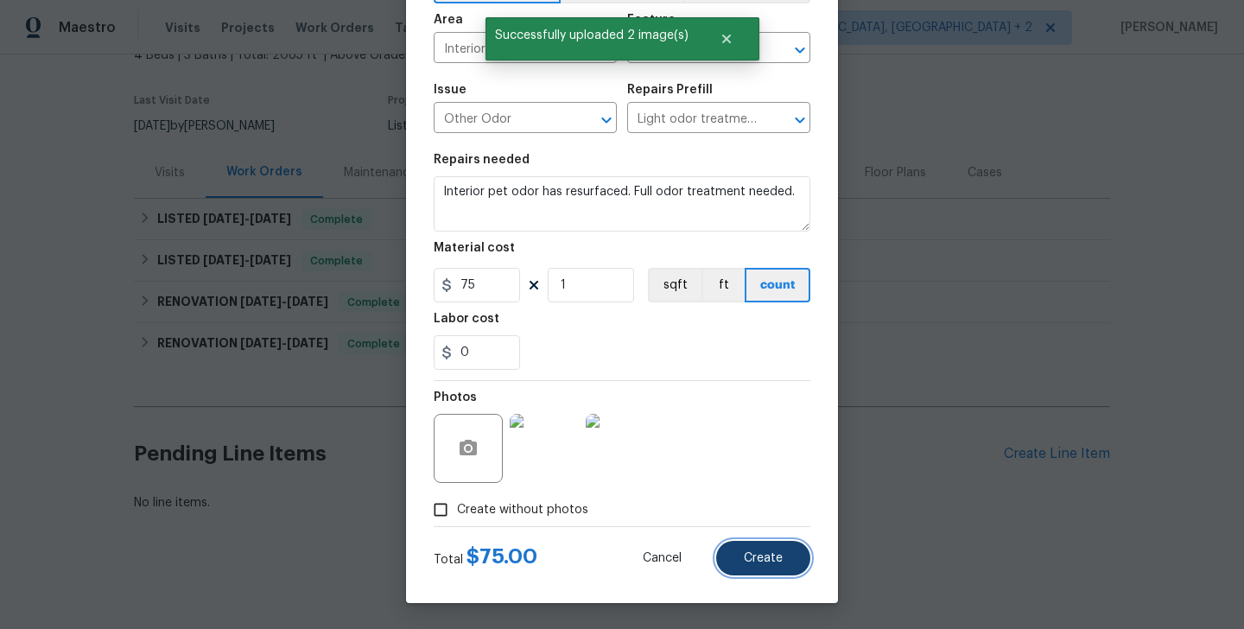
click at [759, 561] on span "Create" at bounding box center [763, 558] width 39 height 13
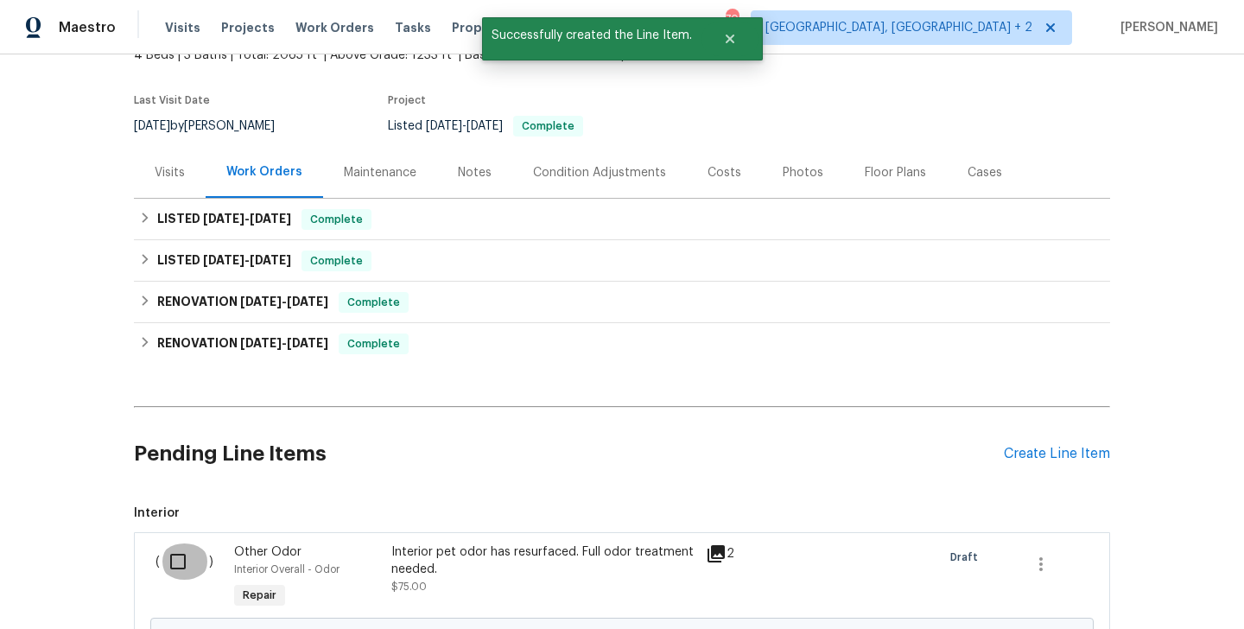
click at [184, 563] on input "checkbox" at bounding box center [184, 561] width 49 height 36
checkbox input "true"
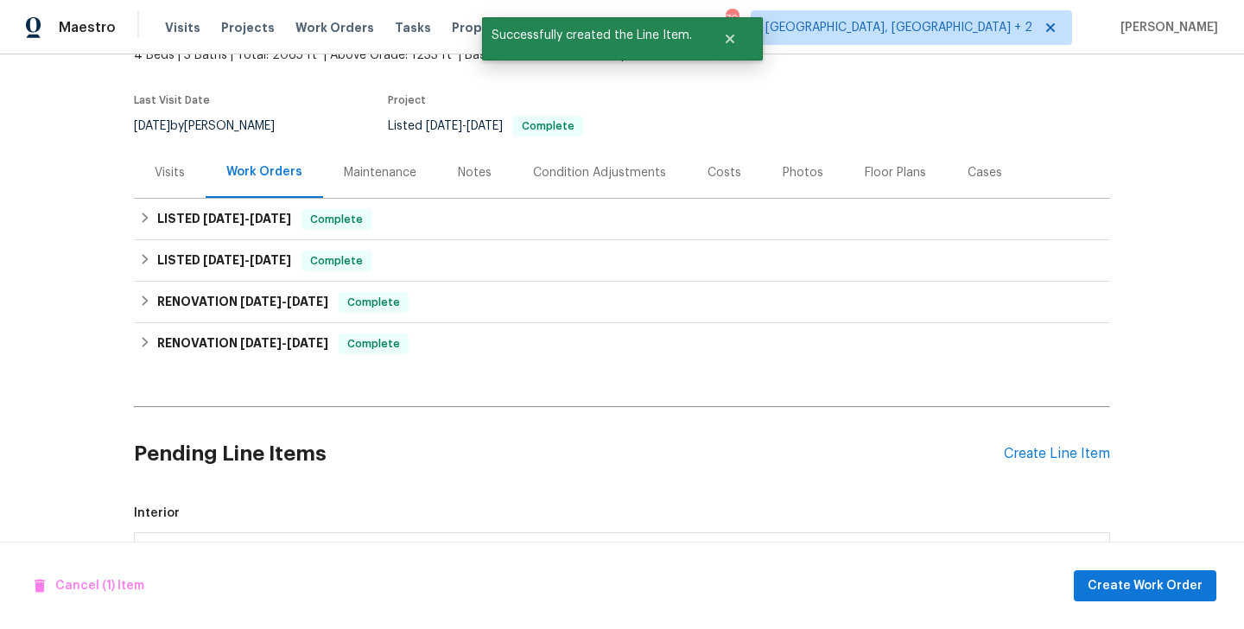
scroll to position [312, 0]
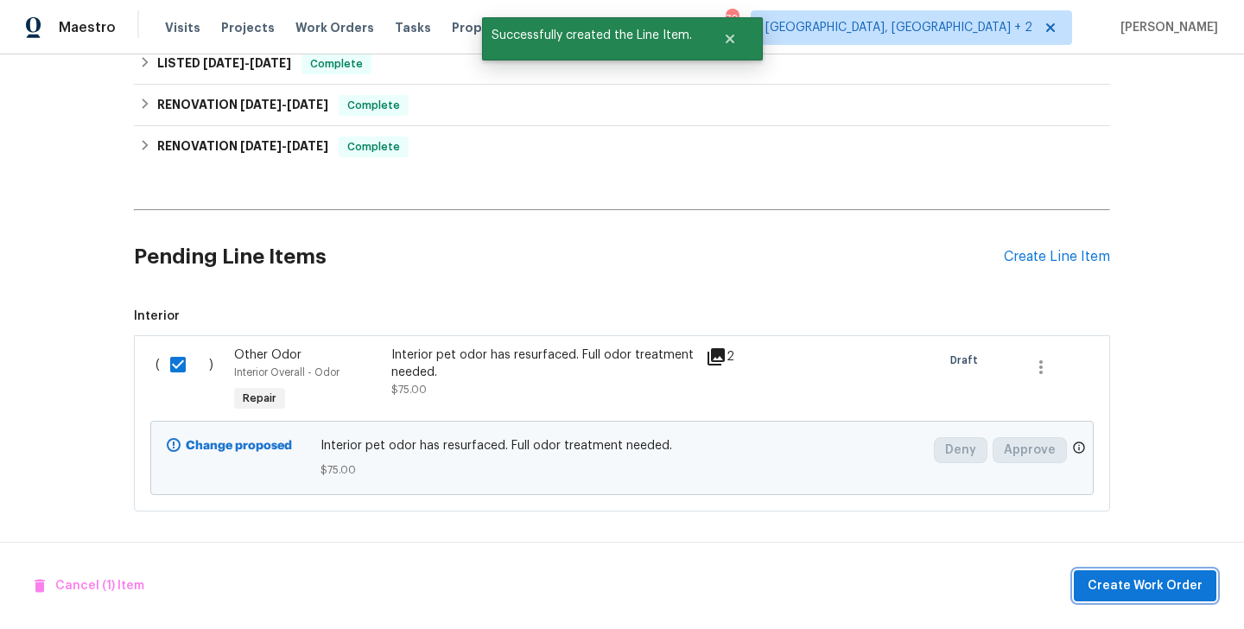
click at [1172, 587] on span "Create Work Order" at bounding box center [1145, 586] width 115 height 22
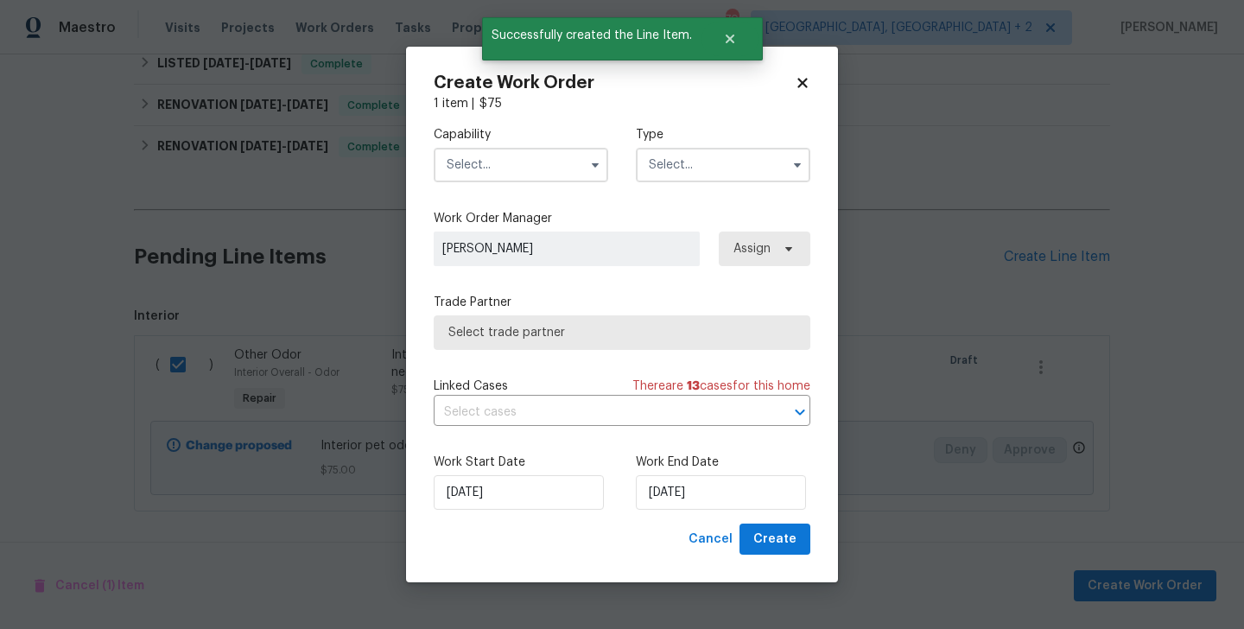
click at [496, 155] on input "text" at bounding box center [521, 165] width 174 height 35
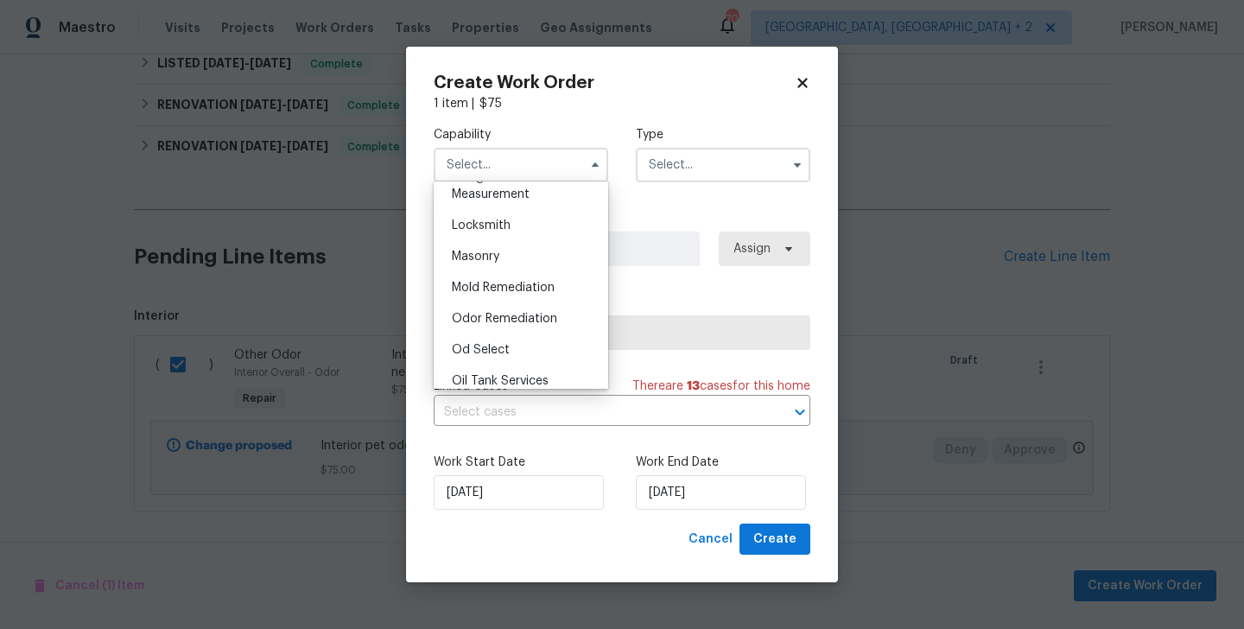
scroll to position [1232, 0]
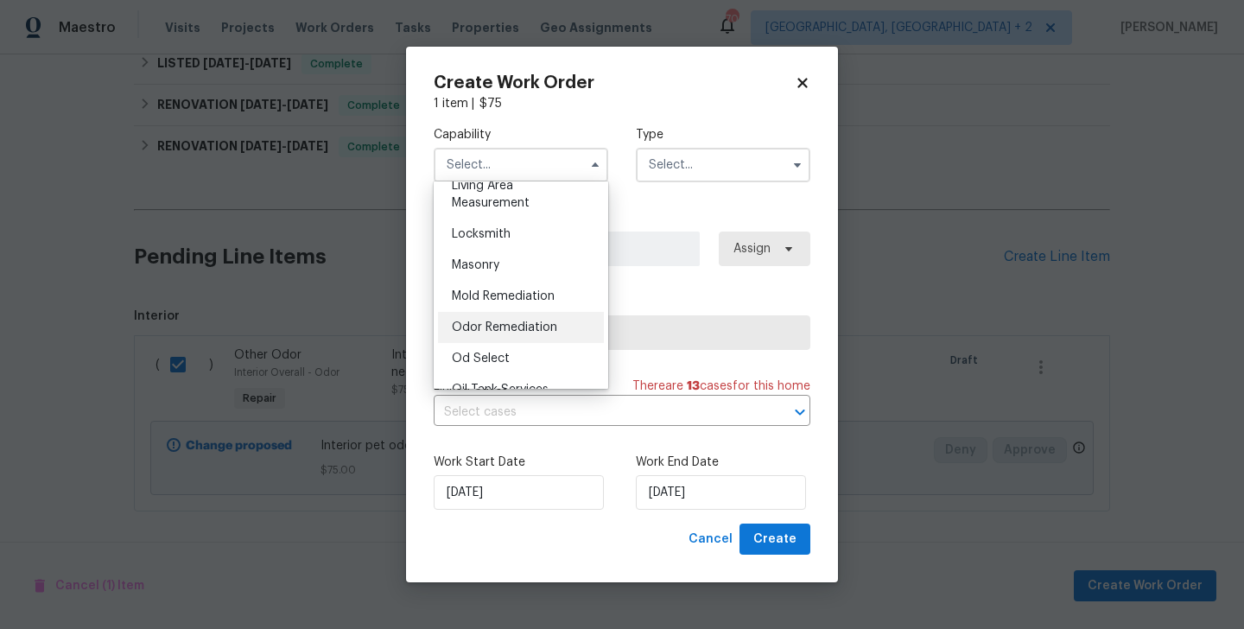
click at [521, 335] on div "Odor Remediation" at bounding box center [521, 327] width 166 height 31
type input "Odor Remediation"
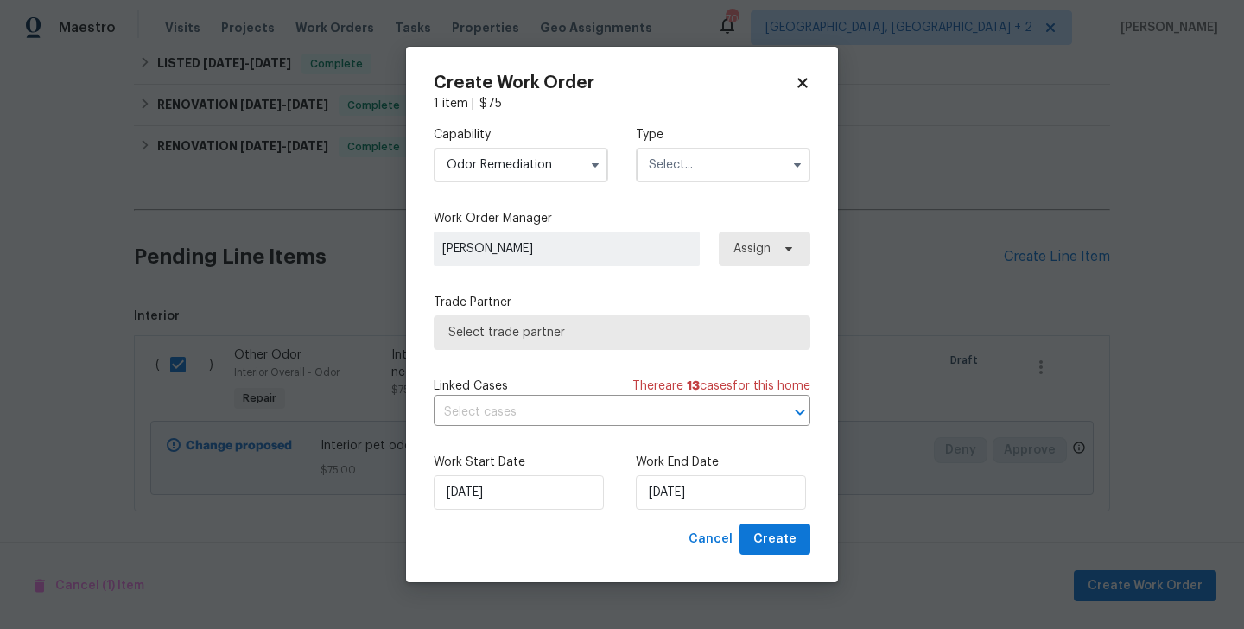
click at [693, 163] on input "text" at bounding box center [723, 165] width 174 height 35
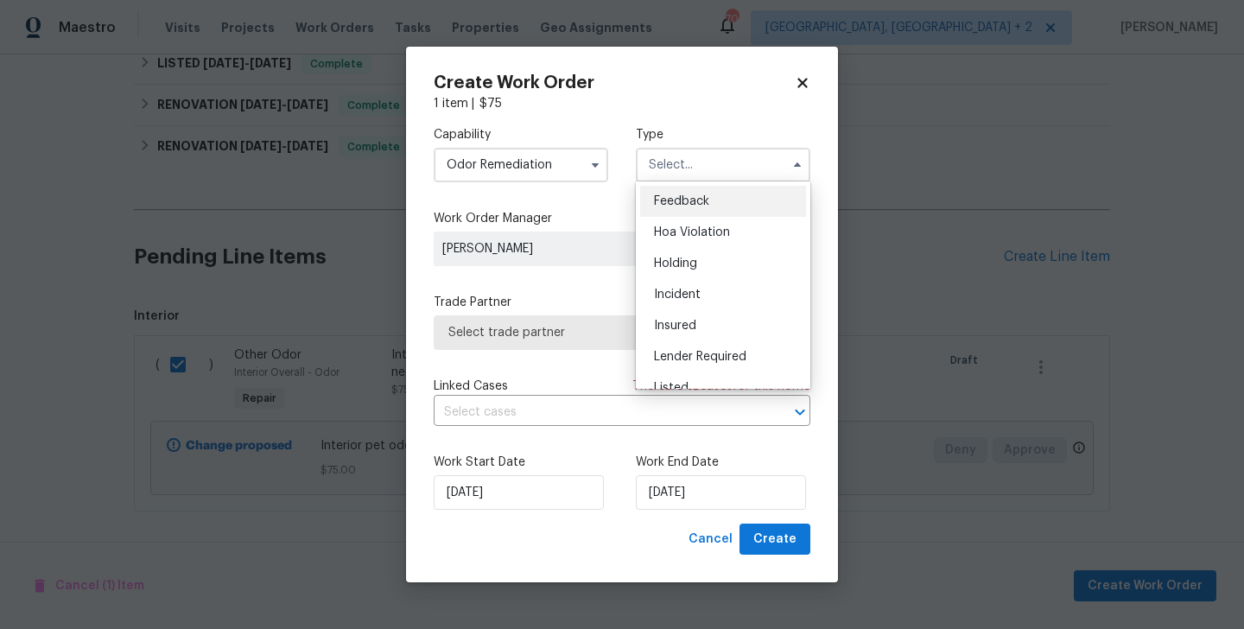
click at [697, 206] on span "Feedback" at bounding box center [681, 201] width 55 height 12
type input "Feedback"
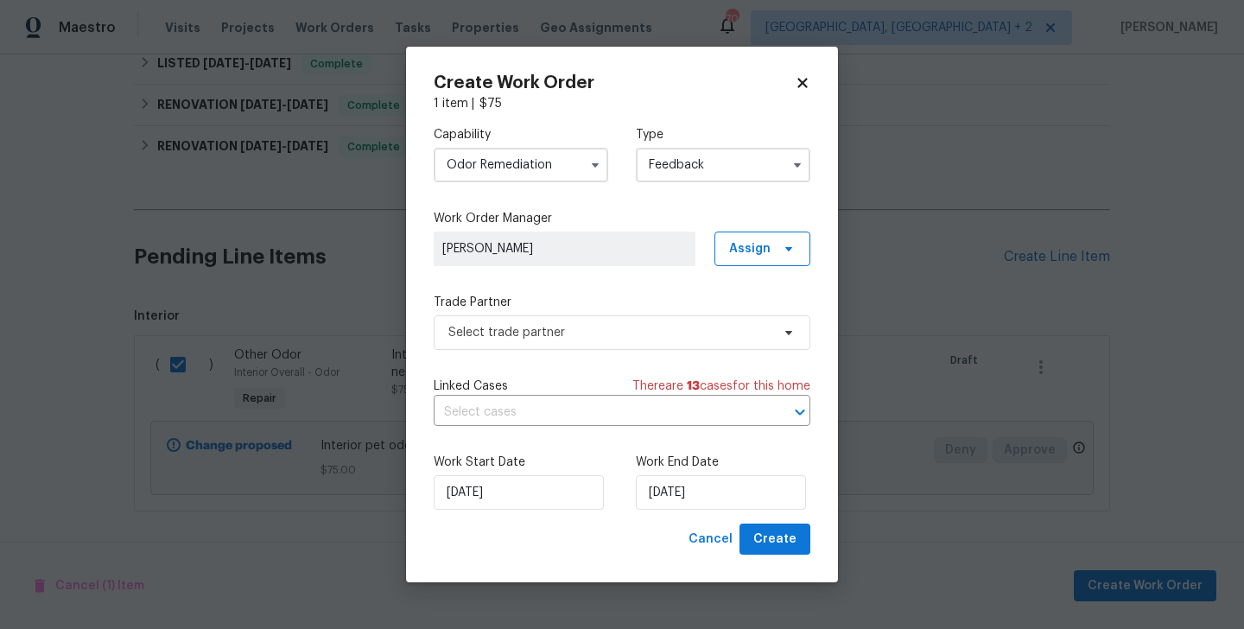
click at [539, 315] on div "Select trade partner" at bounding box center [622, 332] width 377 height 35
click at [536, 336] on span "Select trade partner" at bounding box center [609, 332] width 322 height 17
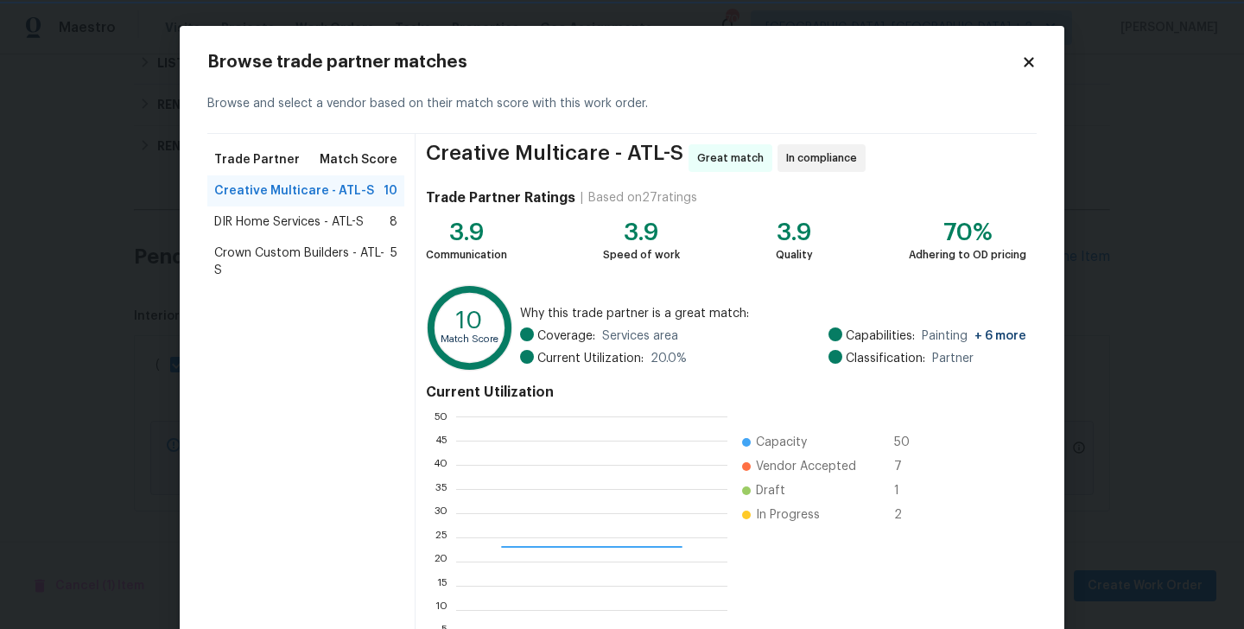
scroll to position [242, 271]
click at [238, 225] on span "DIR Home Services - ATL-S" at bounding box center [288, 221] width 149 height 17
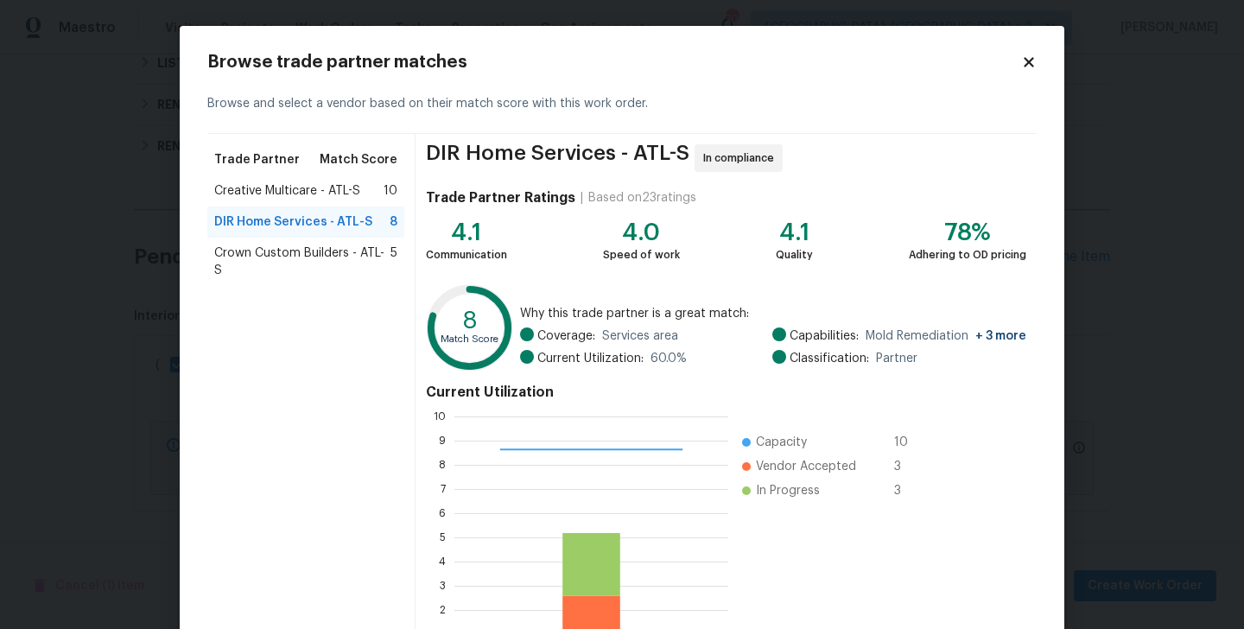
scroll to position [133, 0]
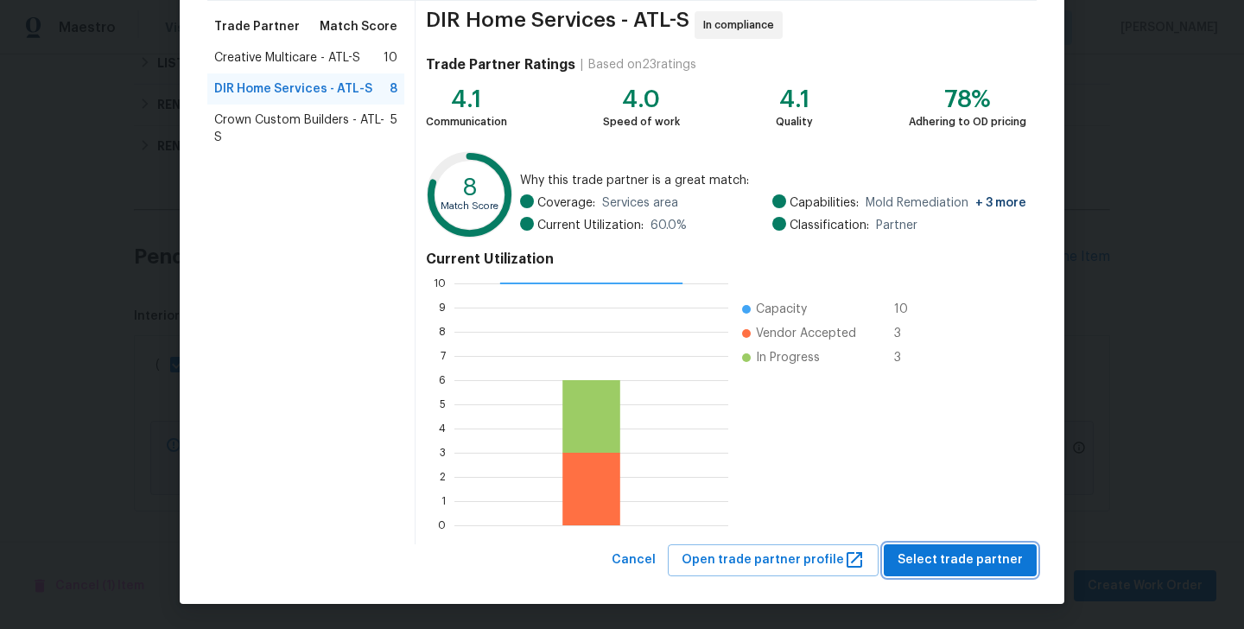
click at [954, 569] on span "Select trade partner" at bounding box center [960, 560] width 125 height 22
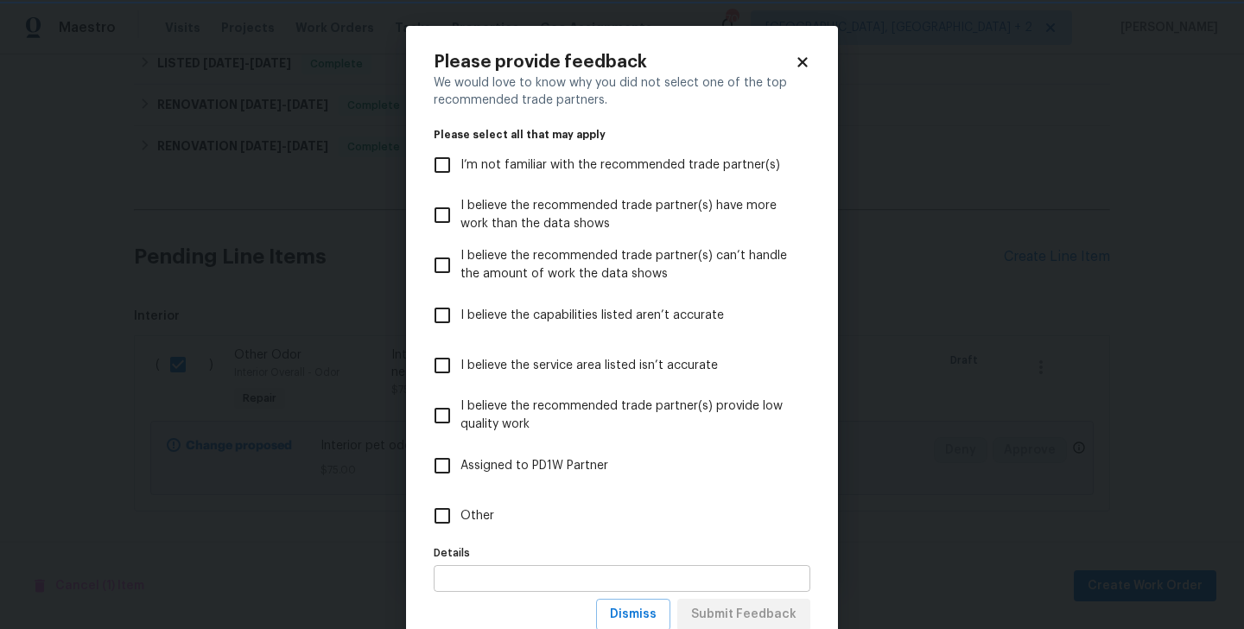
scroll to position [0, 0]
click at [454, 539] on label "Other" at bounding box center [610, 516] width 372 height 50
click at [454, 534] on input "Other" at bounding box center [442, 516] width 36 height 36
click at [454, 523] on input "Other" at bounding box center [442, 516] width 36 height 36
click at [485, 524] on span "Other" at bounding box center [477, 516] width 34 height 18
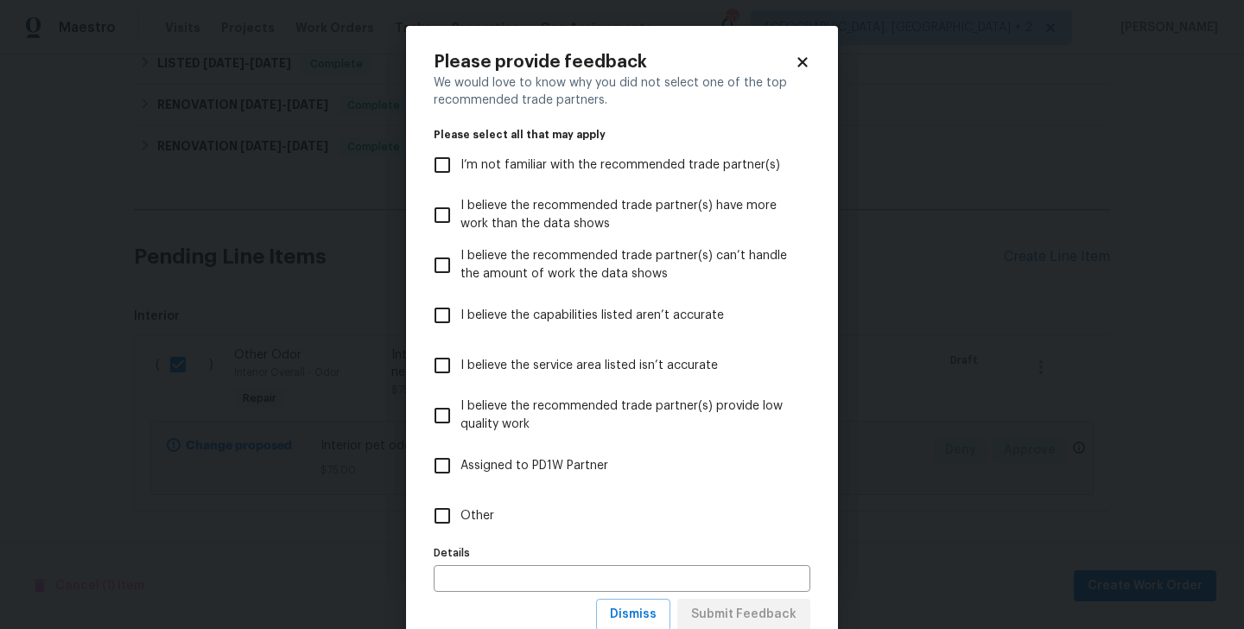
click at [460, 524] on input "Other" at bounding box center [442, 516] width 36 height 36
checkbox input "true"
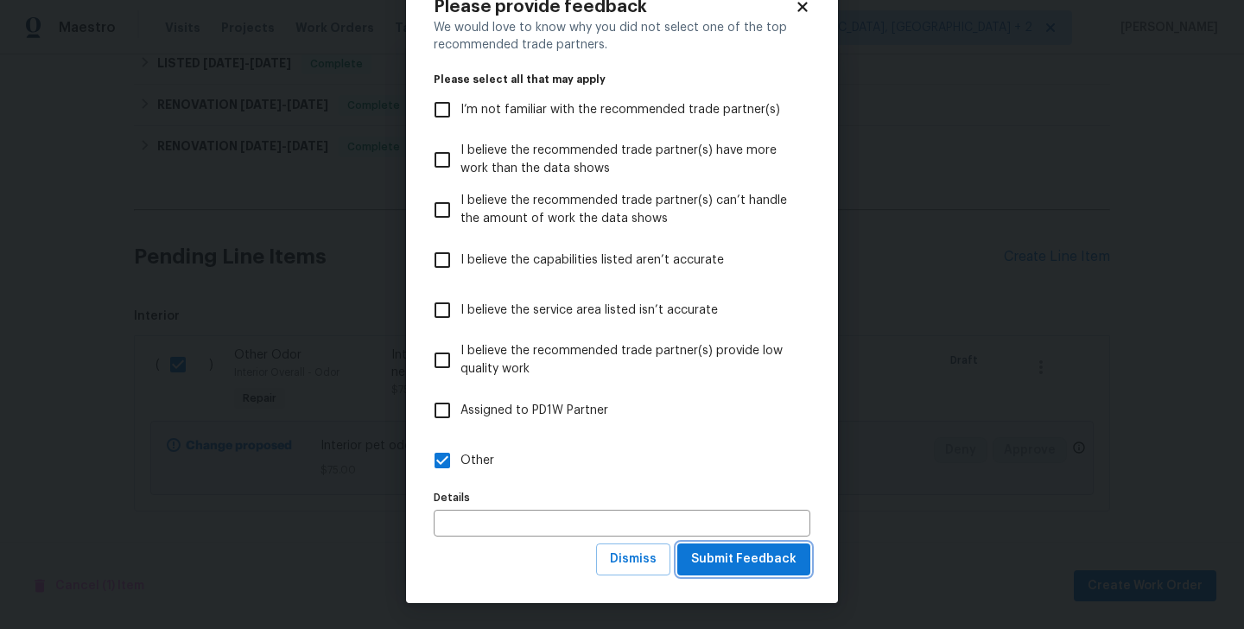
click at [751, 563] on span "Submit Feedback" at bounding box center [743, 560] width 105 height 22
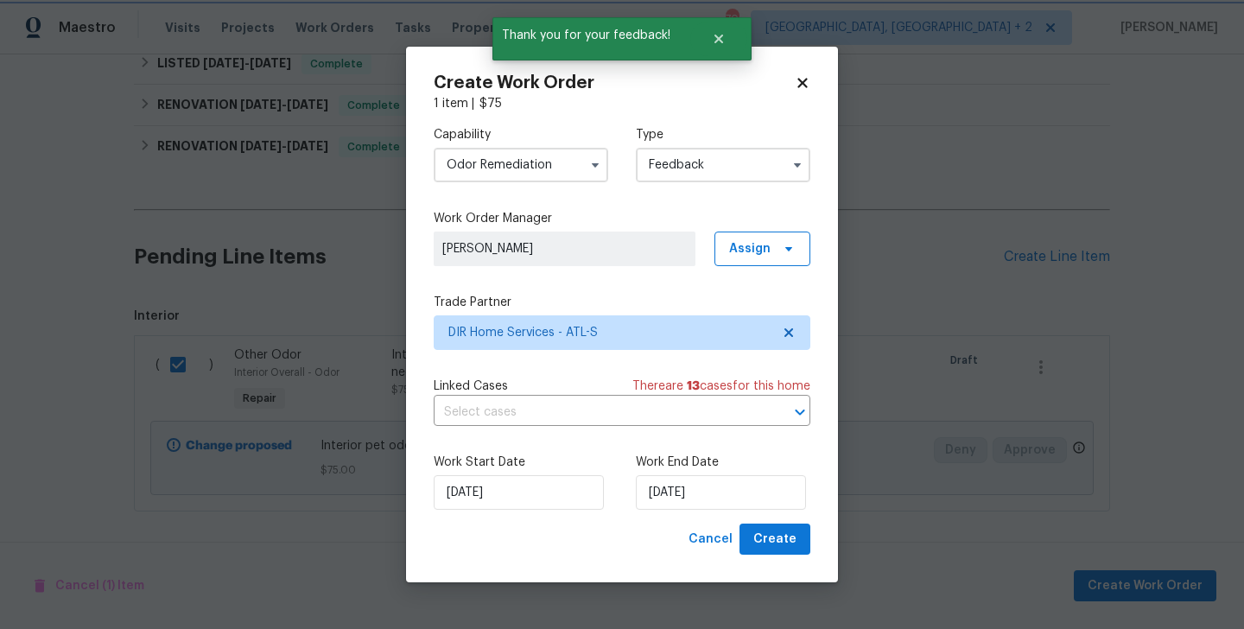
scroll to position [0, 0]
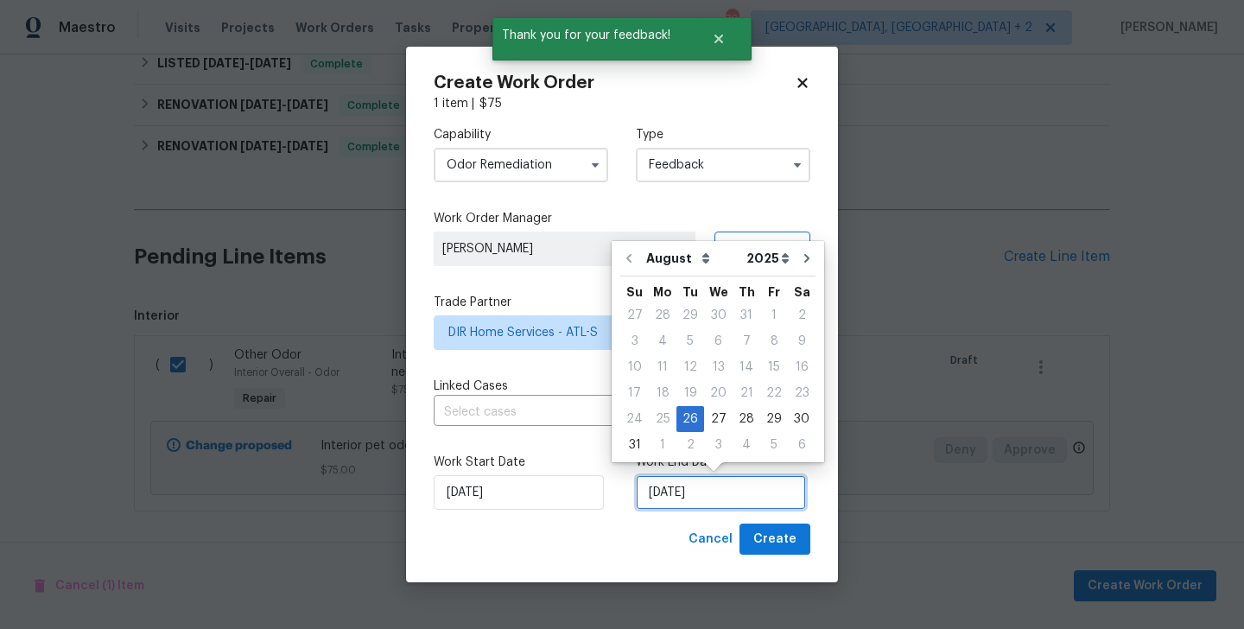
click at [675, 491] on input "26/08/2025" at bounding box center [721, 492] width 170 height 35
click at [745, 416] on div "28" at bounding box center [747, 419] width 28 height 24
type input "28/08/2025"
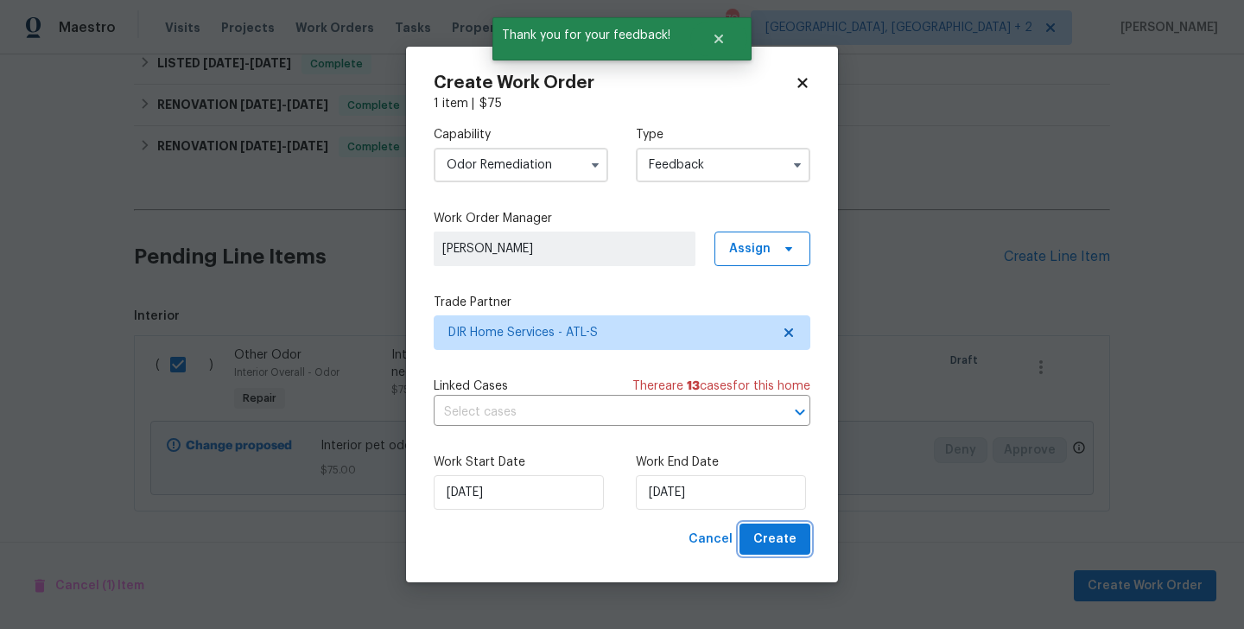
click at [766, 530] on span "Create" at bounding box center [774, 540] width 43 height 22
checkbox input "false"
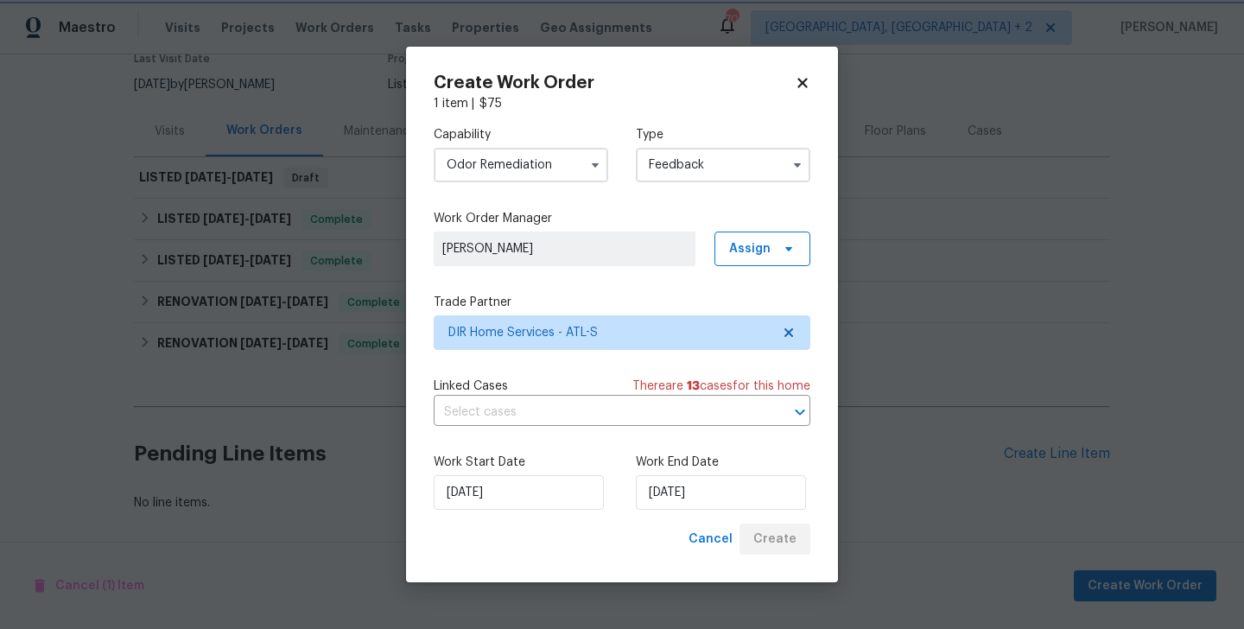
scroll to position [156, 0]
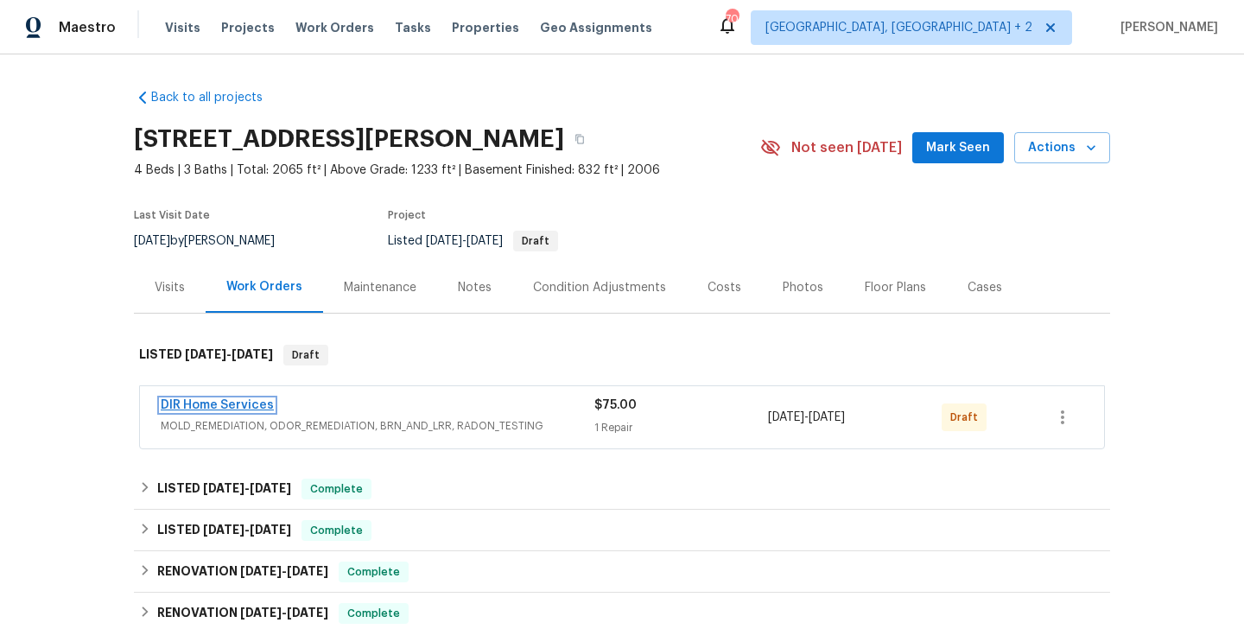
click at [217, 405] on link "DIR Home Services" at bounding box center [217, 405] width 113 height 12
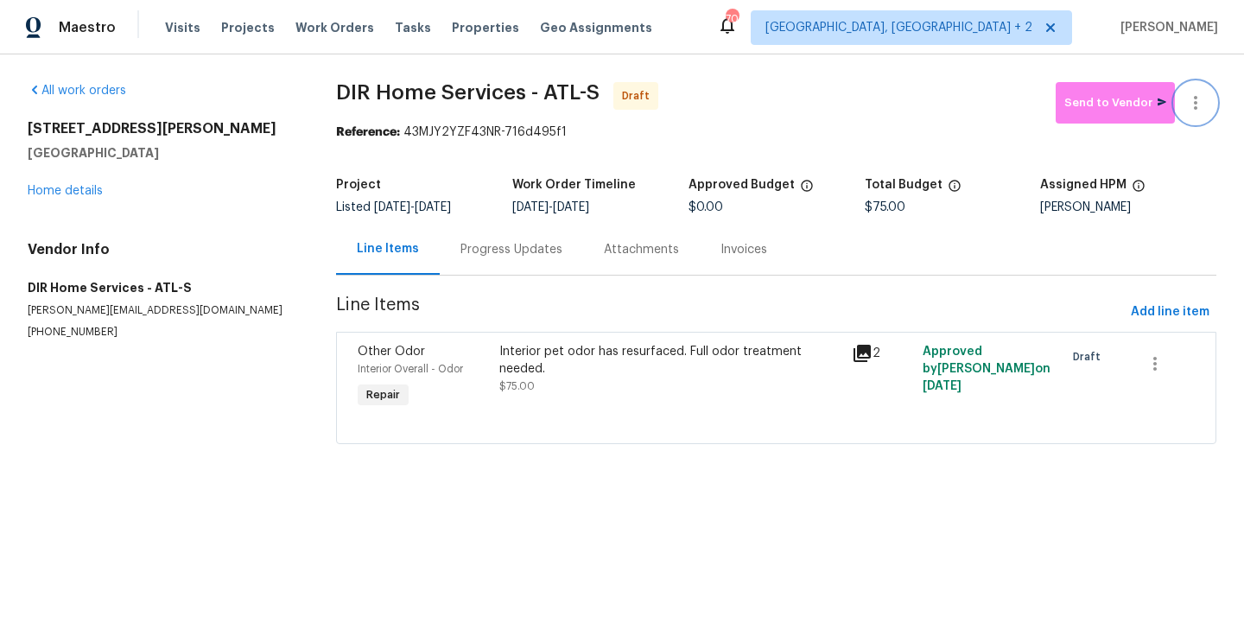
click at [1208, 94] on button "button" at bounding box center [1195, 102] width 41 height 41
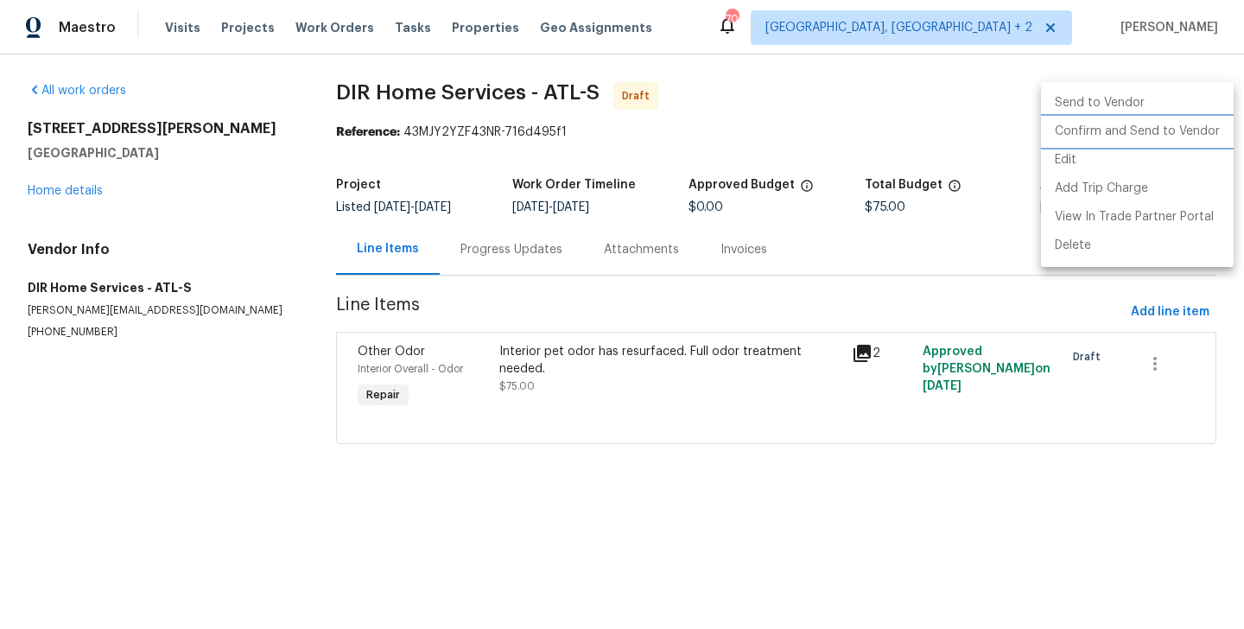
click at [1200, 134] on li "Confirm and Send to Vendor" at bounding box center [1137, 131] width 193 height 29
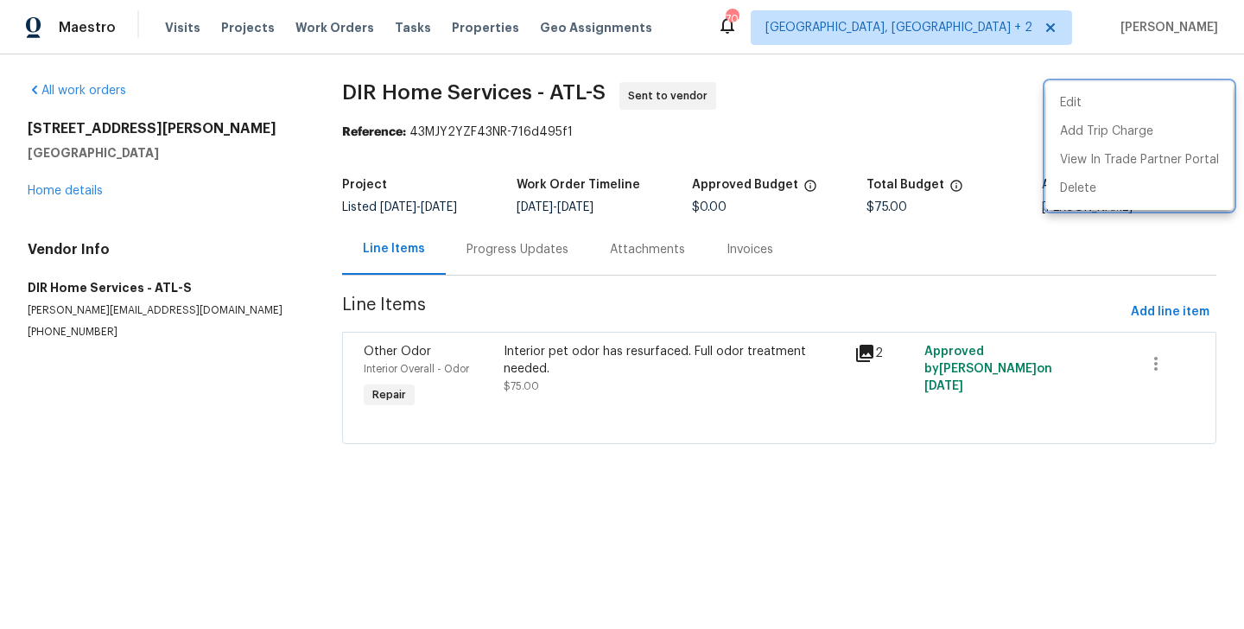
click at [488, 266] on div at bounding box center [622, 314] width 1244 height 629
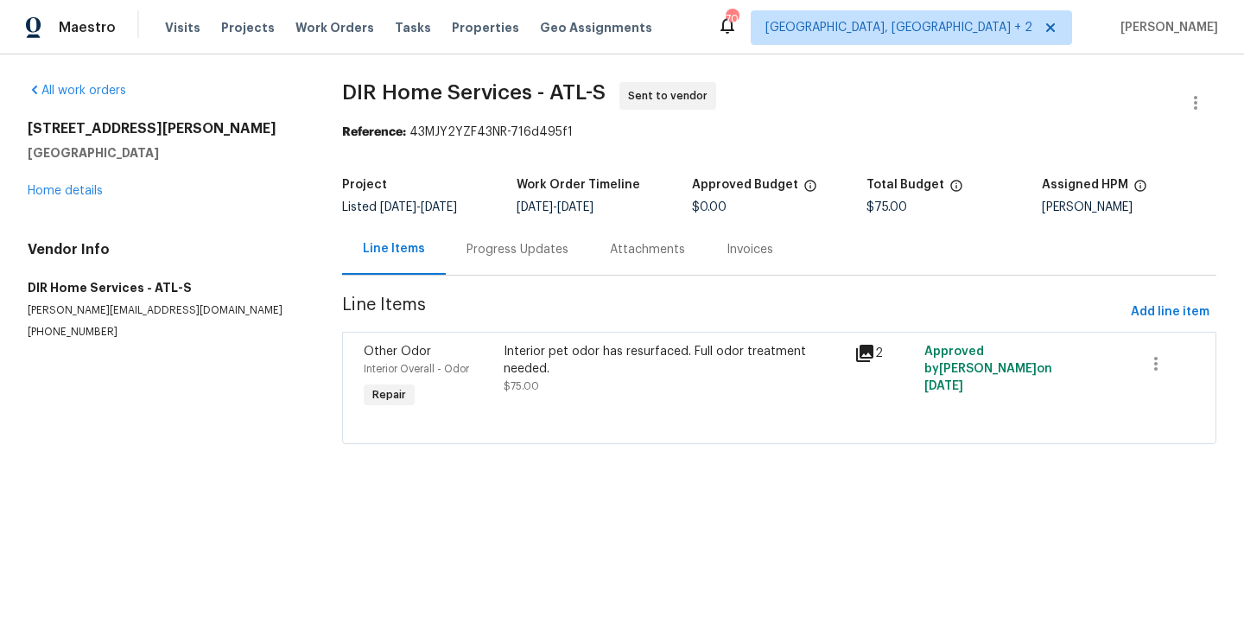
click at [488, 266] on div "Progress Updates" at bounding box center [517, 249] width 143 height 51
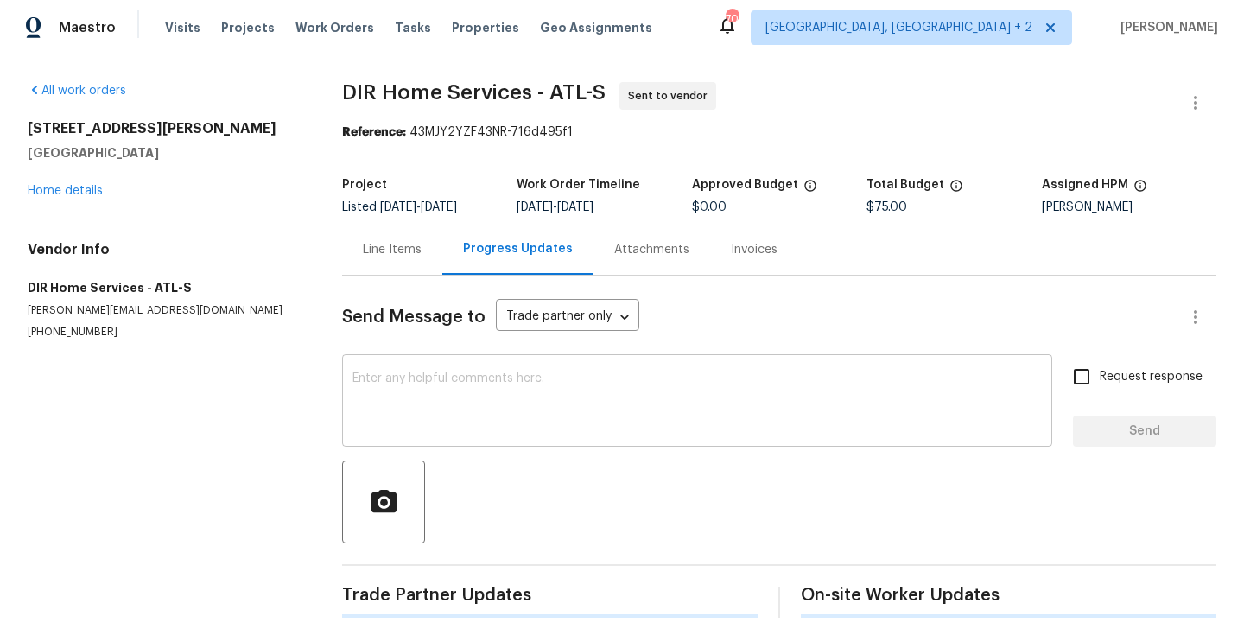
click at [511, 403] on textarea at bounding box center [696, 402] width 689 height 60
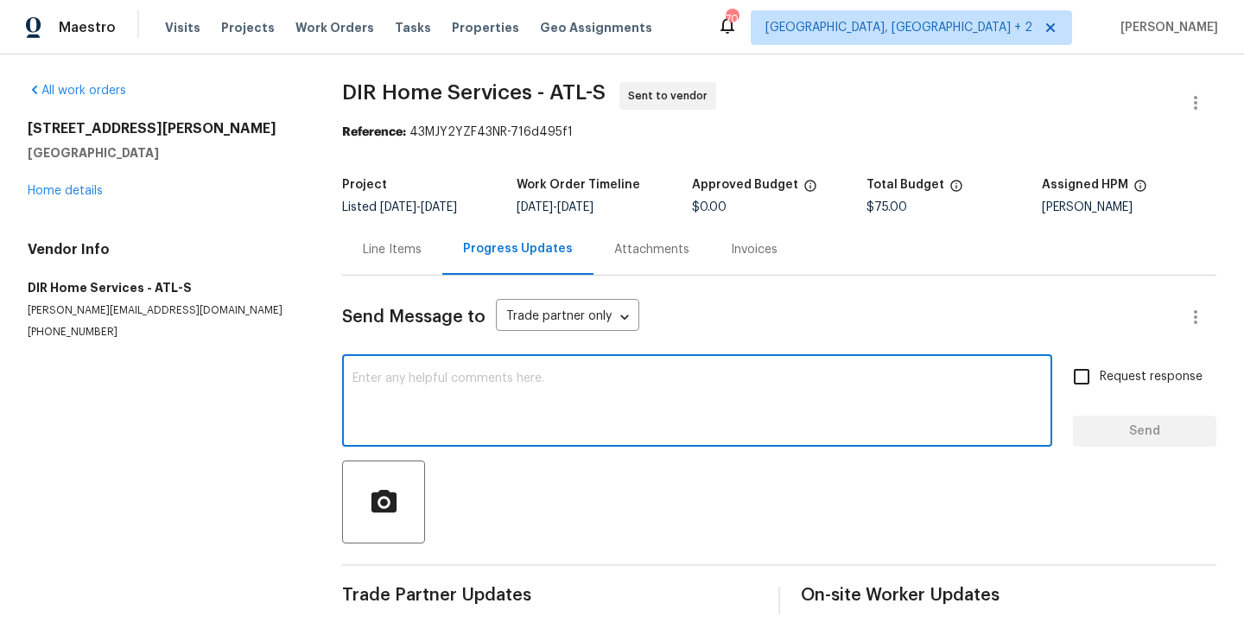
paste textarea "Hi, this is Blessida with Opendoor. I’m confirming you received the WO for the …"
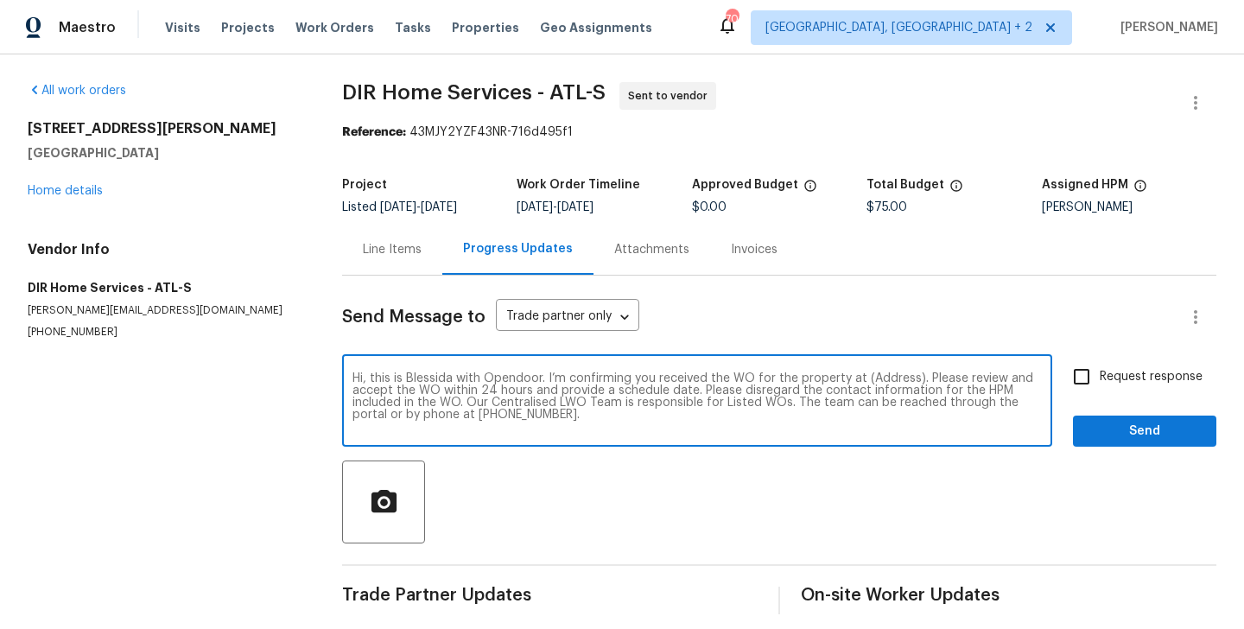
click at [877, 375] on textarea "Hi, this is Blessida with Opendoor. I’m confirming you received the WO for the …" at bounding box center [696, 402] width 689 height 60
paste textarea "2997 Burton Cir, Gainesville, GA 30507"
type textarea "Hi, this is Blessida with Opendoor. I’m confirming you received the WO for the …"
click at [1121, 388] on label "Request response" at bounding box center [1132, 376] width 139 height 36
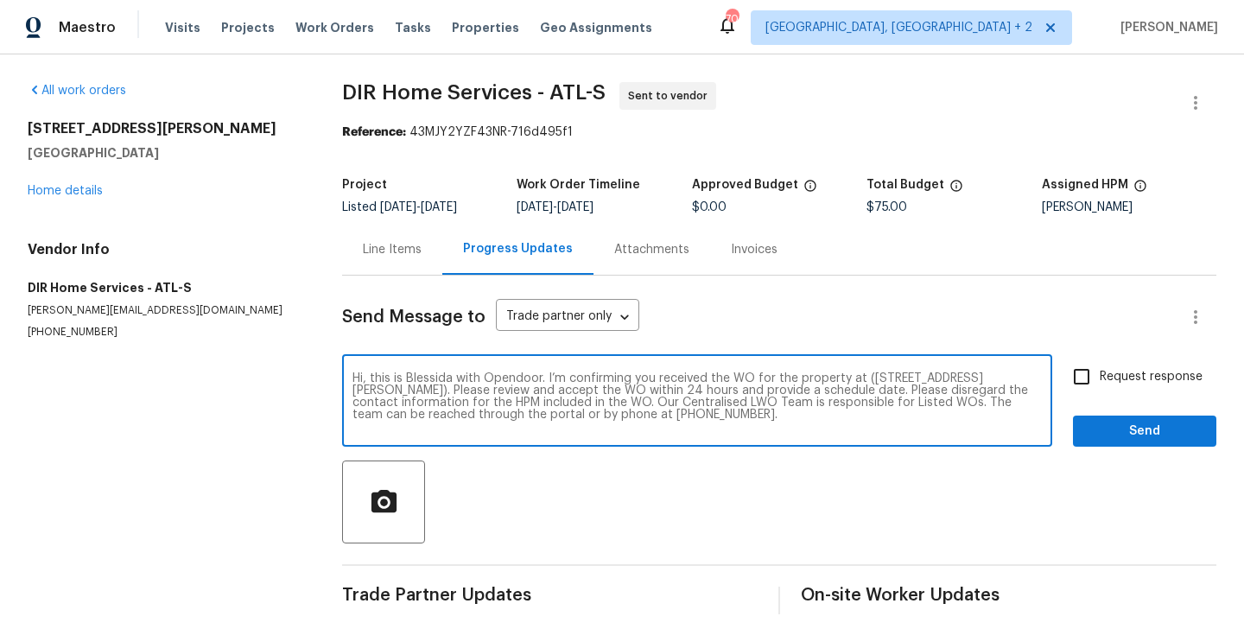
click at [1100, 388] on input "Request response" at bounding box center [1081, 376] width 36 height 36
checkbox input "true"
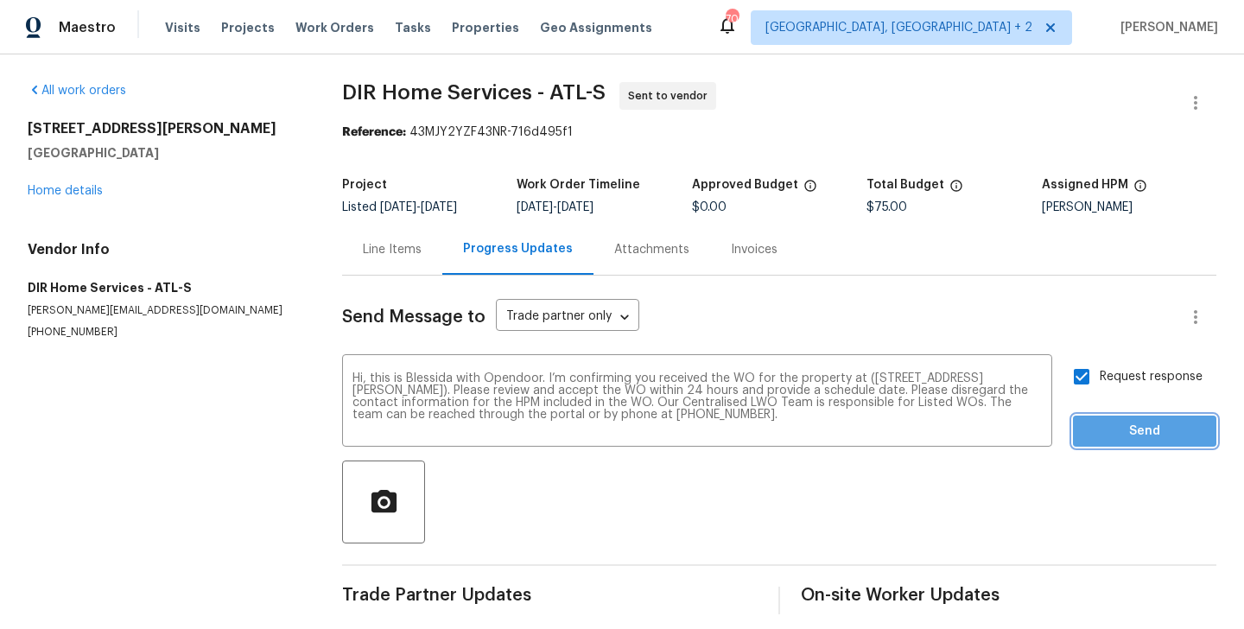
click at [1109, 431] on span "Send" at bounding box center [1145, 432] width 116 height 22
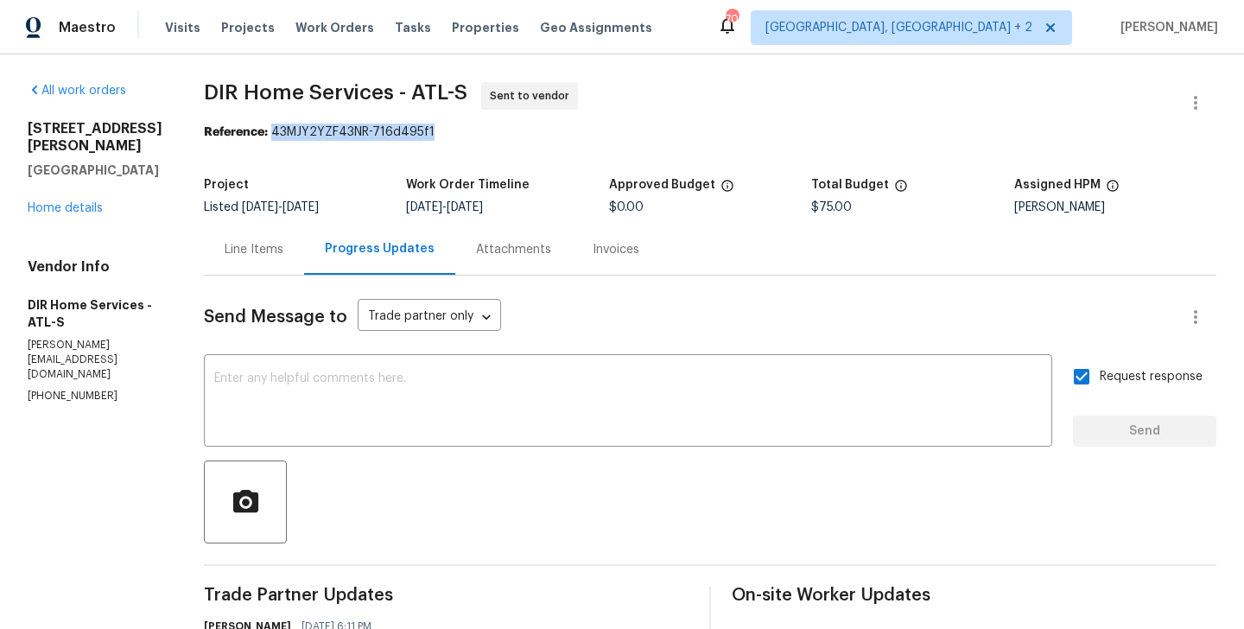
drag, startPoint x: 287, startPoint y: 126, endPoint x: 476, endPoint y: 126, distance: 189.2
click at [476, 126] on div "Reference: 43MJY2YZF43NR-716d495f1" at bounding box center [710, 132] width 1012 height 17
copy div "43MJY2YZF43NR-716d495f1"
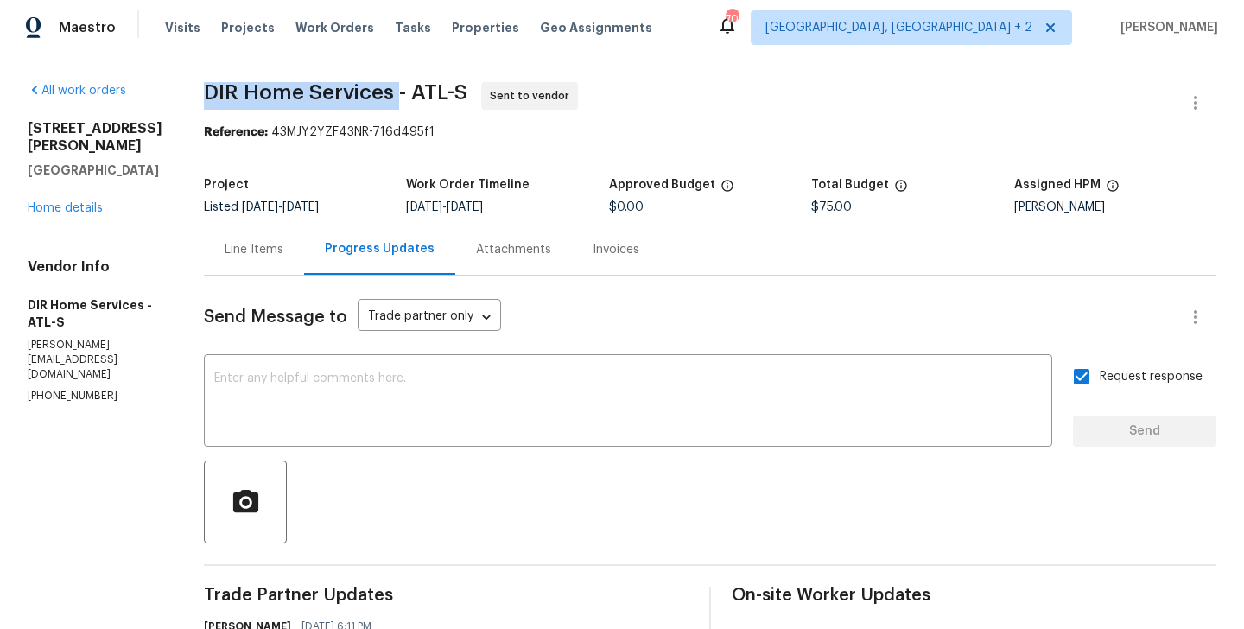
drag, startPoint x: 214, startPoint y: 91, endPoint x: 411, endPoint y: 96, distance: 197.0
click at [411, 96] on div "All work orders 2997 Burton Cir Gainesville, GA 30507 Home details Vendor Info …" at bounding box center [622, 424] width 1244 height 741
copy span "DIR Home Services"
click at [69, 202] on link "Home details" at bounding box center [65, 208] width 75 height 12
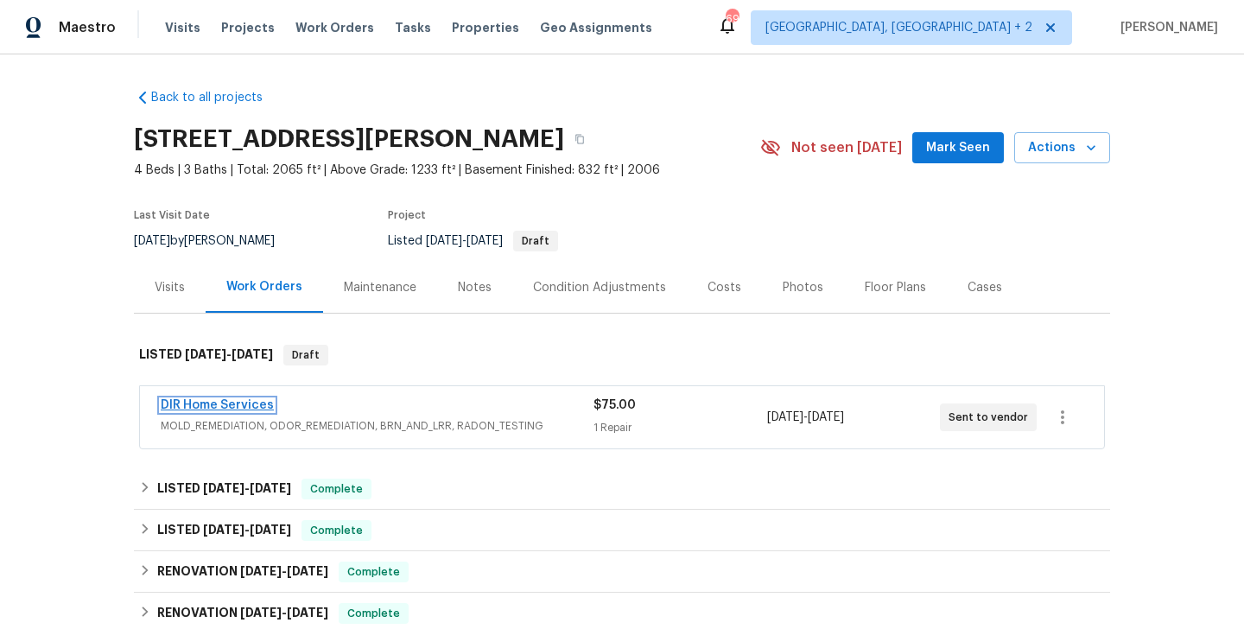
click at [237, 406] on link "DIR Home Services" at bounding box center [217, 405] width 113 height 12
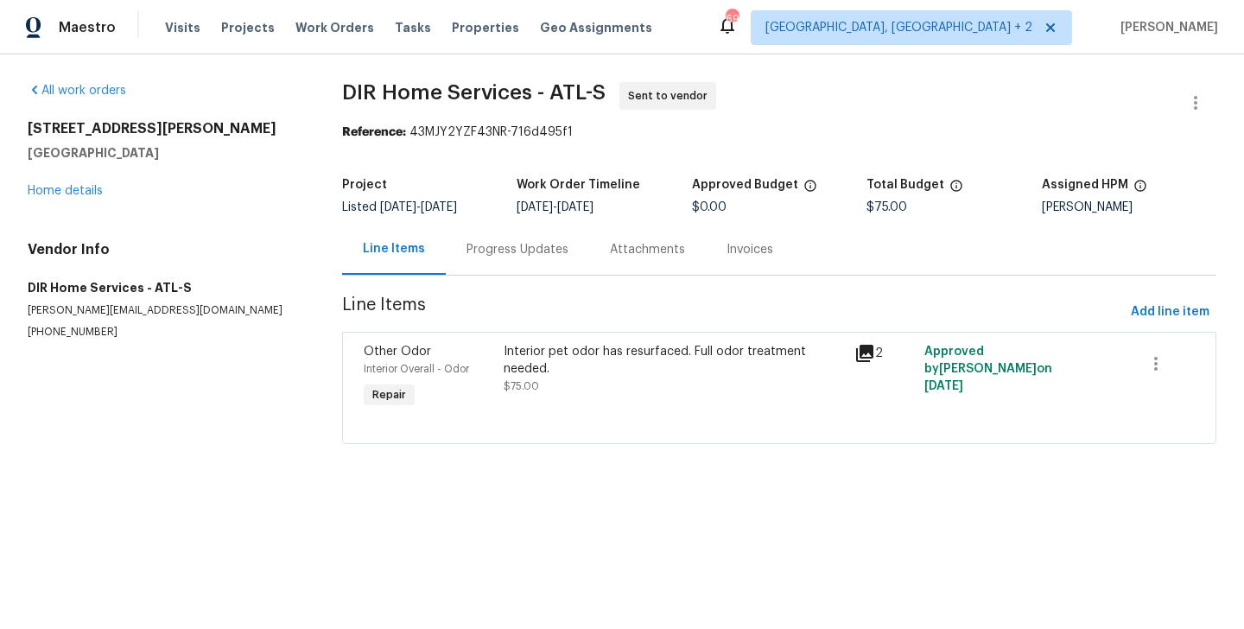
click at [501, 253] on div "Progress Updates" at bounding box center [517, 249] width 102 height 17
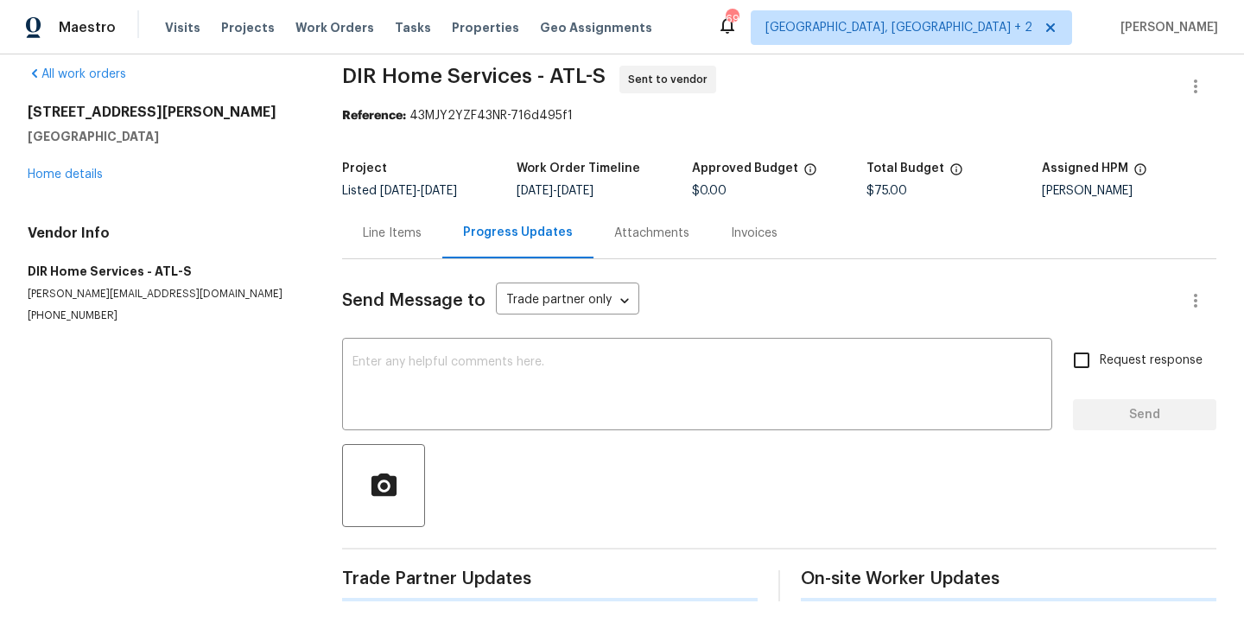
scroll to position [167, 0]
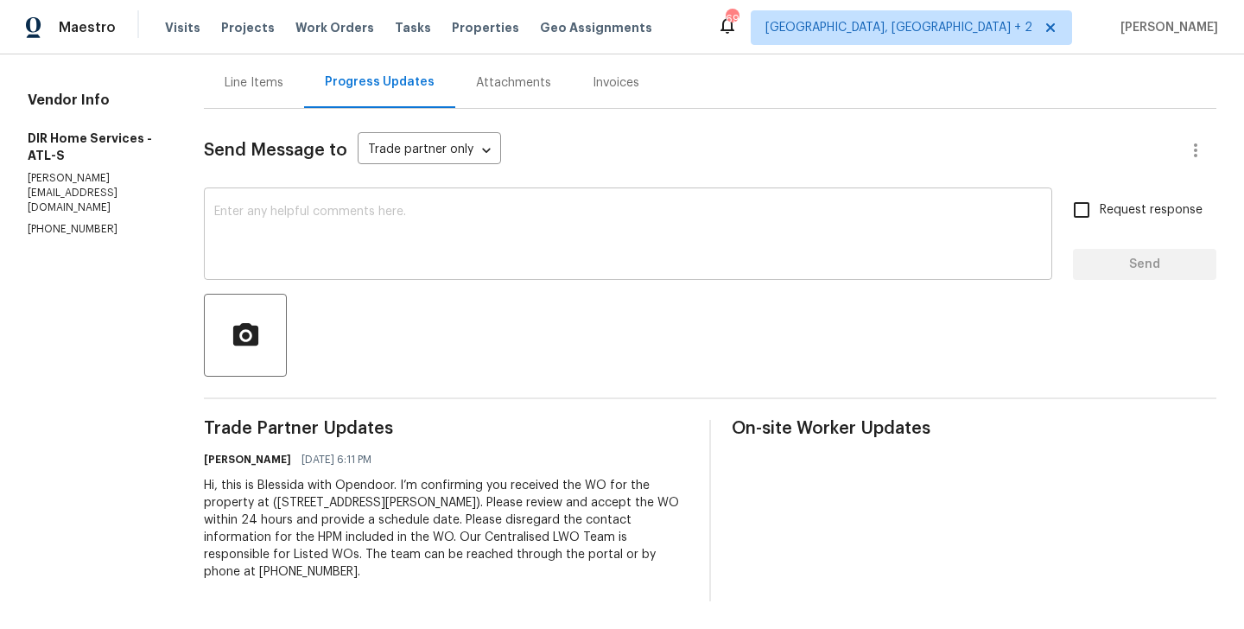
click at [403, 279] on div "x ​" at bounding box center [628, 236] width 848 height 88
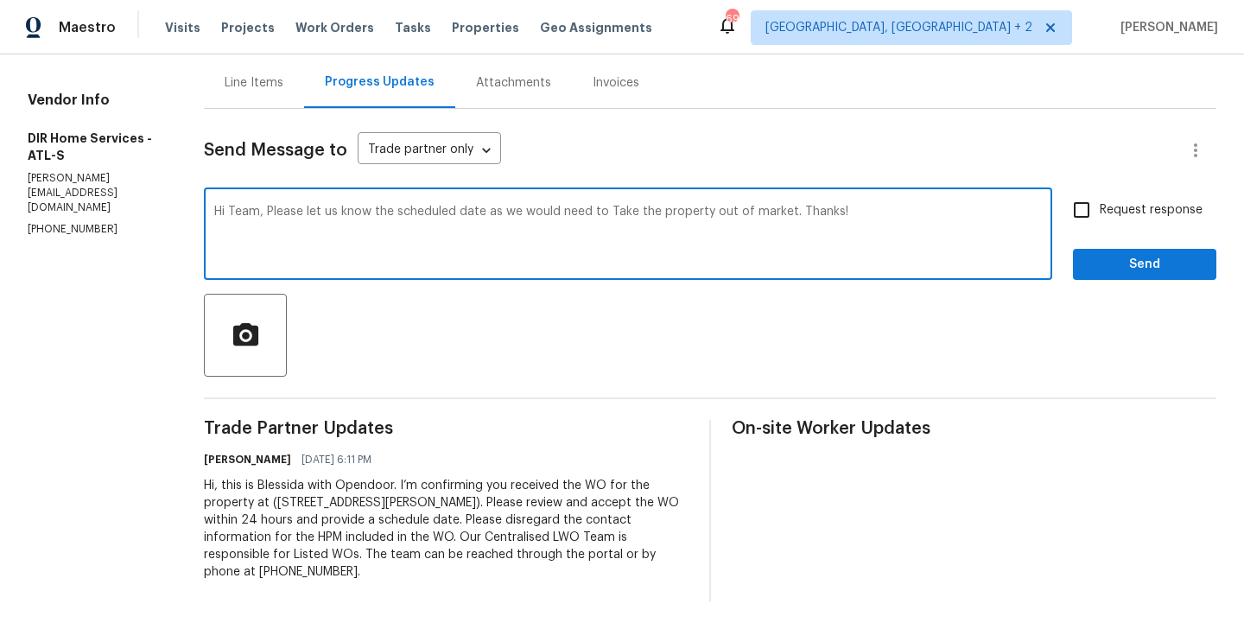
type textarea "Hi Team, Please let us know the scheduled date as we would need to Take the pro…"
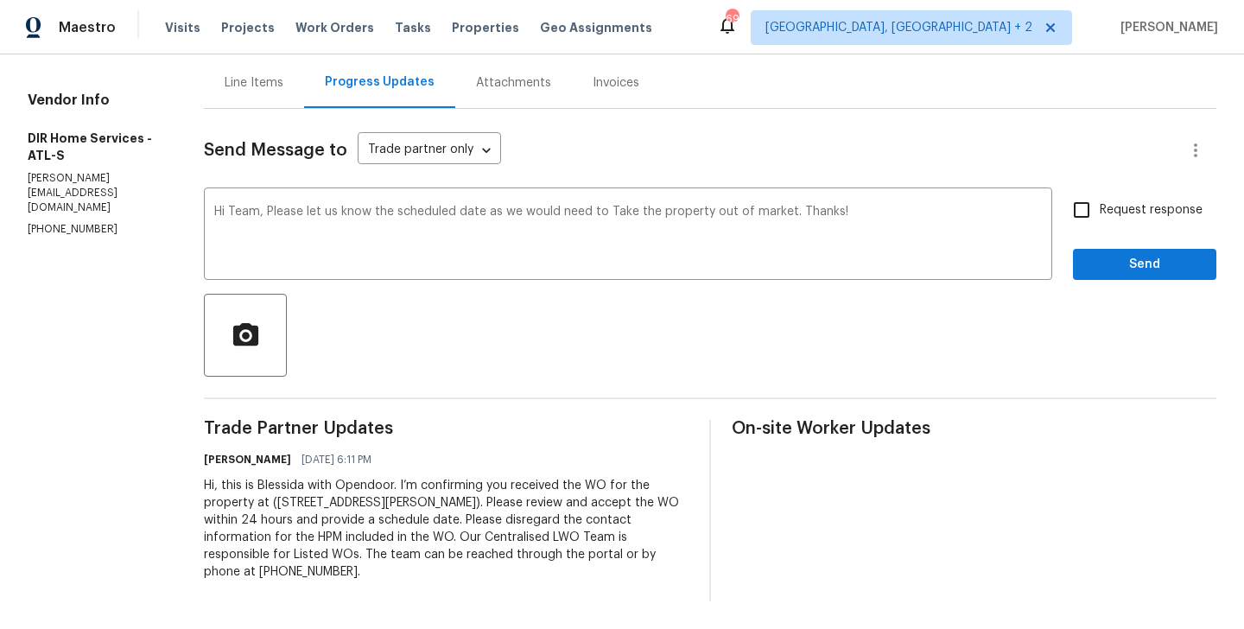
click at [1136, 206] on span "Request response" at bounding box center [1151, 210] width 103 height 18
click at [1100, 206] on input "Request response" at bounding box center [1081, 210] width 36 height 36
checkbox input "true"
click at [1132, 249] on button "Send" at bounding box center [1144, 265] width 143 height 32
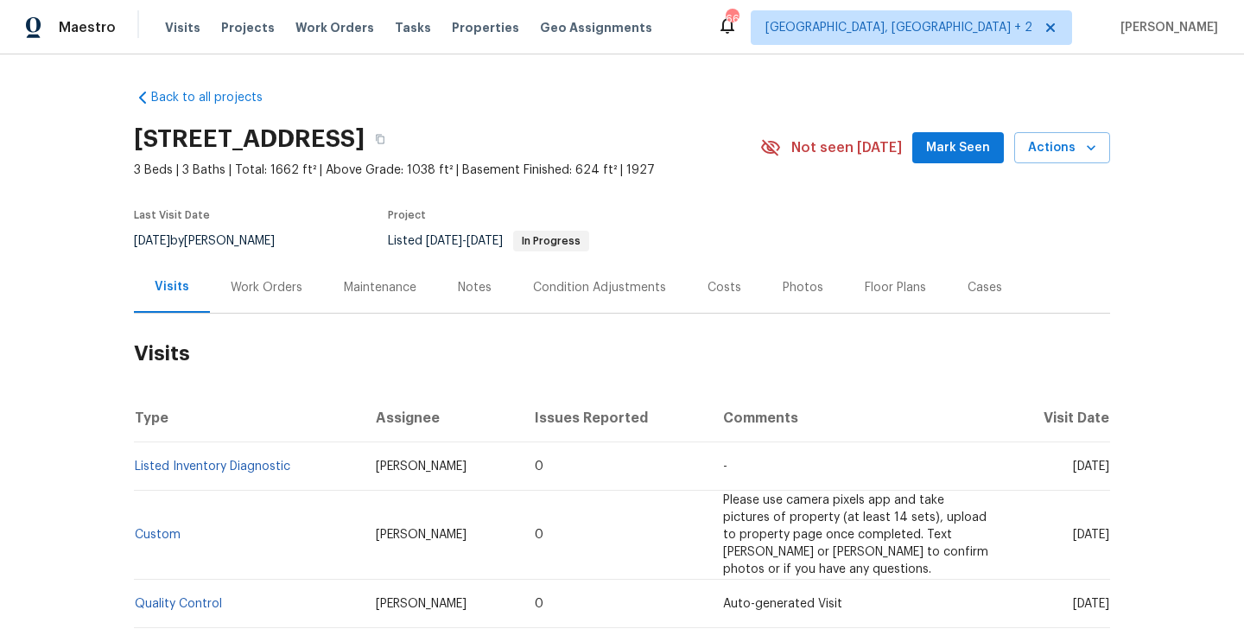
click at [231, 287] on div "Work Orders" at bounding box center [267, 287] width 72 height 17
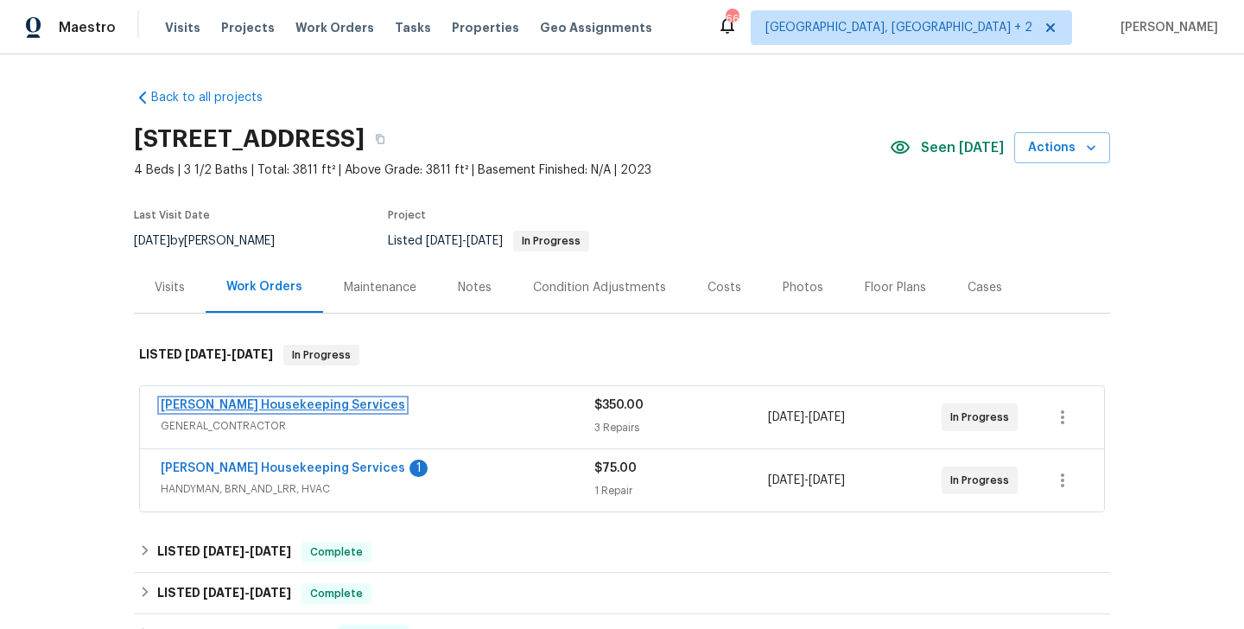
click at [303, 402] on link "Arelis Housekeeping Services" at bounding box center [283, 405] width 244 height 12
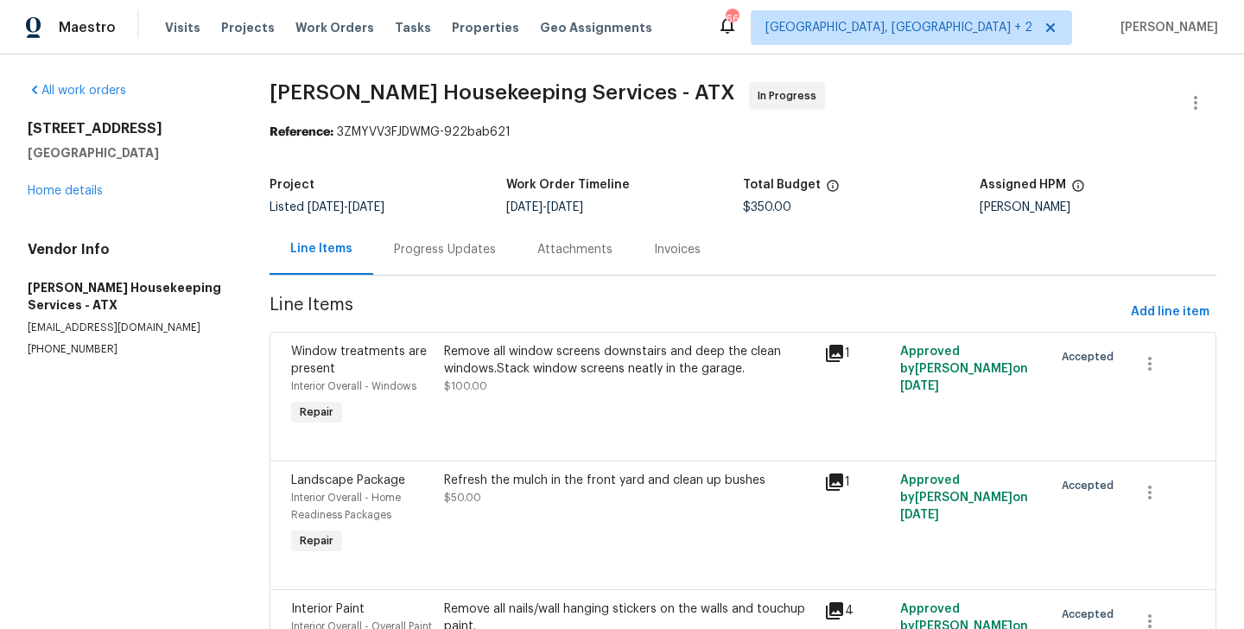
click at [430, 251] on div "Progress Updates" at bounding box center [445, 249] width 102 height 17
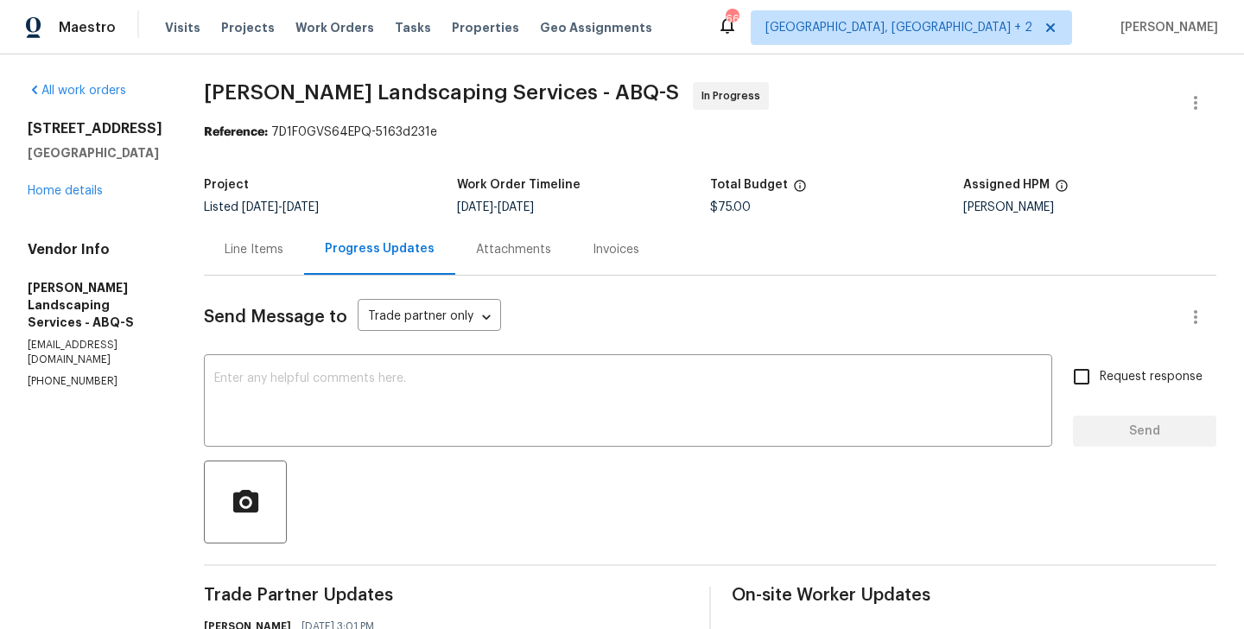
scroll to position [167, 0]
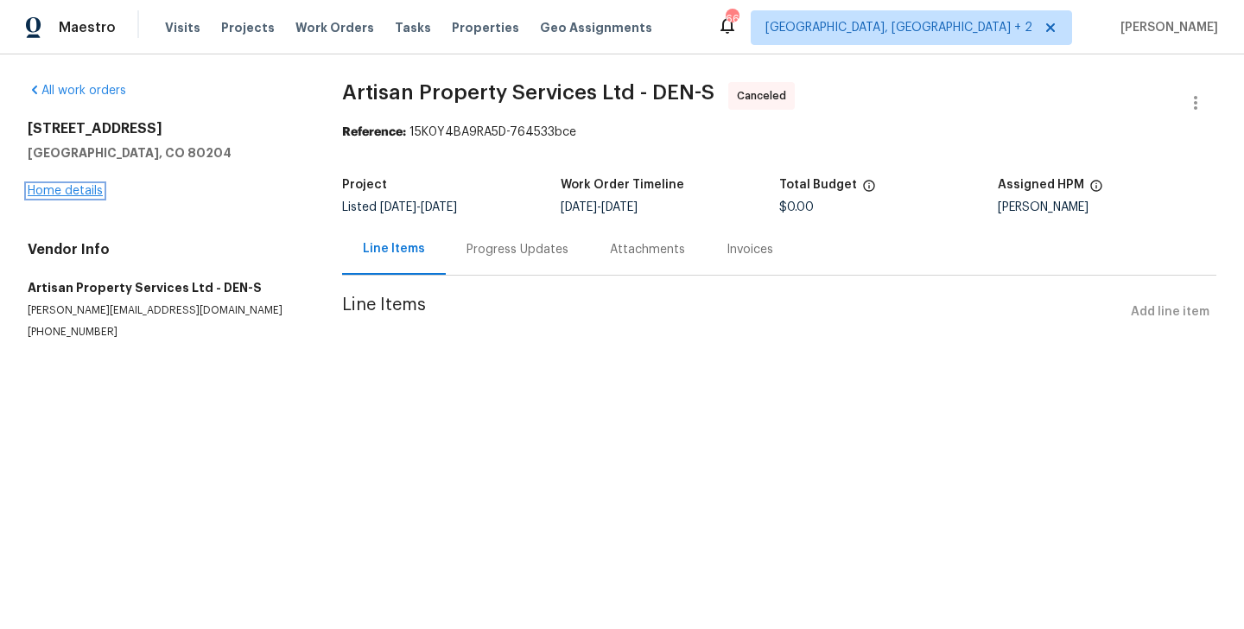
click at [73, 194] on link "Home details" at bounding box center [65, 191] width 75 height 12
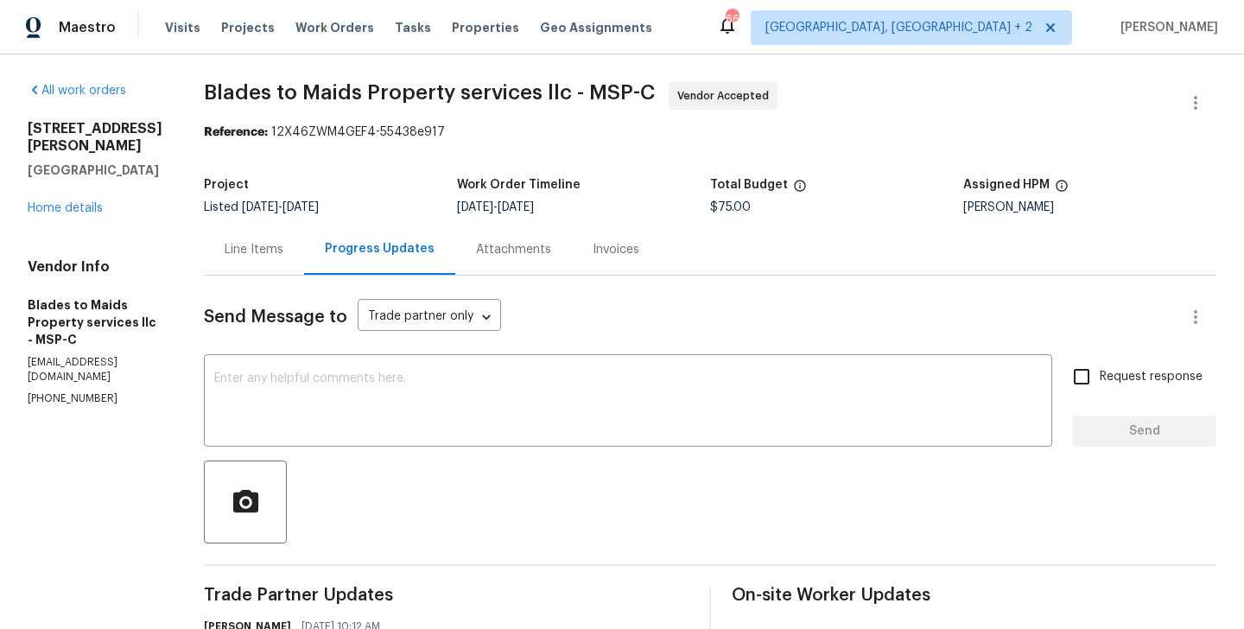
scroll to position [234, 0]
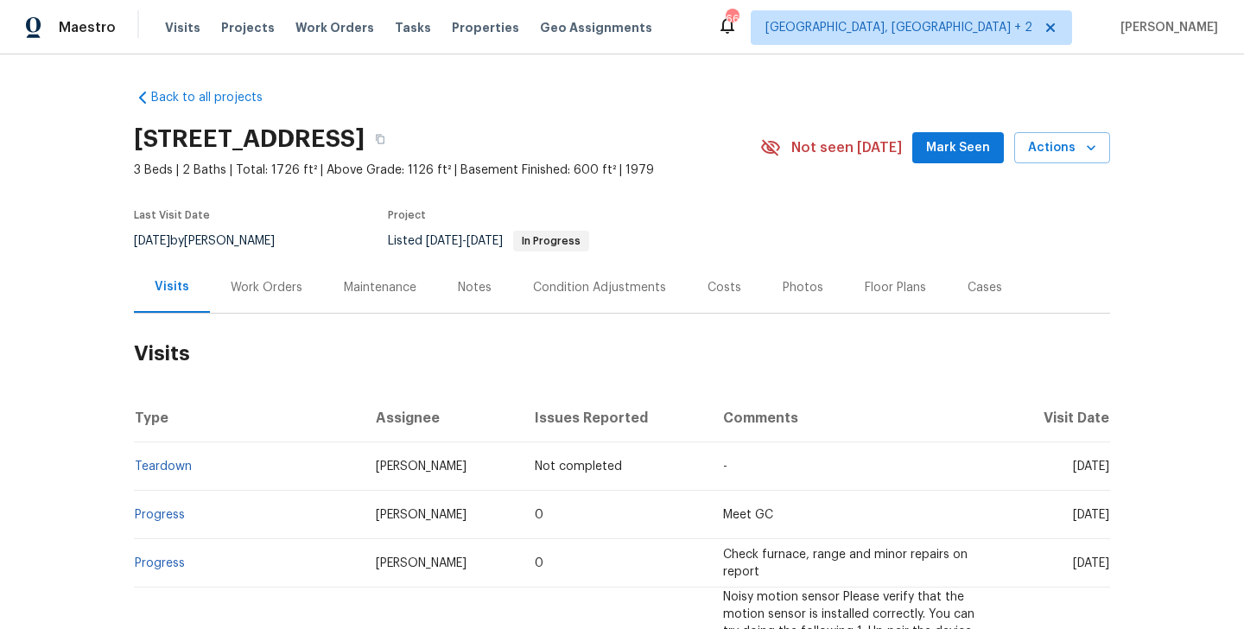
drag, startPoint x: 283, startPoint y: 281, endPoint x: 298, endPoint y: 318, distance: 39.9
click at [283, 281] on div "Work Orders" at bounding box center [267, 287] width 72 height 17
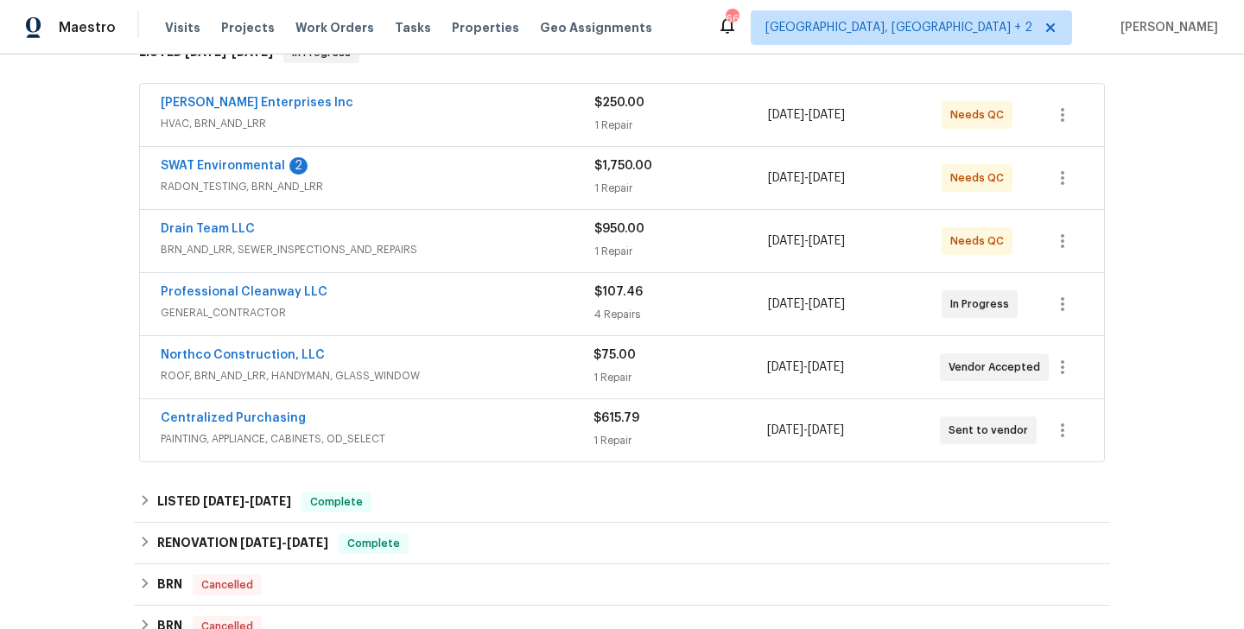
scroll to position [308, 0]
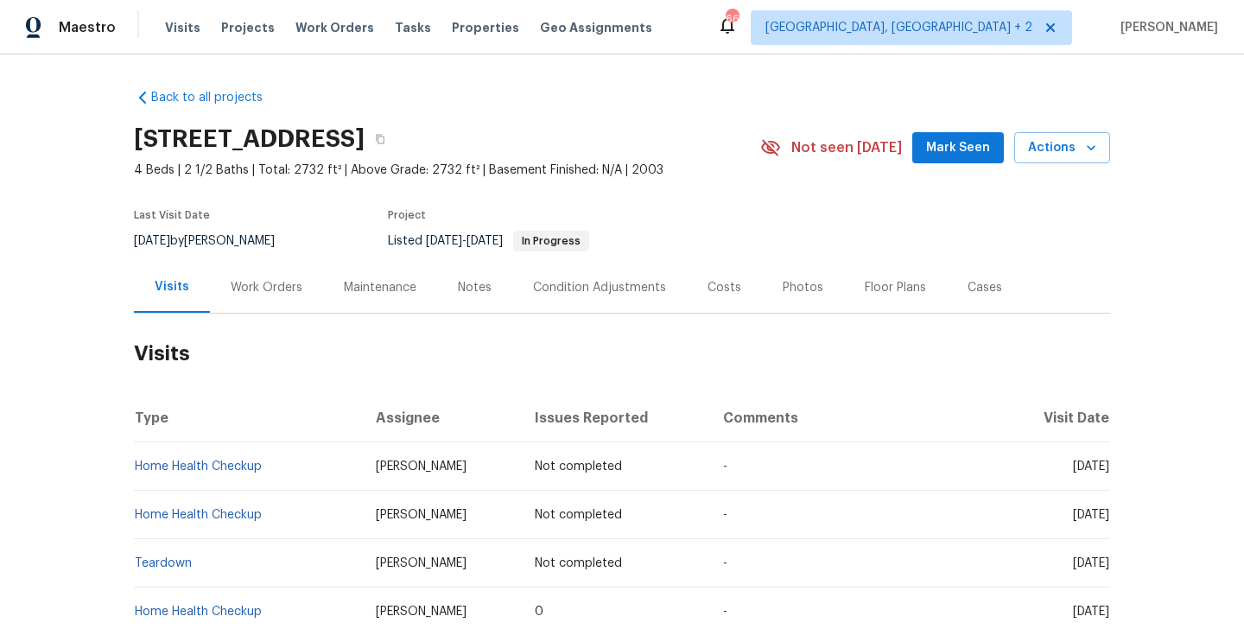
click at [277, 289] on div "Work Orders" at bounding box center [267, 287] width 72 height 17
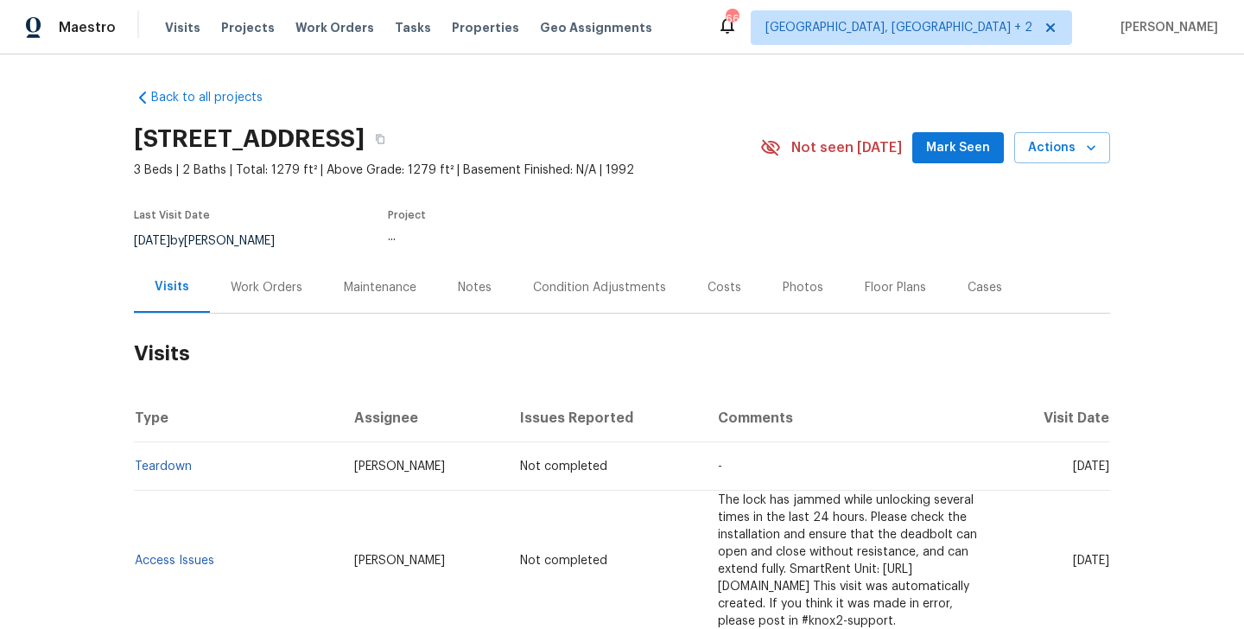
click at [262, 282] on div "Work Orders" at bounding box center [267, 287] width 72 height 17
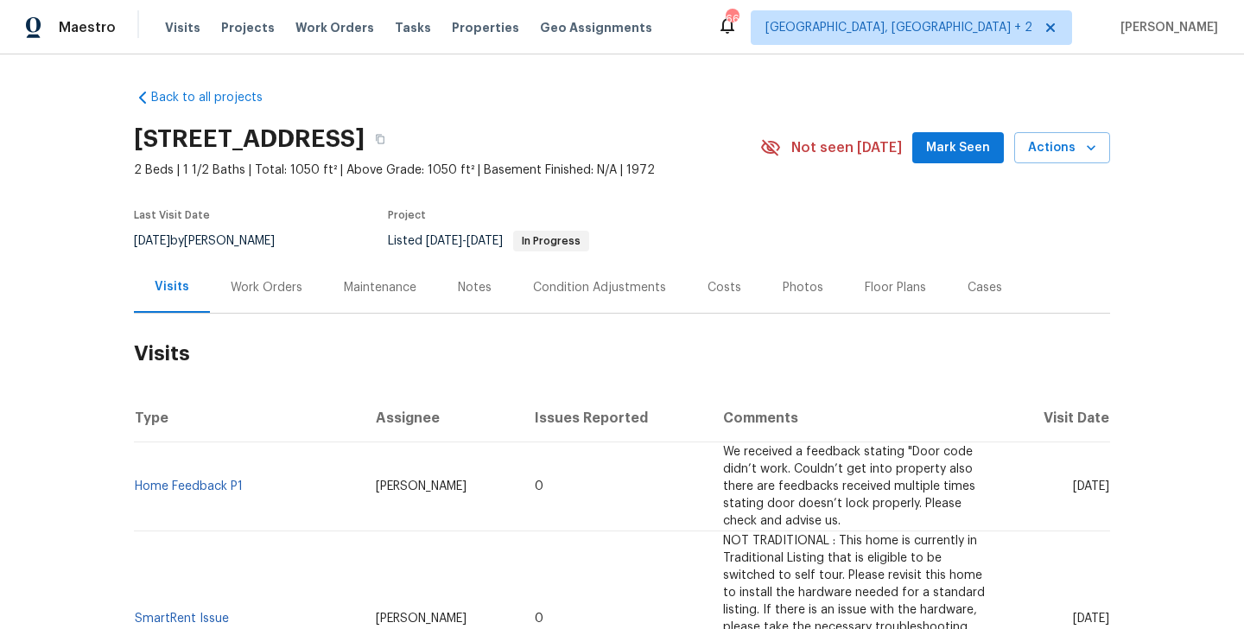
click at [291, 287] on div "Work Orders" at bounding box center [267, 287] width 72 height 17
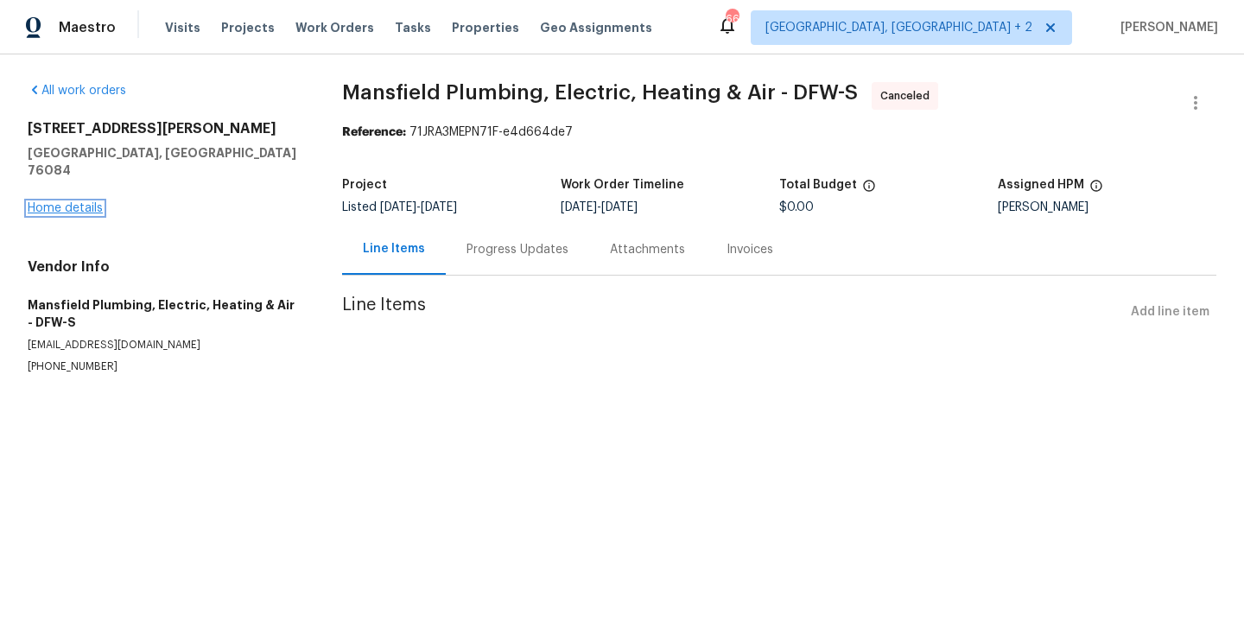
click at [66, 202] on link "Home details" at bounding box center [65, 208] width 75 height 12
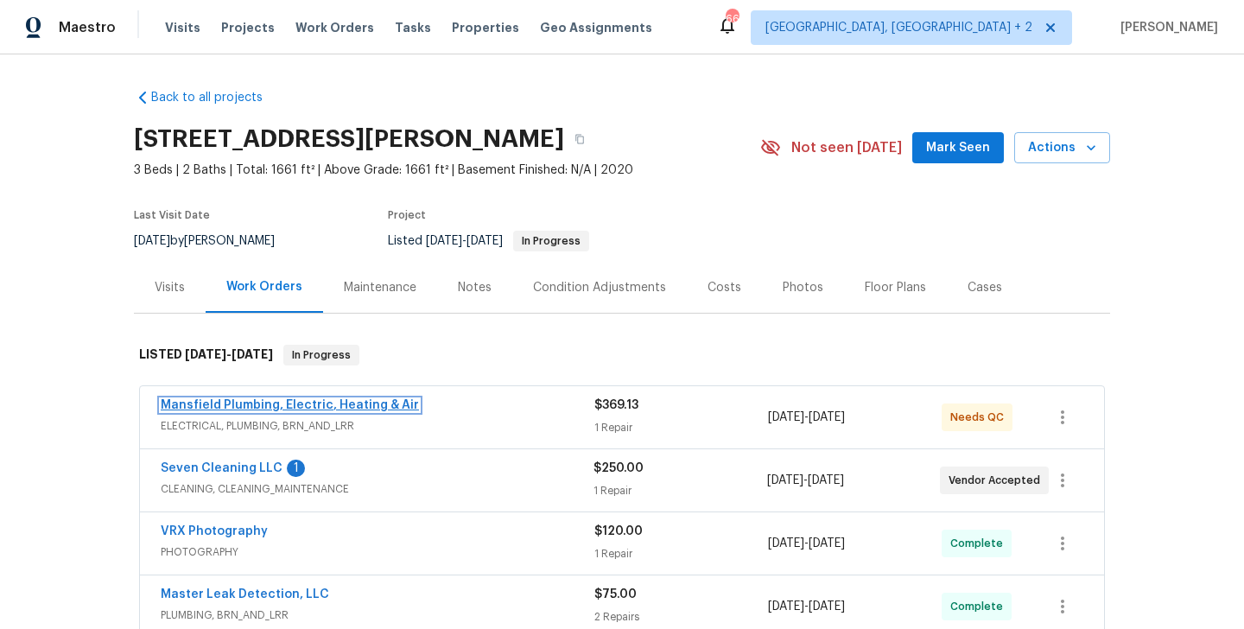
click at [334, 403] on link "Mansfield Plumbing, Electric, Heating & Air" at bounding box center [290, 405] width 258 height 12
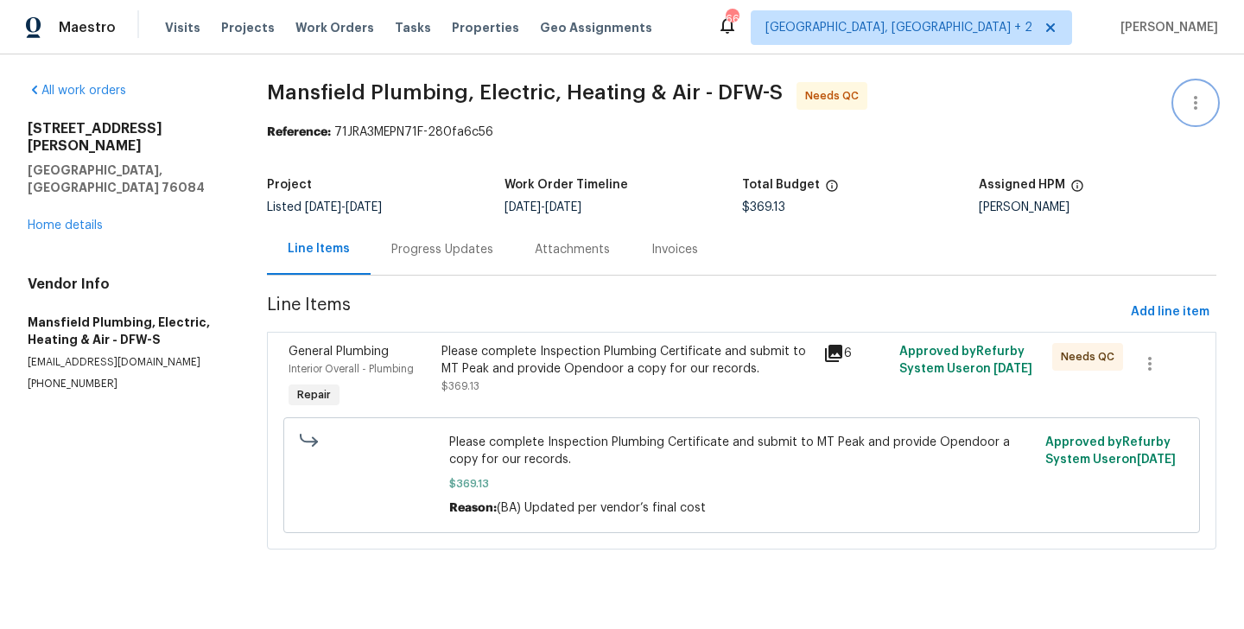
click at [1197, 92] on icon "button" at bounding box center [1195, 102] width 21 height 21
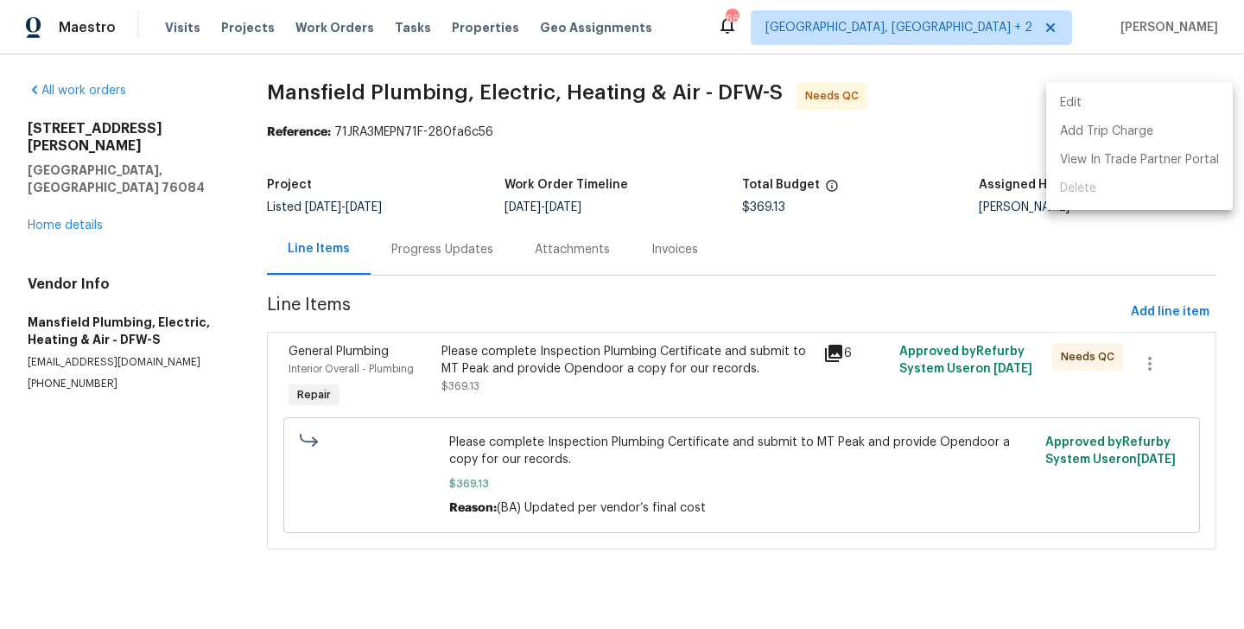
click at [1164, 97] on li "Edit" at bounding box center [1139, 103] width 187 height 29
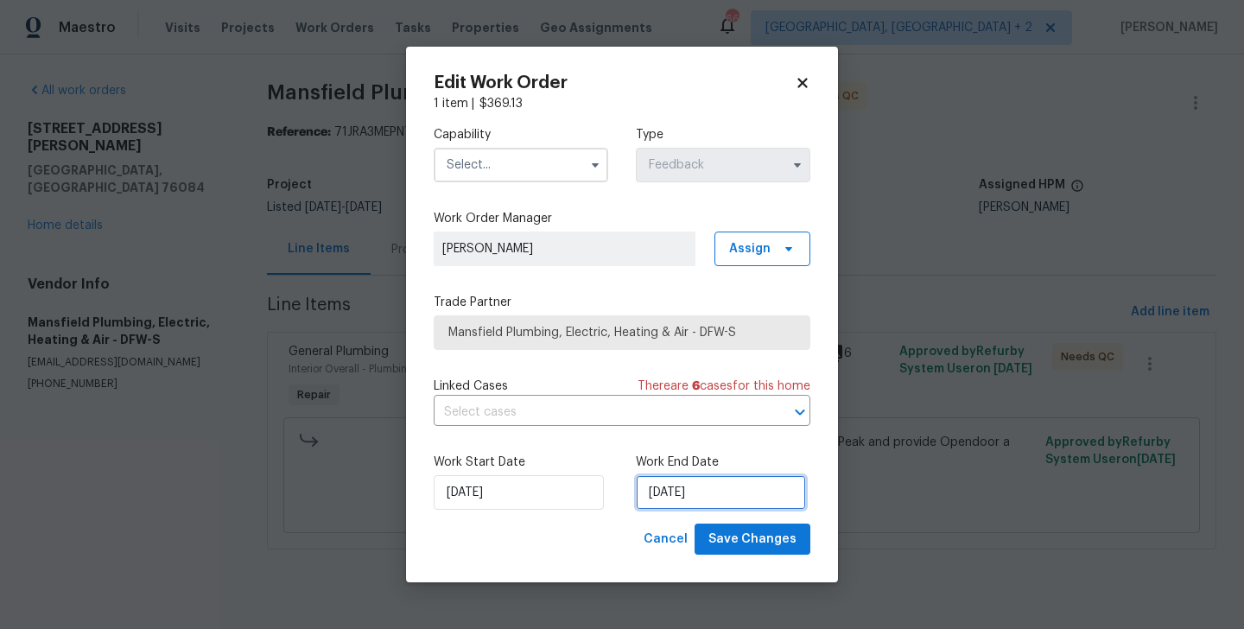
click at [742, 502] on input "23/08/2025" at bounding box center [721, 492] width 170 height 35
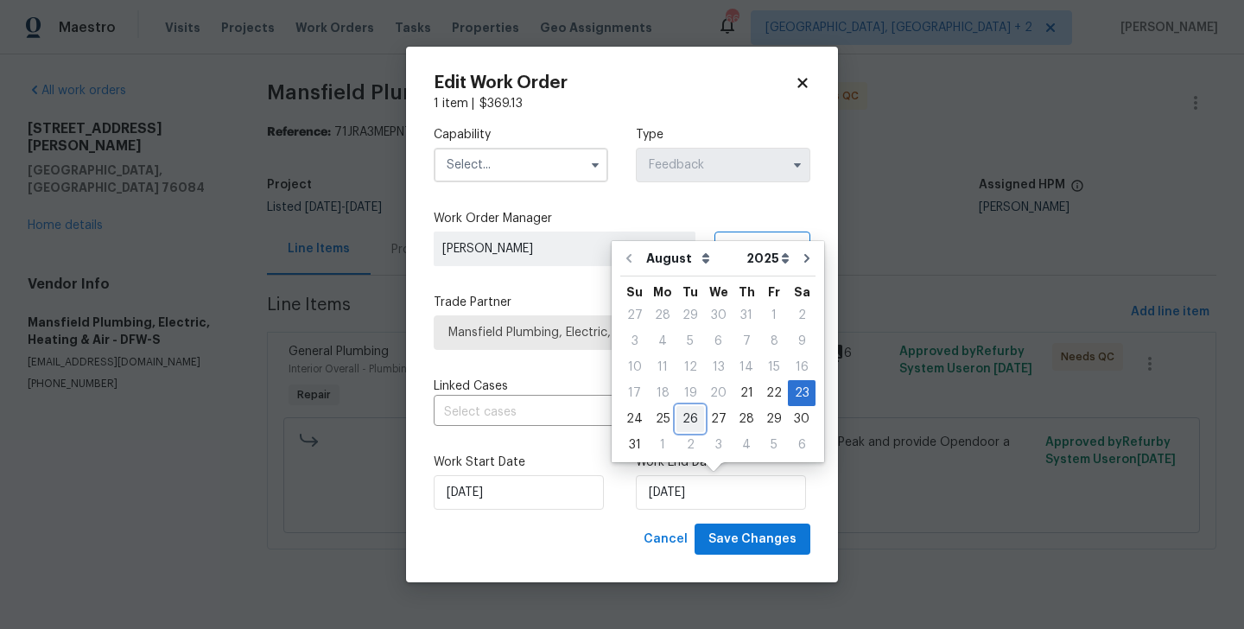
click at [686, 416] on div "26" at bounding box center [690, 419] width 28 height 24
type input "26/08/2025"
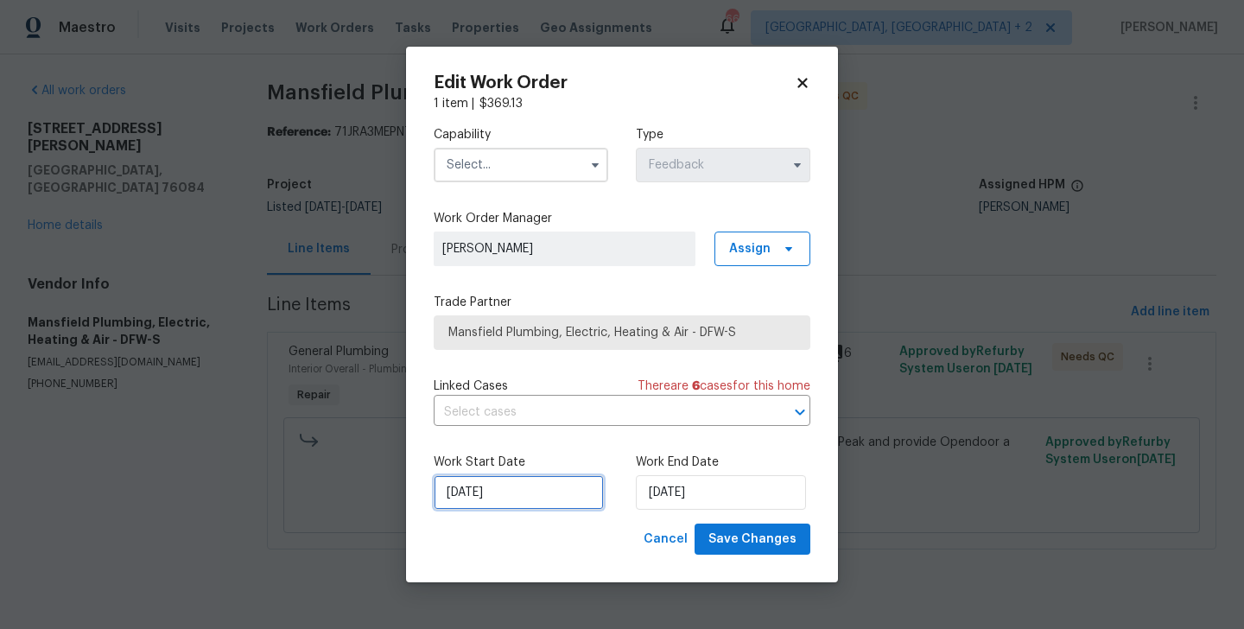
click at [492, 498] on input "21/08/2025" at bounding box center [519, 492] width 170 height 35
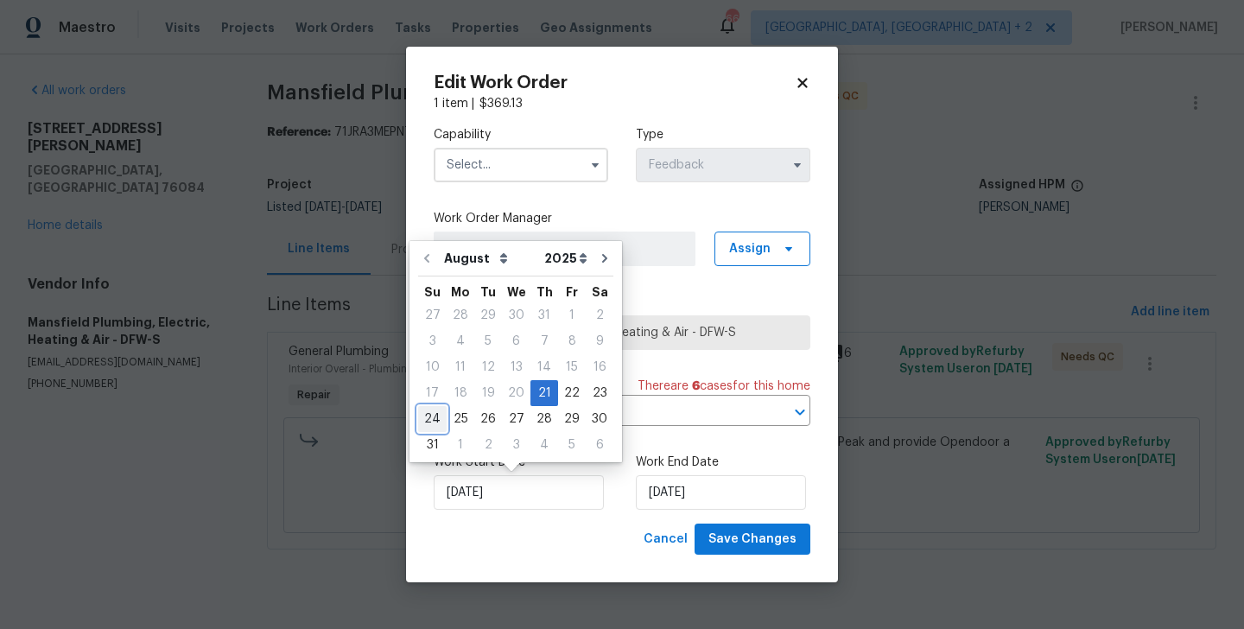
click at [429, 416] on div "24" at bounding box center [432, 419] width 29 height 24
type input "24/08/2025"
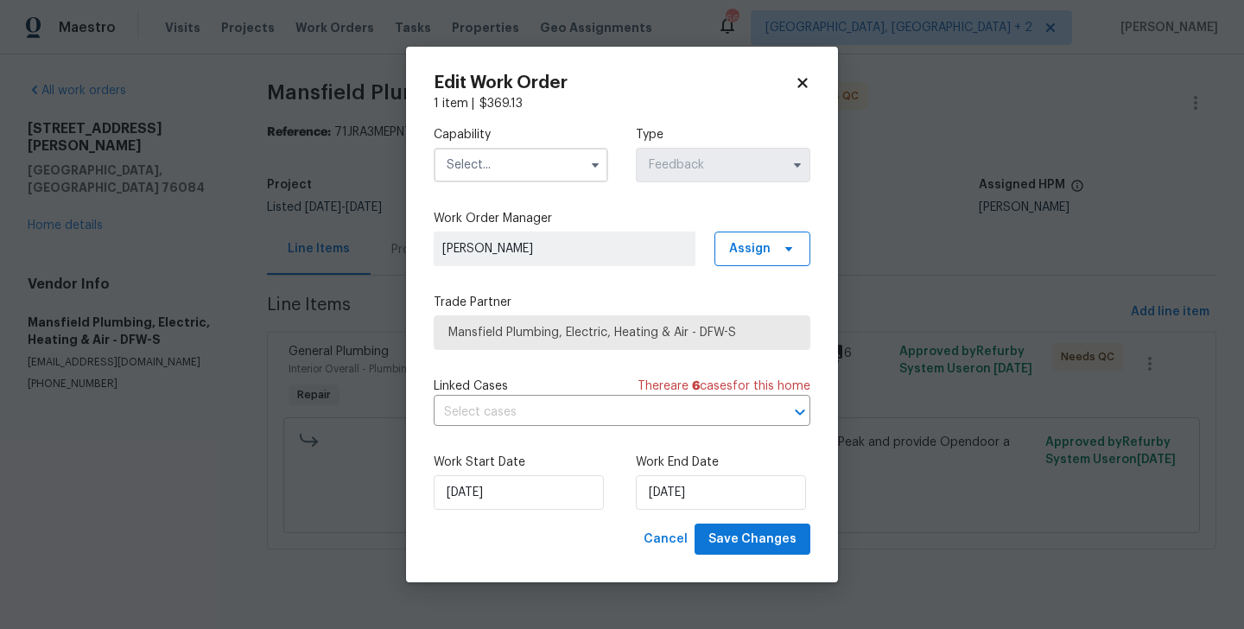
click at [518, 159] on input "text" at bounding box center [521, 165] width 174 height 35
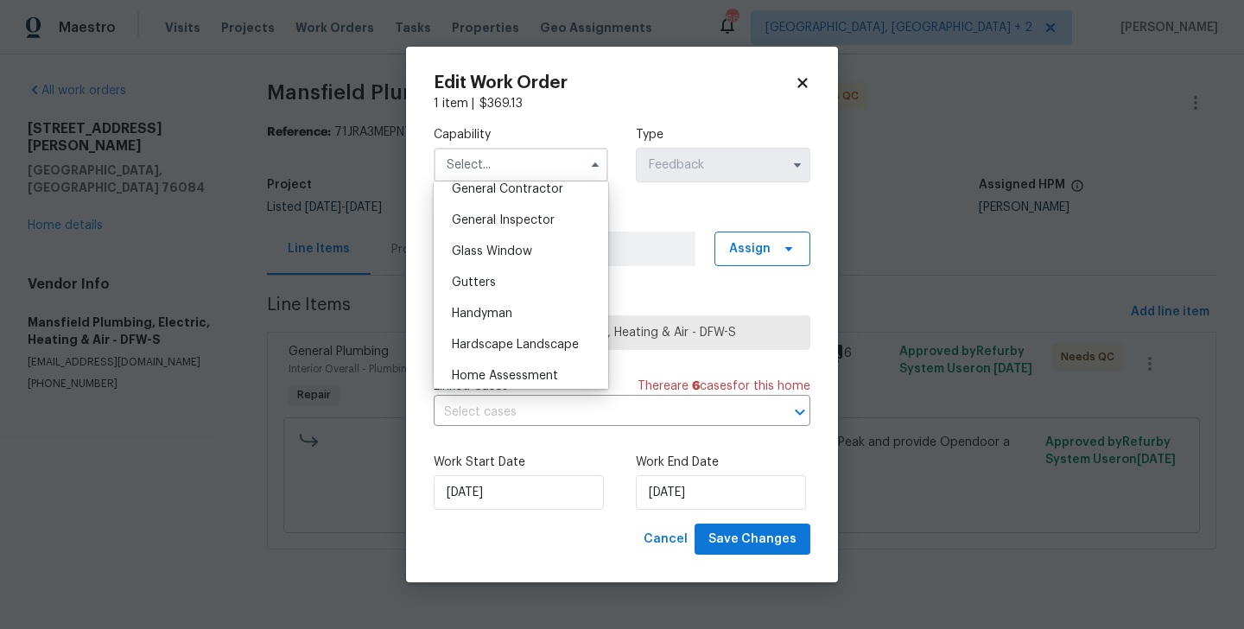
scroll to position [840, 0]
click at [497, 315] on span "Handyman" at bounding box center [482, 312] width 60 height 12
type input "Handyman"
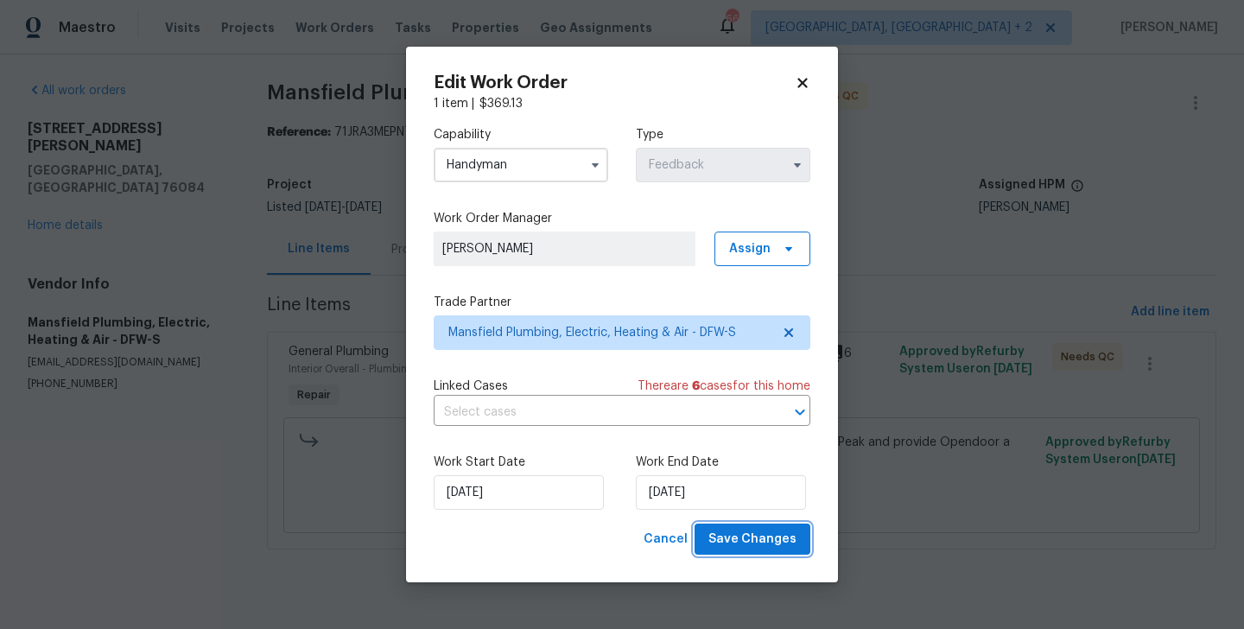
click at [748, 523] on button "Save Changes" at bounding box center [753, 539] width 116 height 32
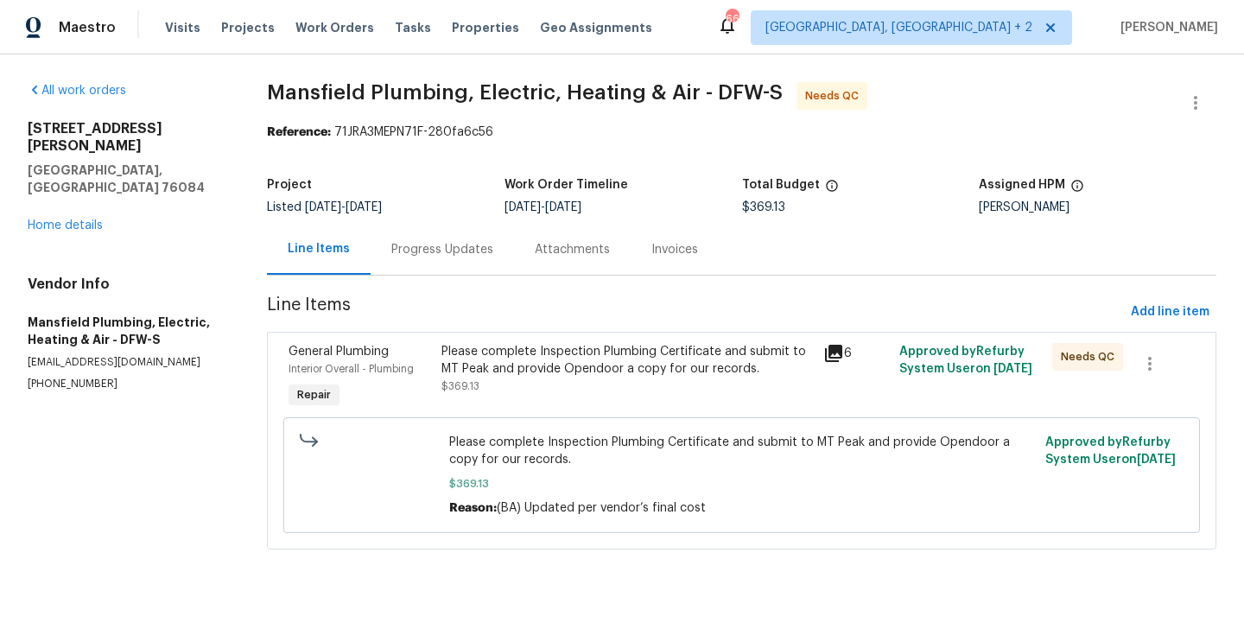
click at [461, 240] on div "Progress Updates" at bounding box center [442, 249] width 143 height 51
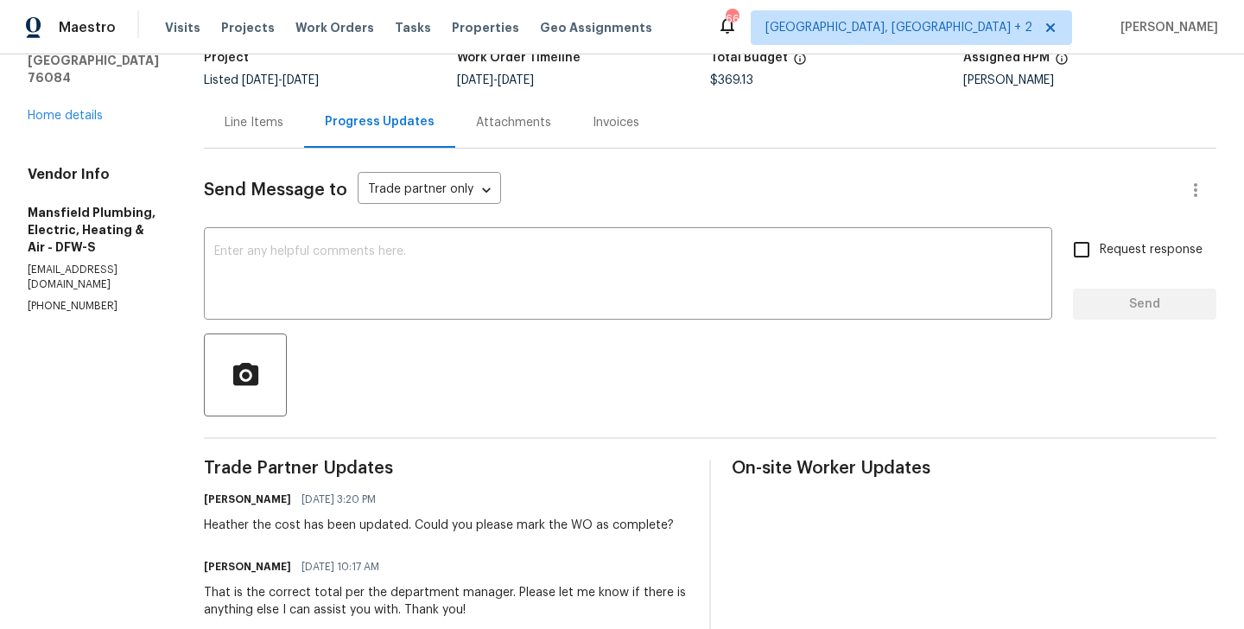
scroll to position [129, 0]
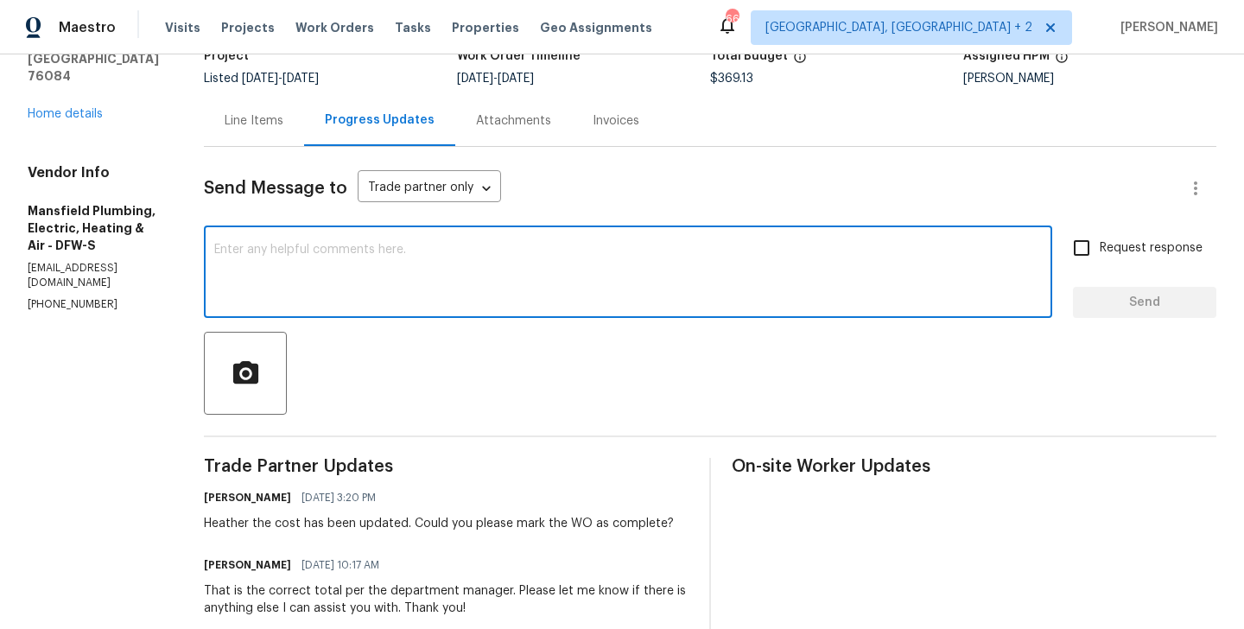
click at [433, 295] on textarea at bounding box center [628, 274] width 828 height 60
type textarea "w"
type textarea "WO approved. Thanks!"
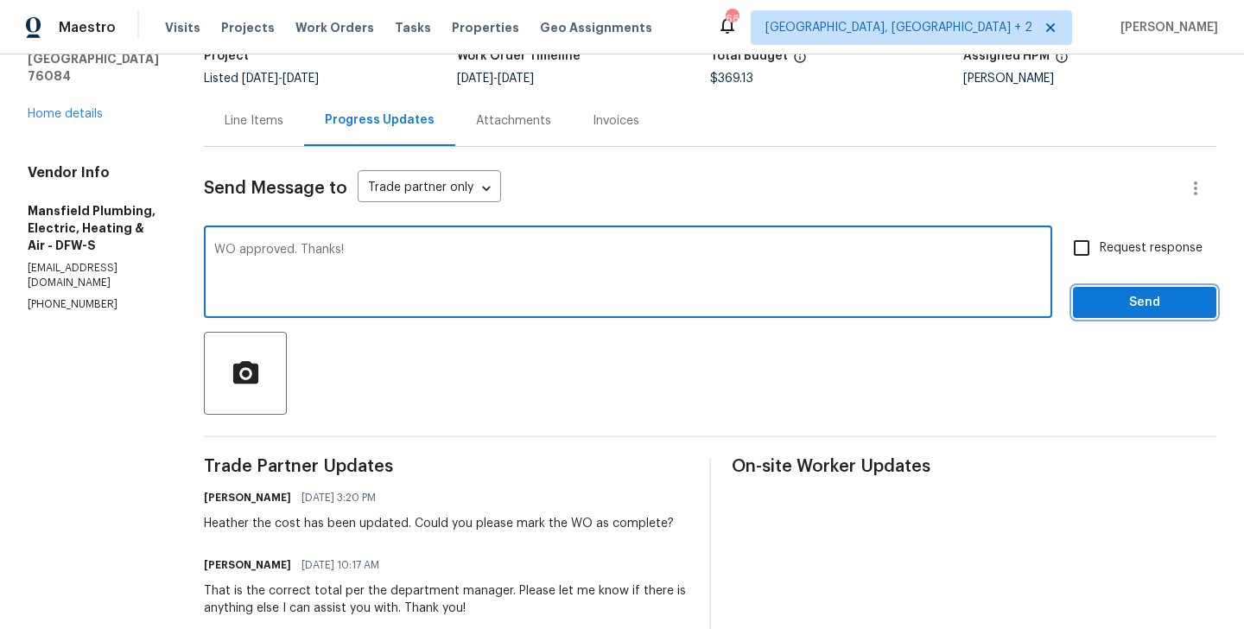
click at [1118, 292] on span "Send" at bounding box center [1145, 303] width 116 height 22
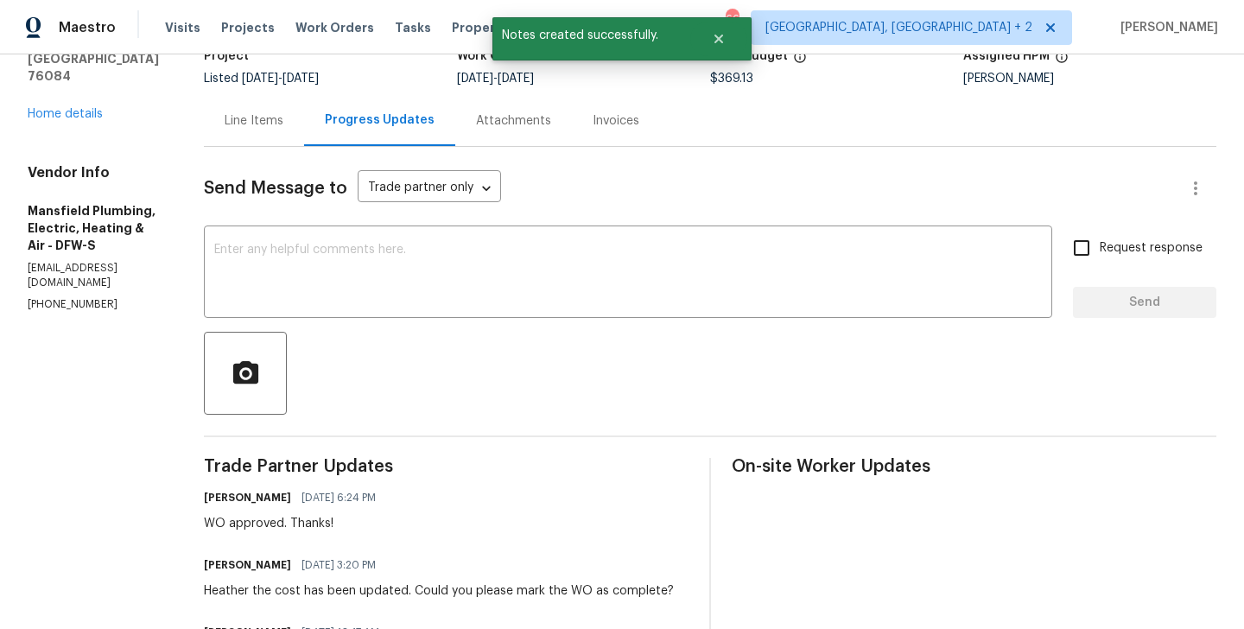
click at [296, 142] on div "Line Items" at bounding box center [254, 120] width 100 height 51
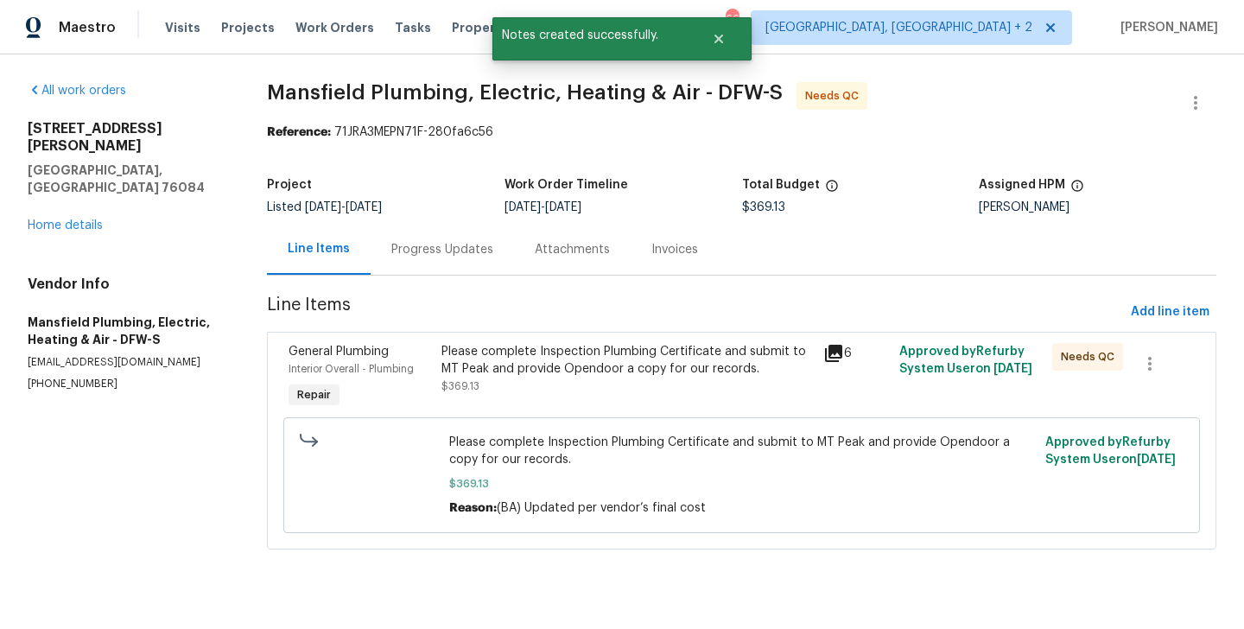
click at [558, 343] on div "Please complete Inspection Plumbing Certificate and submit to MT Peak and provi…" at bounding box center [626, 360] width 371 height 35
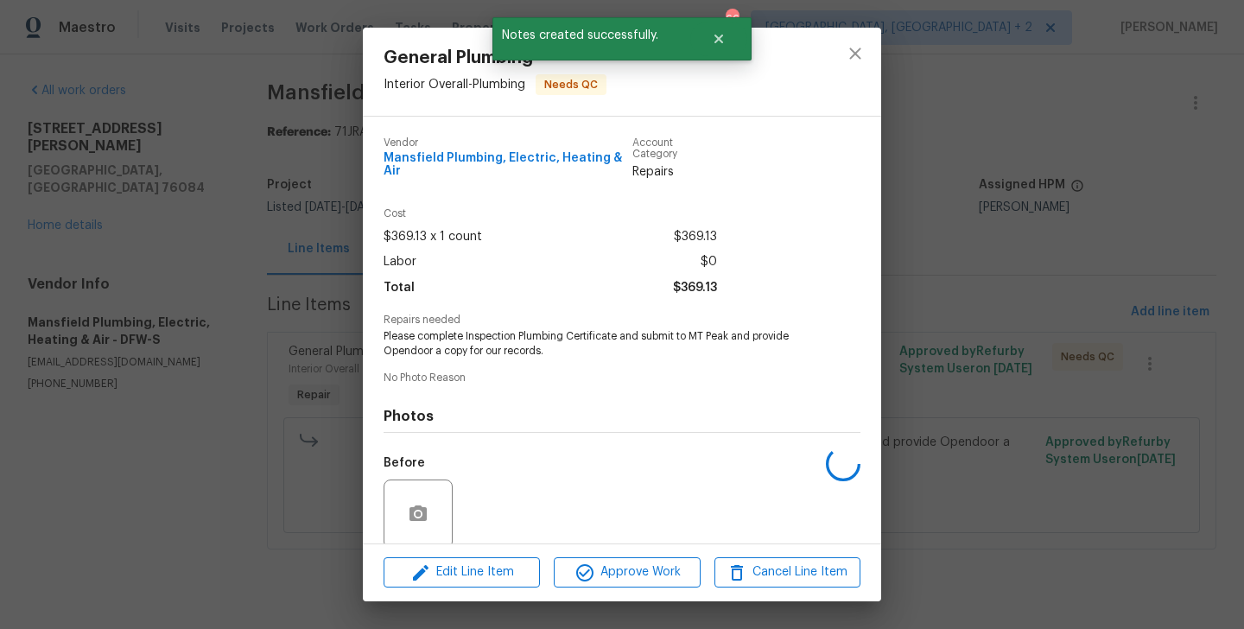
scroll to position [134, 0]
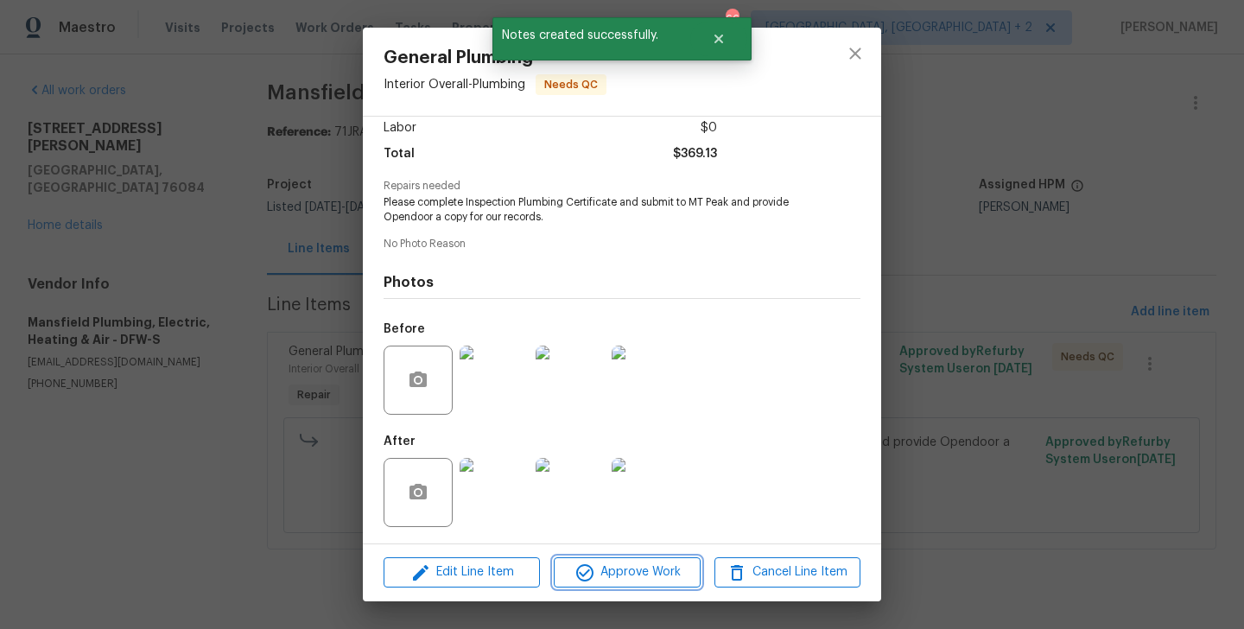
click at [605, 563] on span "Approve Work" at bounding box center [627, 572] width 136 height 22
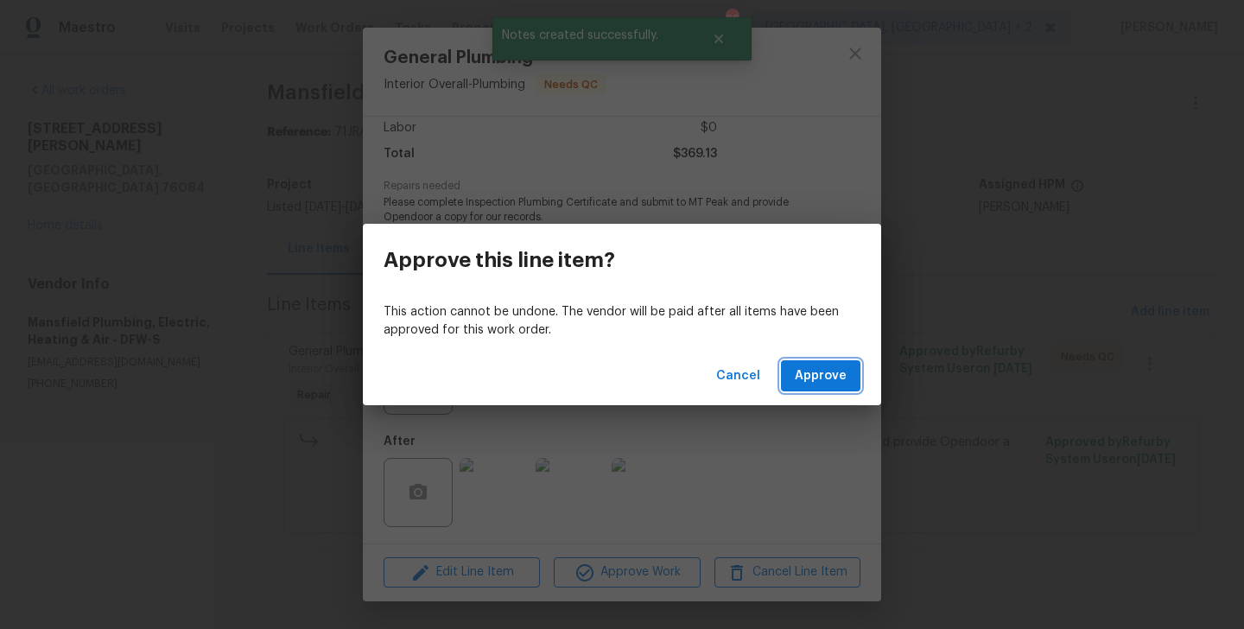
click at [850, 360] on button "Approve" at bounding box center [820, 376] width 79 height 32
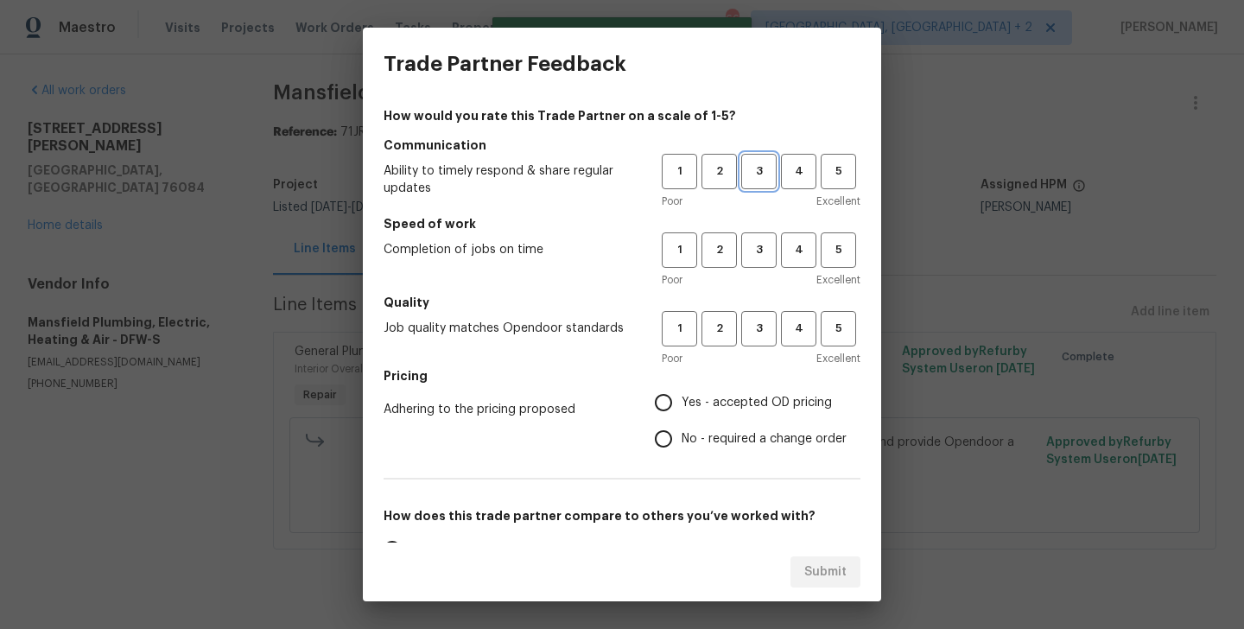
click at [743, 171] on span "3" at bounding box center [759, 172] width 32 height 20
click at [752, 258] on span "3" at bounding box center [759, 250] width 32 height 20
click at [765, 327] on span "3" at bounding box center [759, 329] width 32 height 20
click at [748, 447] on span "No - required a change order" at bounding box center [764, 439] width 165 height 18
click at [682, 447] on input "No - required a change order" at bounding box center [663, 439] width 36 height 36
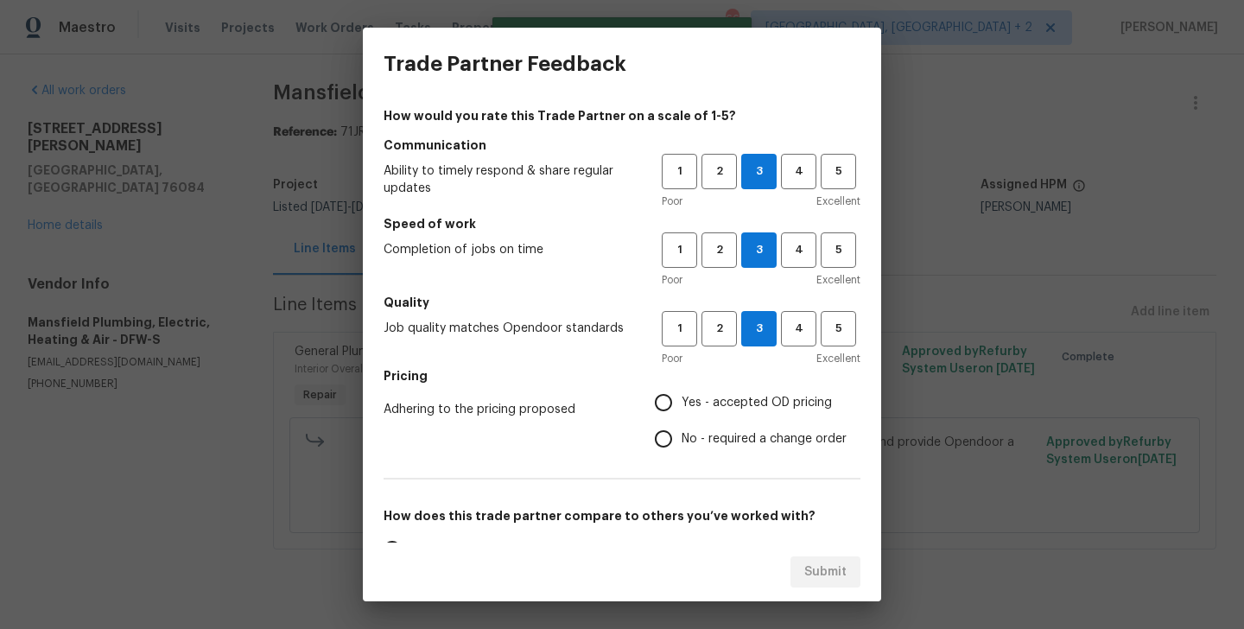
radio input "true"
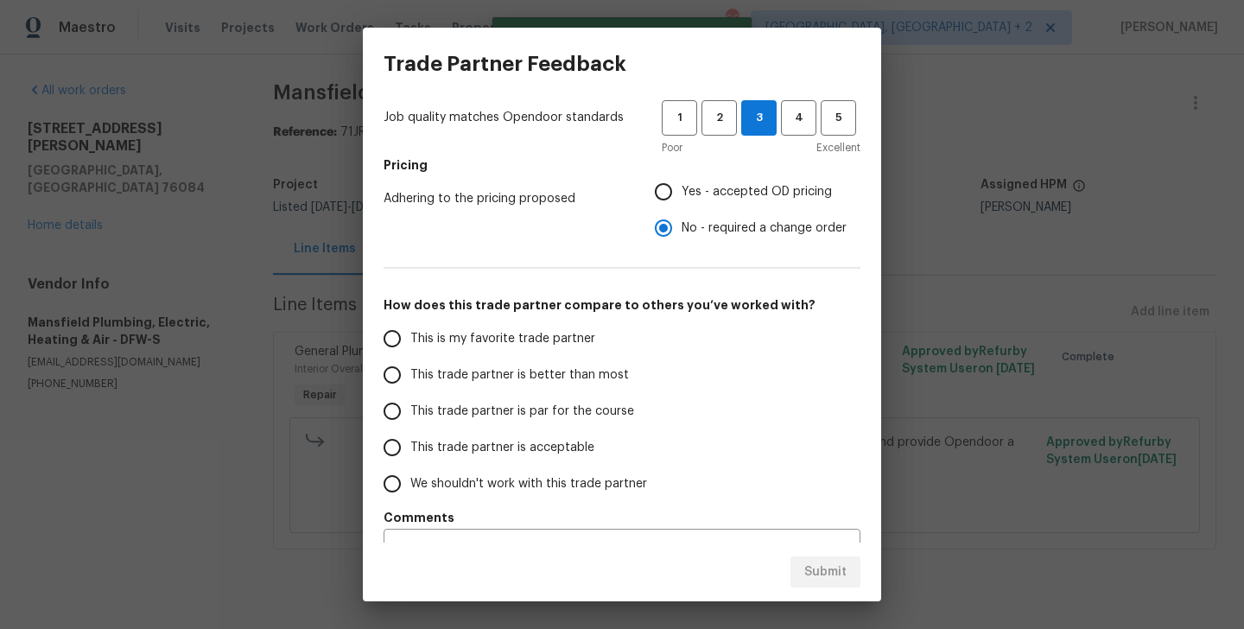
scroll to position [212, 0]
click at [600, 383] on label "This trade partner is better than most" at bounding box center [510, 374] width 273 height 36
click at [410, 383] on input "This trade partner is better than most" at bounding box center [392, 374] width 36 height 36
click at [829, 568] on span "Submit" at bounding box center [825, 572] width 42 height 22
radio input "true"
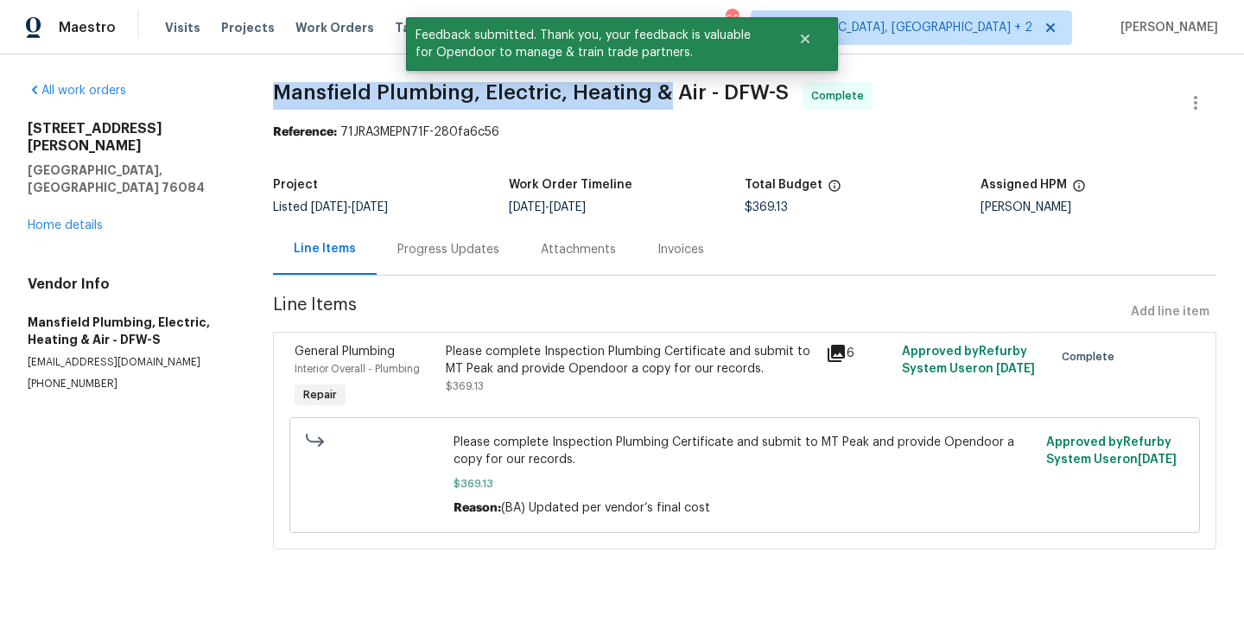
drag, startPoint x: 261, startPoint y: 84, endPoint x: 661, endPoint y: 86, distance: 400.0
click at [661, 86] on div "All work orders [STREET_ADDRESS][PERSON_NAME] Home details Vendor Info [GEOGRAP…" at bounding box center [622, 325] width 1244 height 543
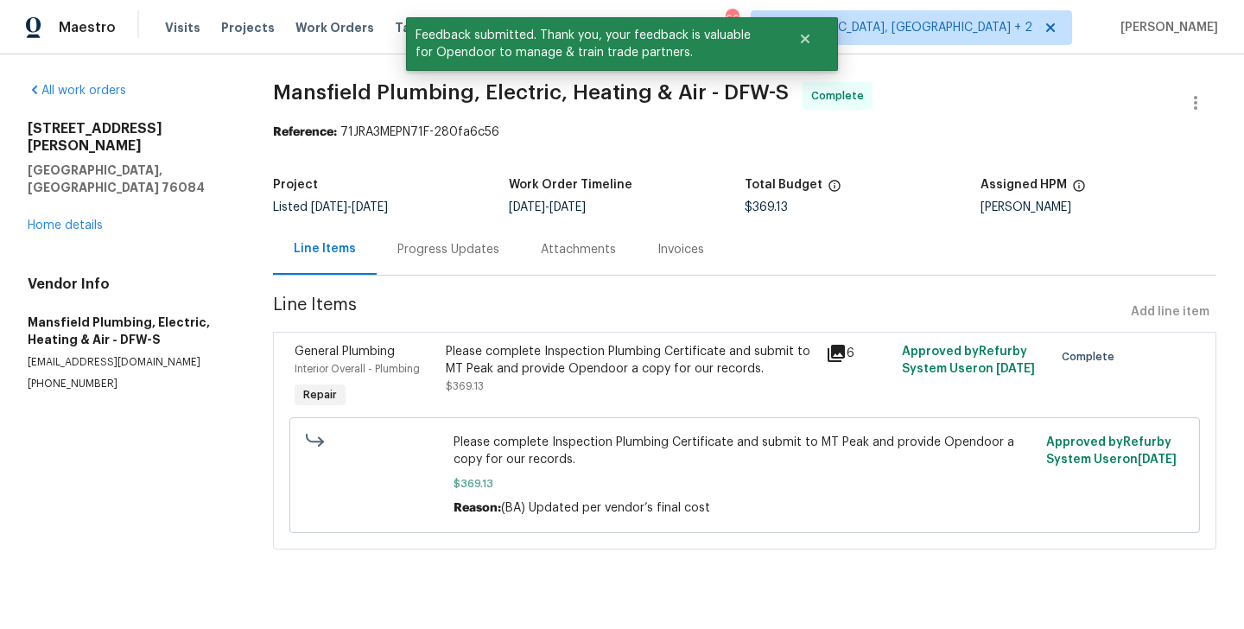
click at [45, 183] on div "[STREET_ADDRESS][PERSON_NAME] Home details" at bounding box center [130, 177] width 204 height 114
click at [49, 219] on link "Home details" at bounding box center [65, 225] width 75 height 12
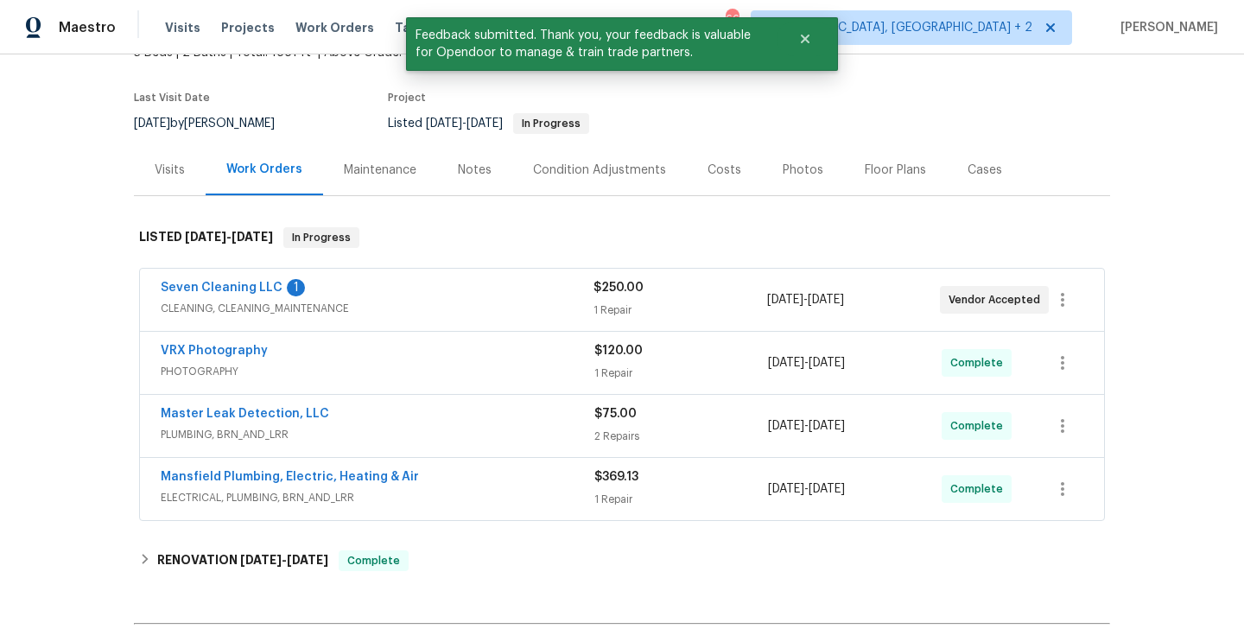
scroll to position [144, 0]
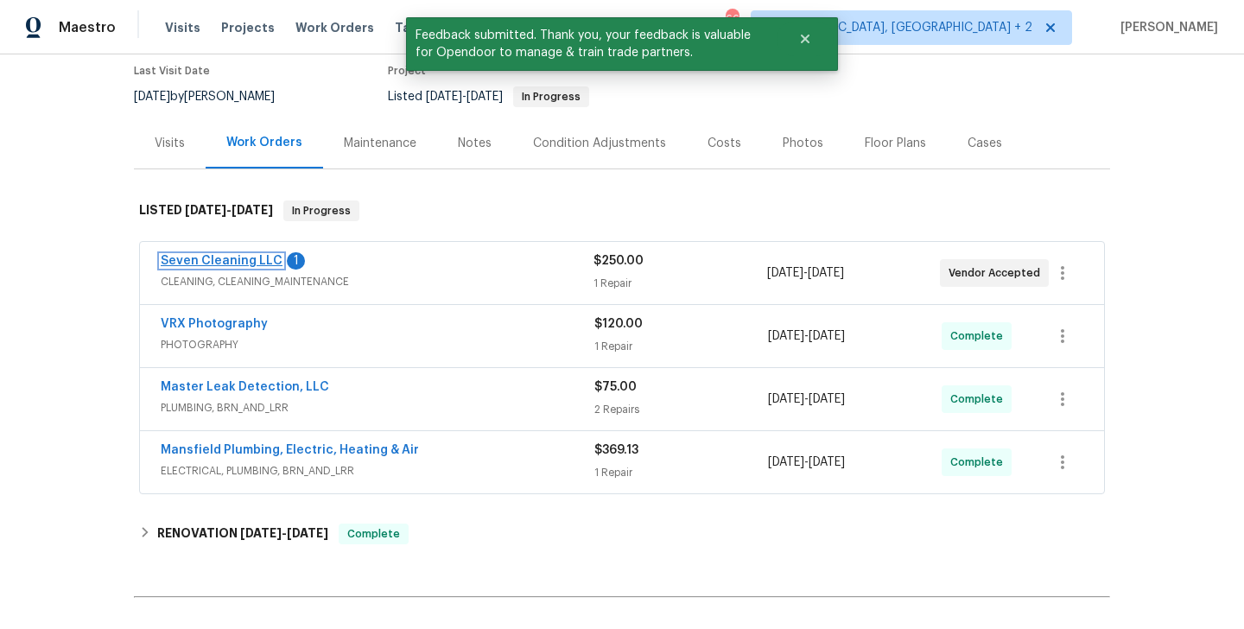
click at [242, 256] on link "Seven Cleaning LLC" at bounding box center [222, 261] width 122 height 12
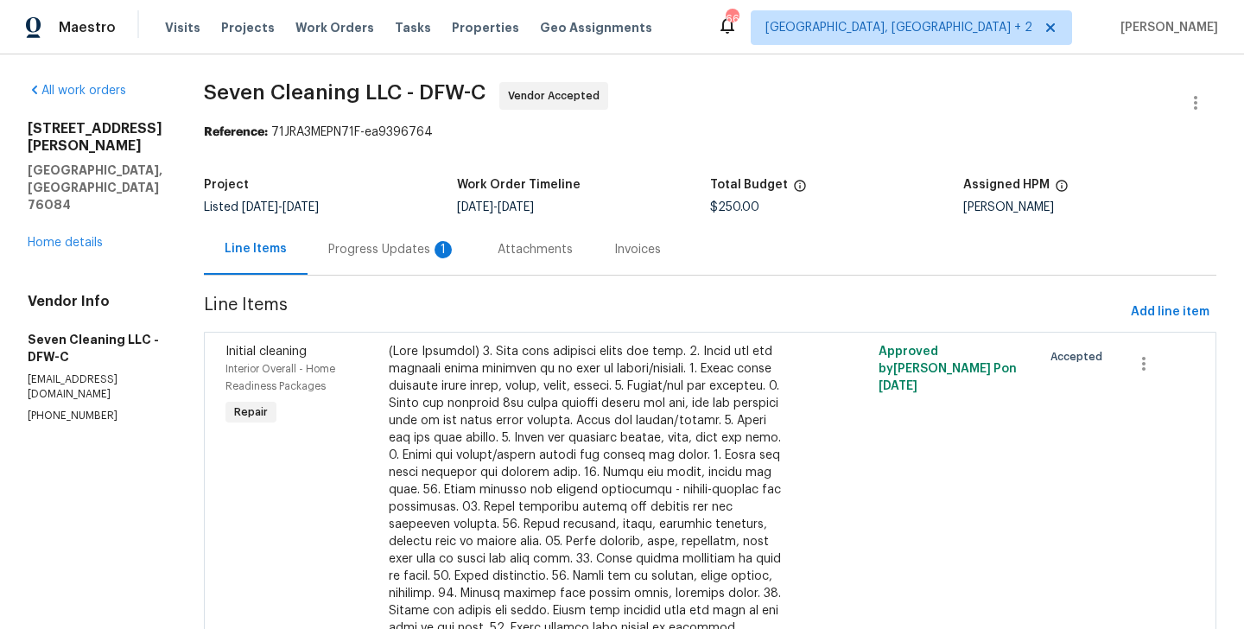
click at [397, 253] on div "Progress Updates 1" at bounding box center [392, 249] width 128 height 17
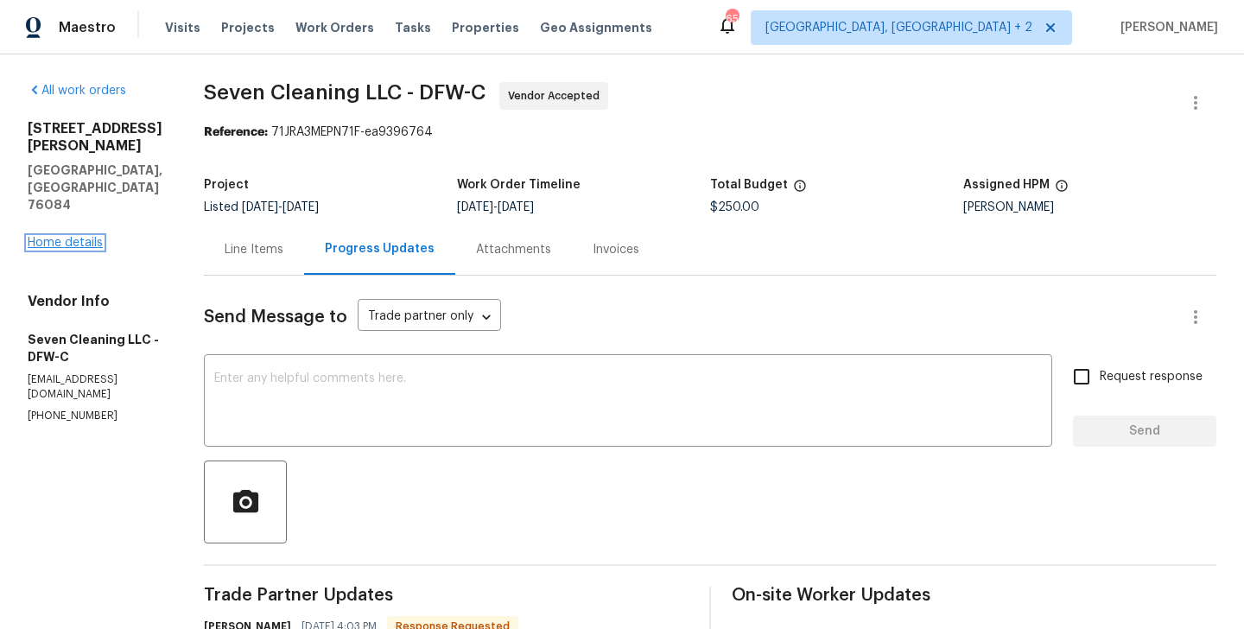
click at [56, 237] on link "Home details" at bounding box center [65, 243] width 75 height 12
